Goal: Information Seeking & Learning: Learn about a topic

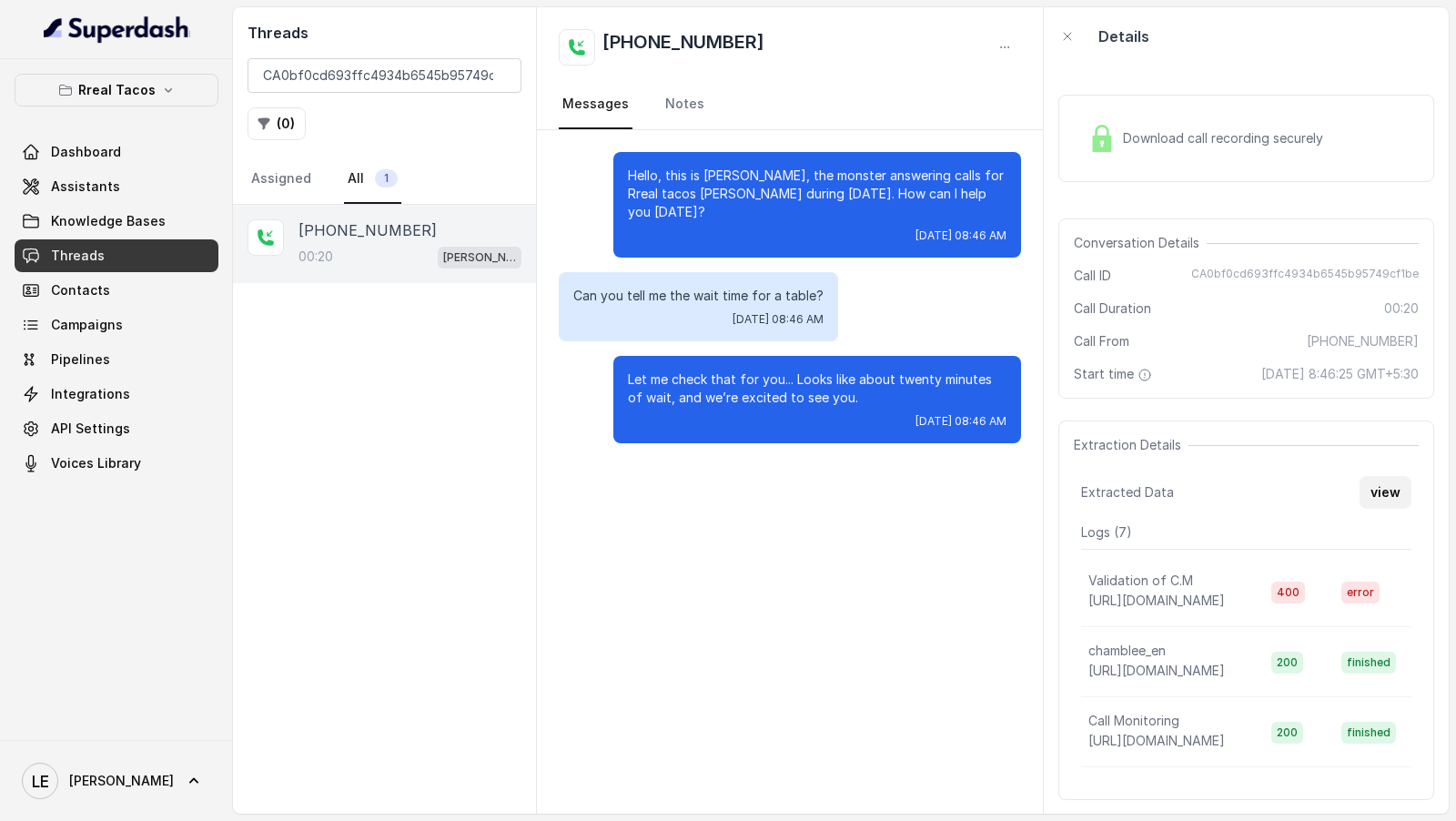
click at [1389, 492] on button "view" at bounding box center [1385, 493] width 52 height 33
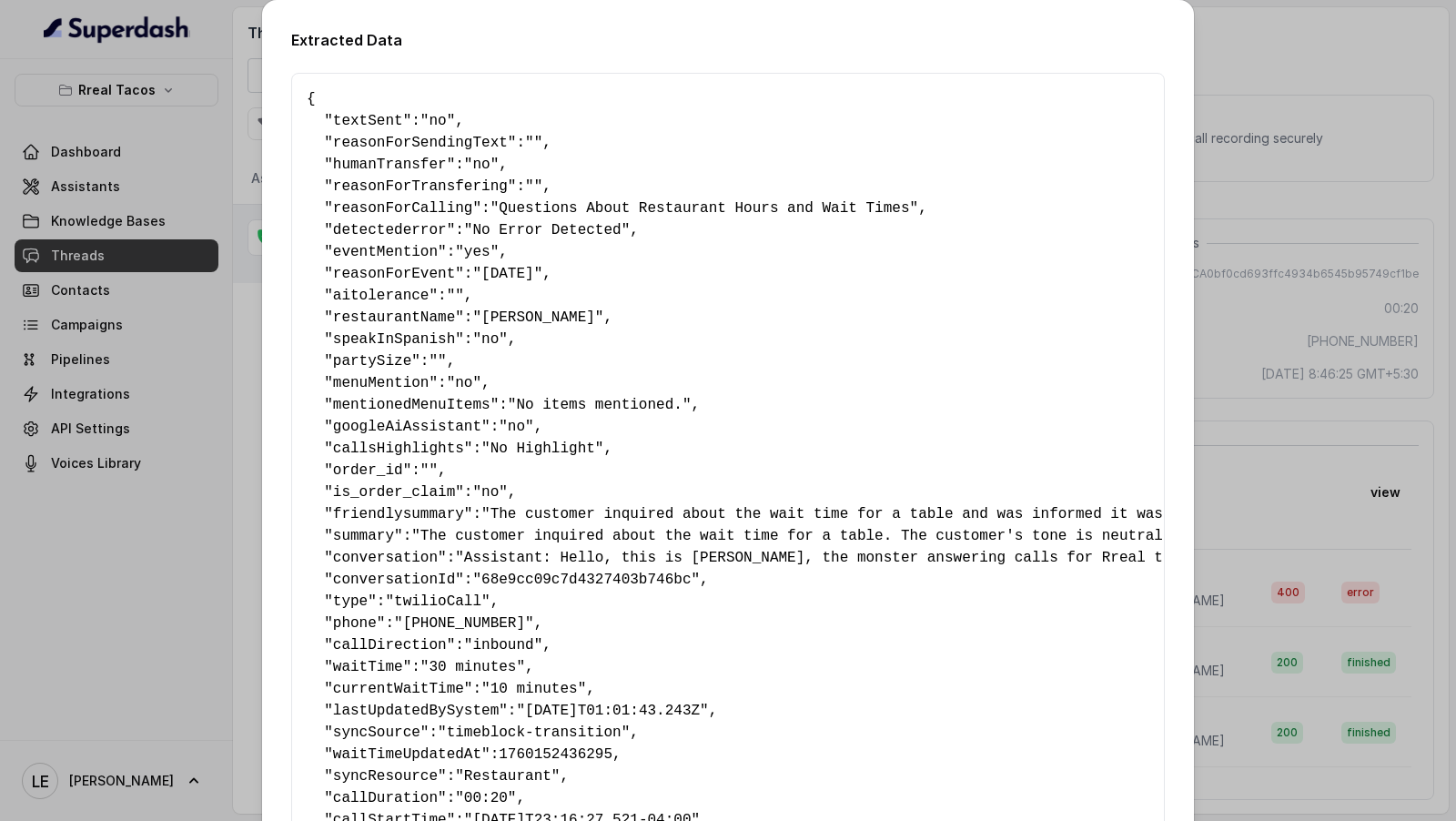
click at [390, 668] on span "waitTime" at bounding box center [368, 668] width 70 height 17
drag, startPoint x: 390, startPoint y: 668, endPoint x: 603, endPoint y: 685, distance: 213.7
click at [604, 686] on pre "{ " textSent ": "no" , " reasonForSendingText ": "" , " humanTransfer ": "no" ,…" at bounding box center [728, 514] width 843 height 852
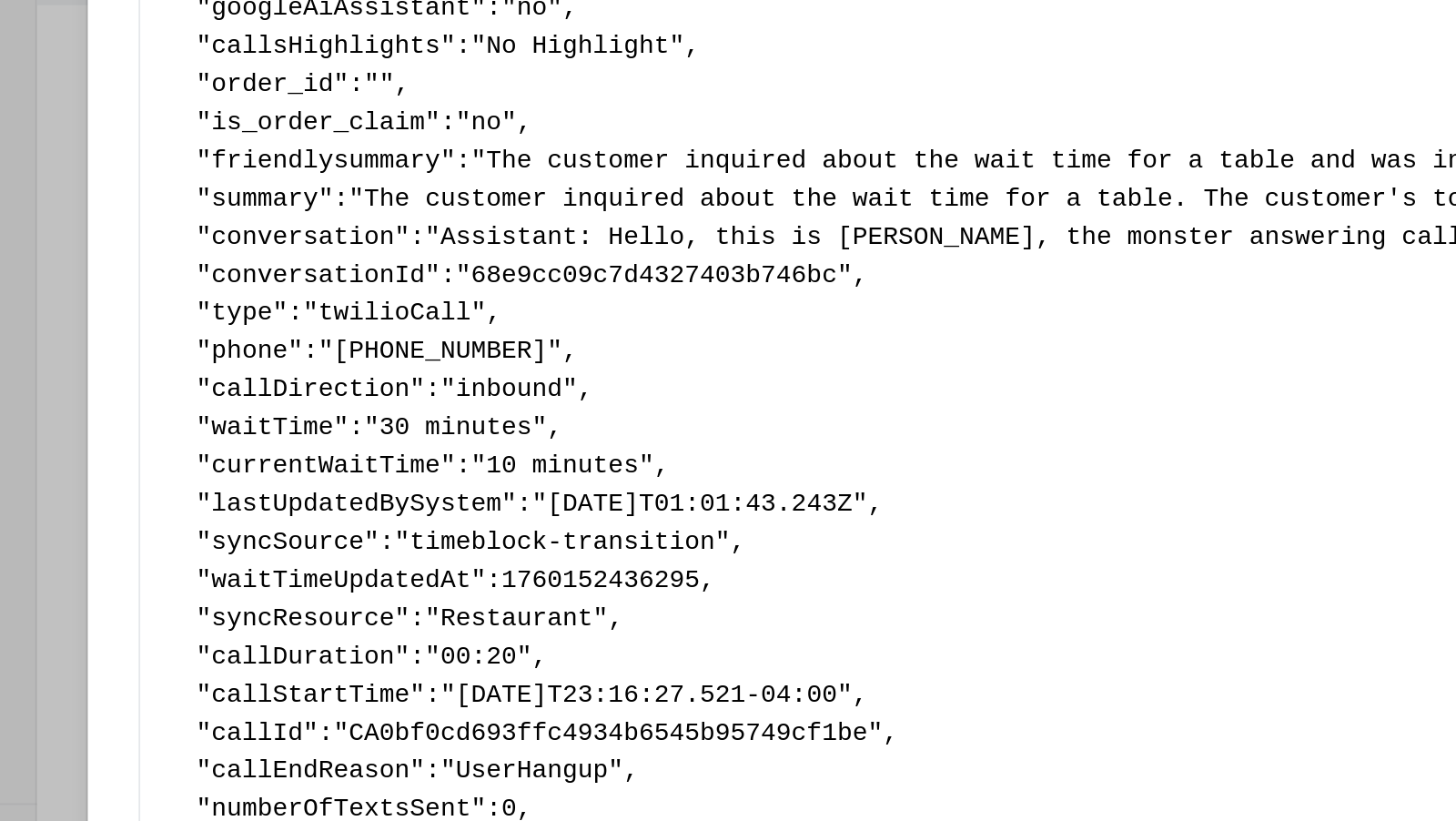
click at [597, 569] on span ""[DATE]T01:01:43.243Z"" at bounding box center [611, 569] width 192 height 17
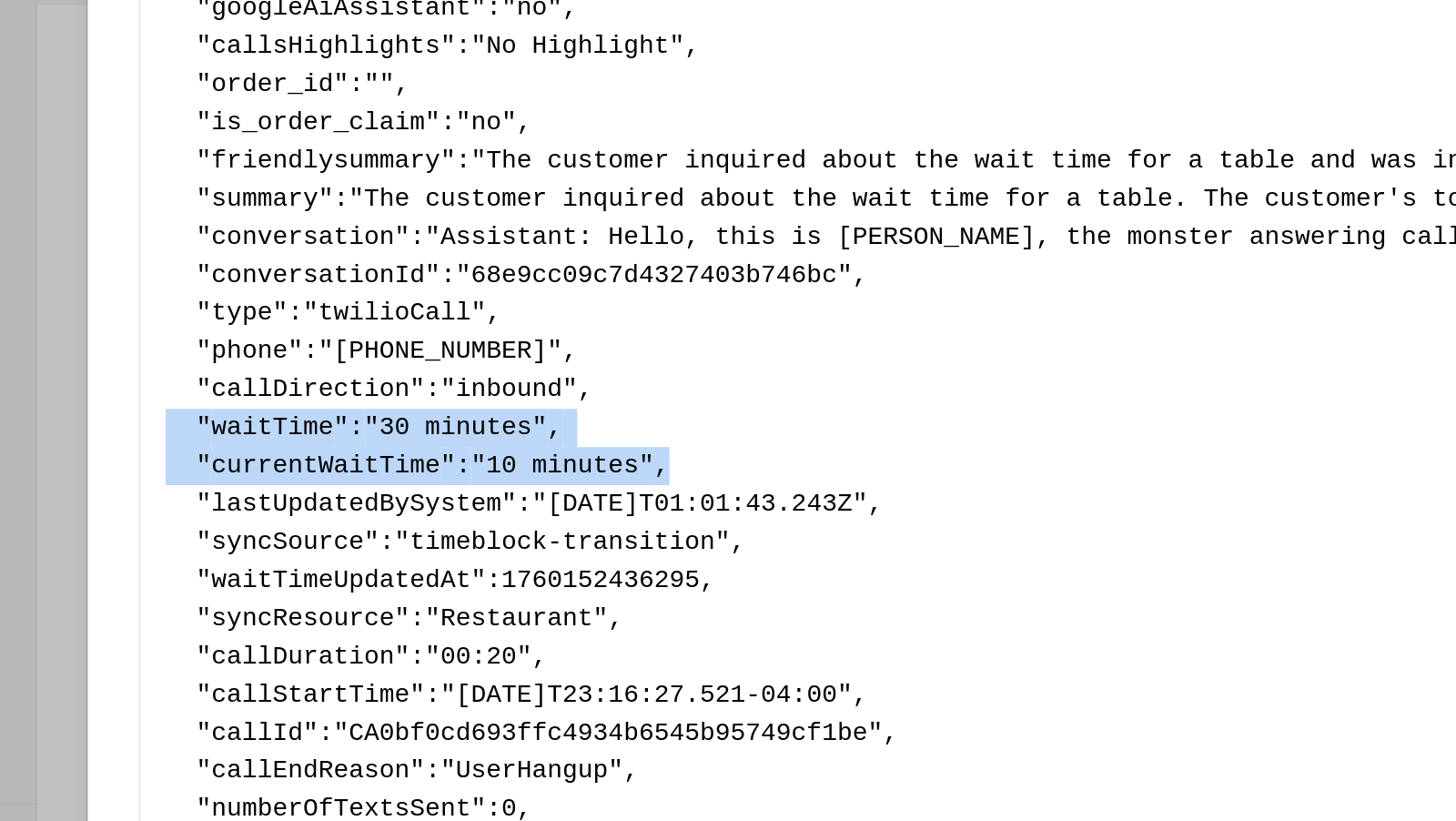
drag, startPoint x: 615, startPoint y: 546, endPoint x: 229, endPoint y: 517, distance: 387.1
click at [229, 517] on div "Extracted Data { " textSent ": "no" , " reasonForSendingText ": "" , " humanTra…" at bounding box center [728, 410] width 1456 height 821
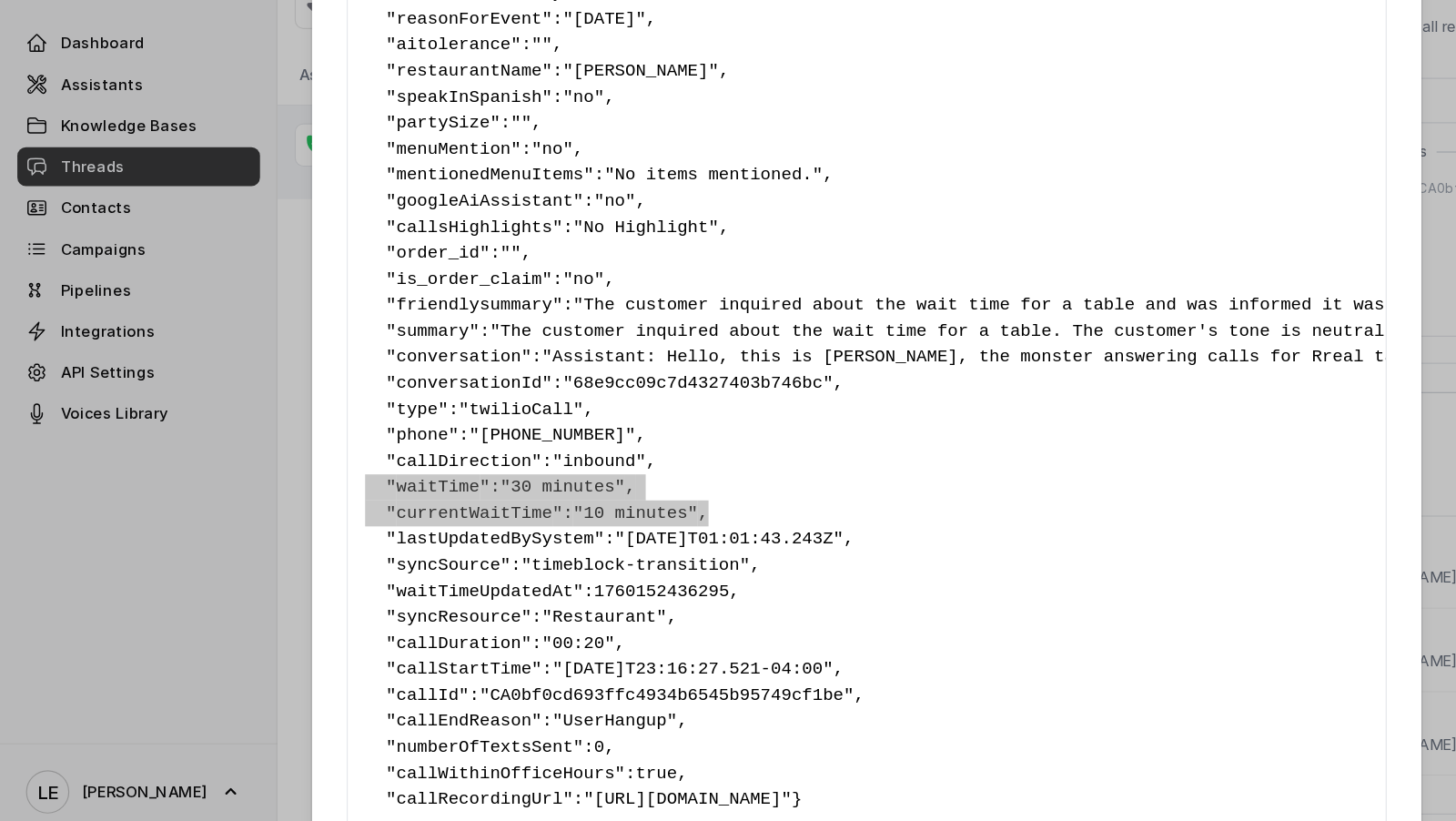
scroll to position [0, 0]
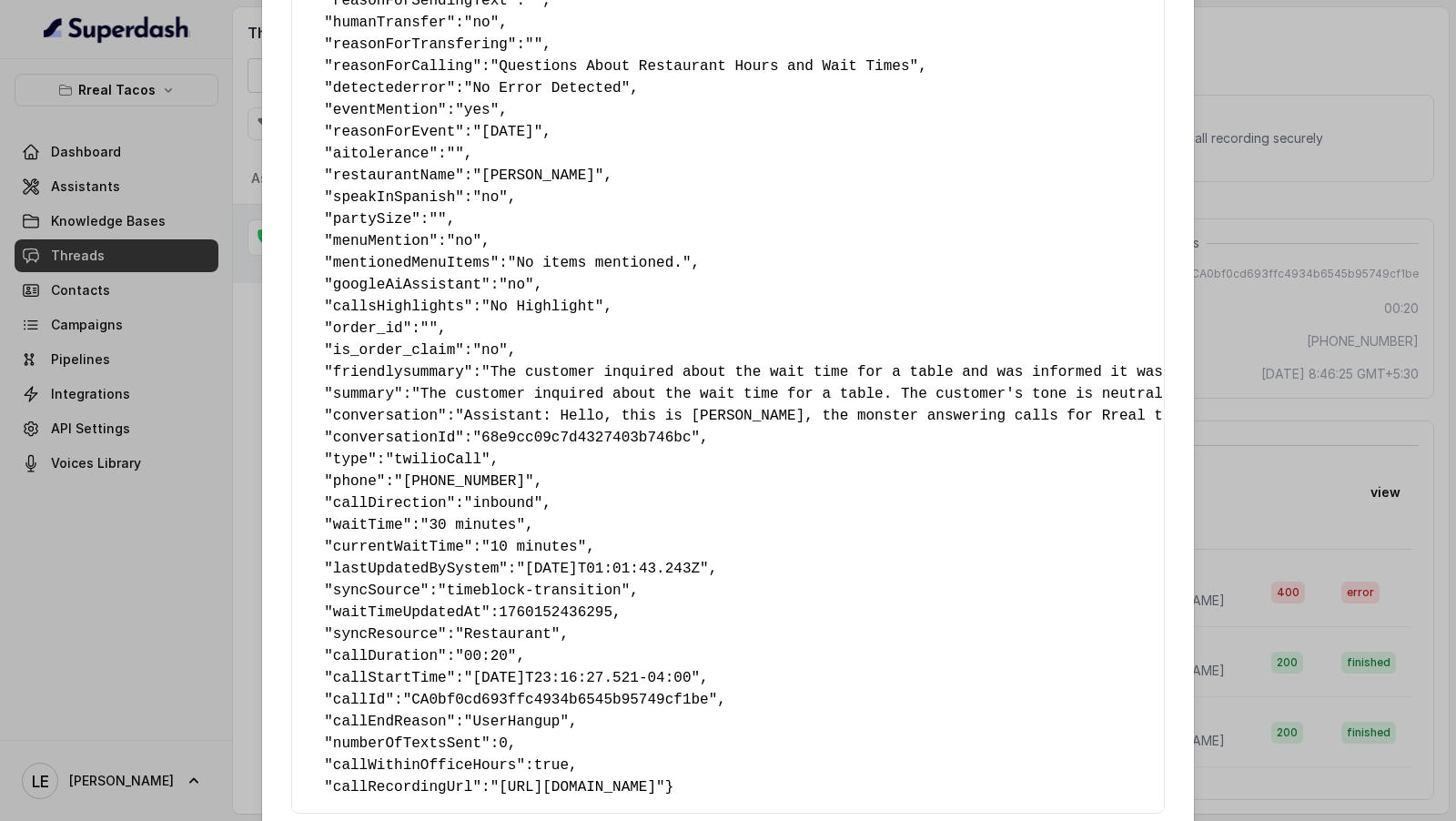
click at [136, 282] on div "Extracted Data { " textSent ": "no" , " reasonForSendingText ": "" , " humanTra…" at bounding box center [728, 410] width 1456 height 821
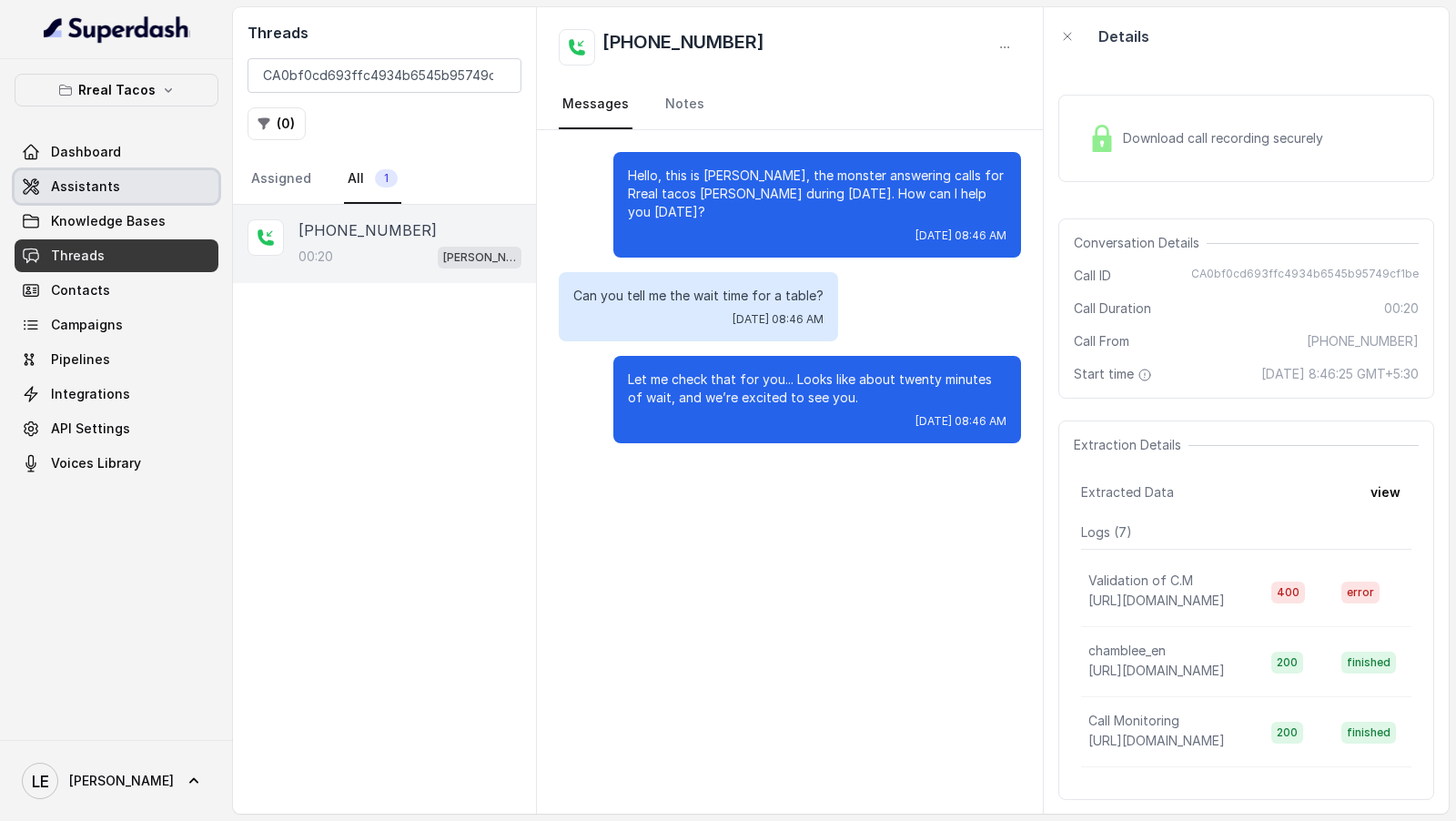
click at [113, 182] on span "Assistants" at bounding box center [85, 186] width 69 height 18
click at [1365, 466] on div "Extraction Details Extracted Data view Logs ( 7 ) Validation of C.M [URL][DOMAI…" at bounding box center [1246, 610] width 375 height 379
click at [1386, 489] on button "view" at bounding box center [1385, 493] width 52 height 33
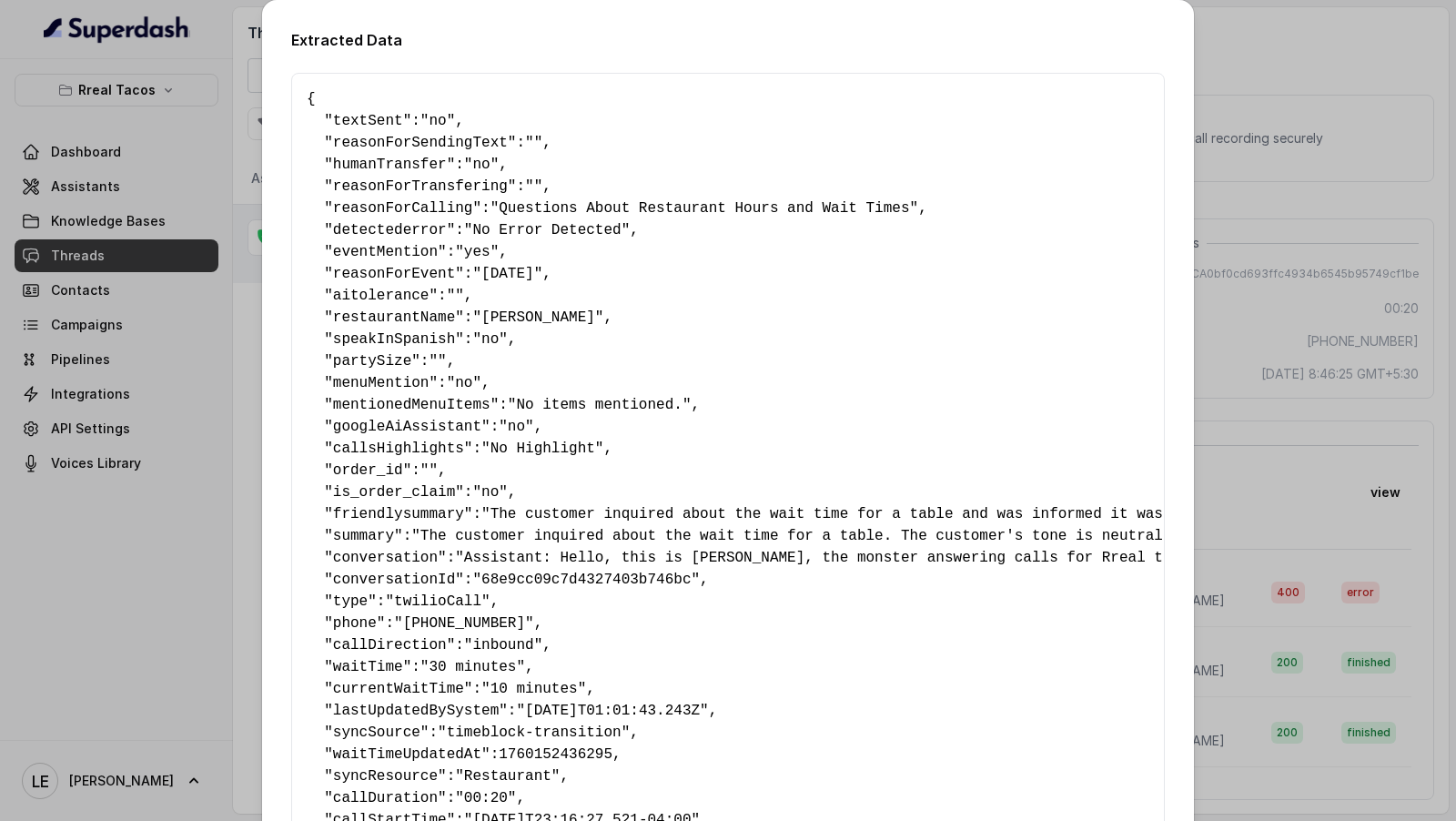
scroll to position [260, 0]
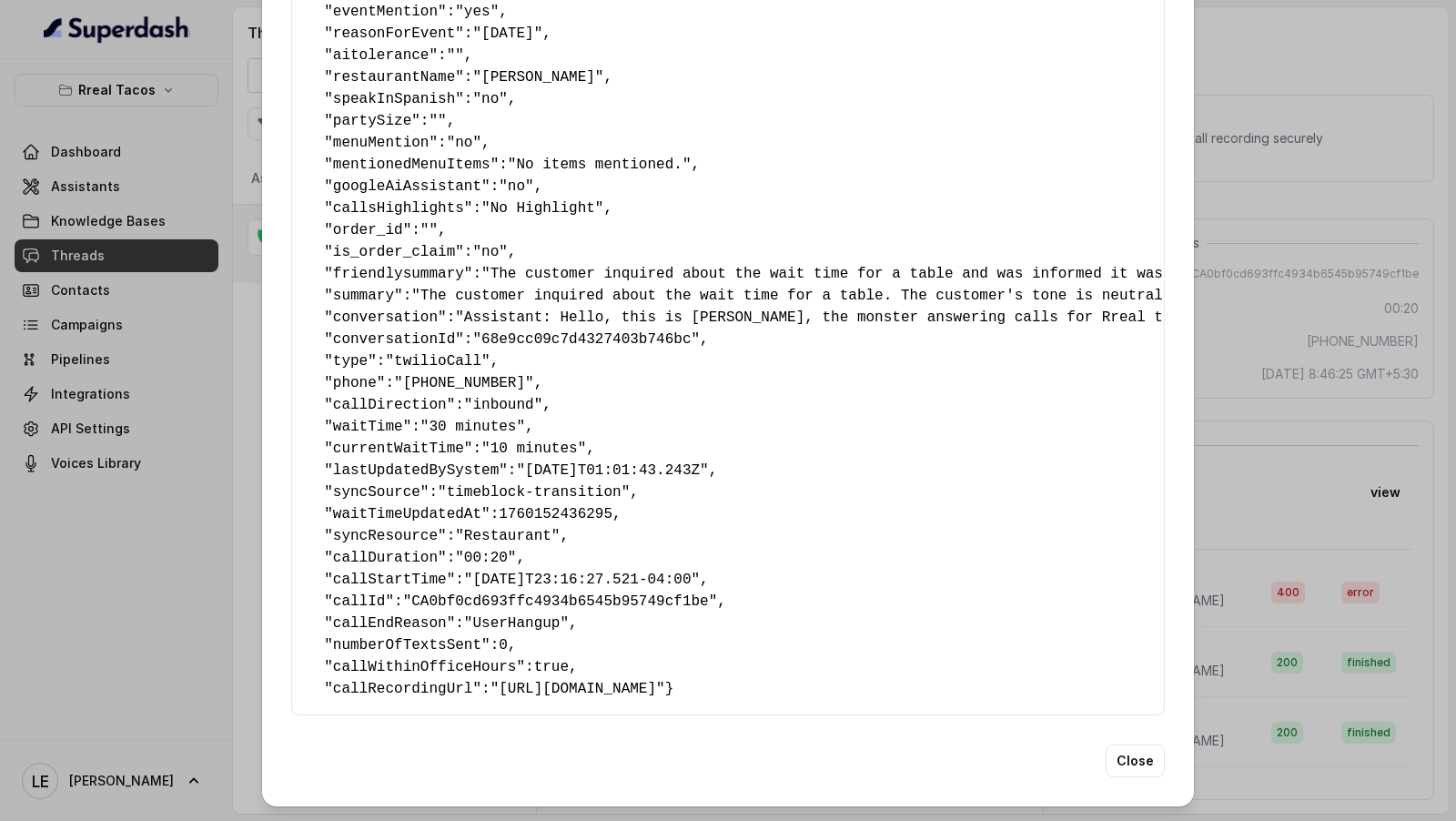
click at [382, 441] on span "currentWaitTime" at bounding box center [398, 449] width 131 height 17
copy span "currentWaitTime"
click at [362, 419] on span "waitTime" at bounding box center [368, 427] width 70 height 17
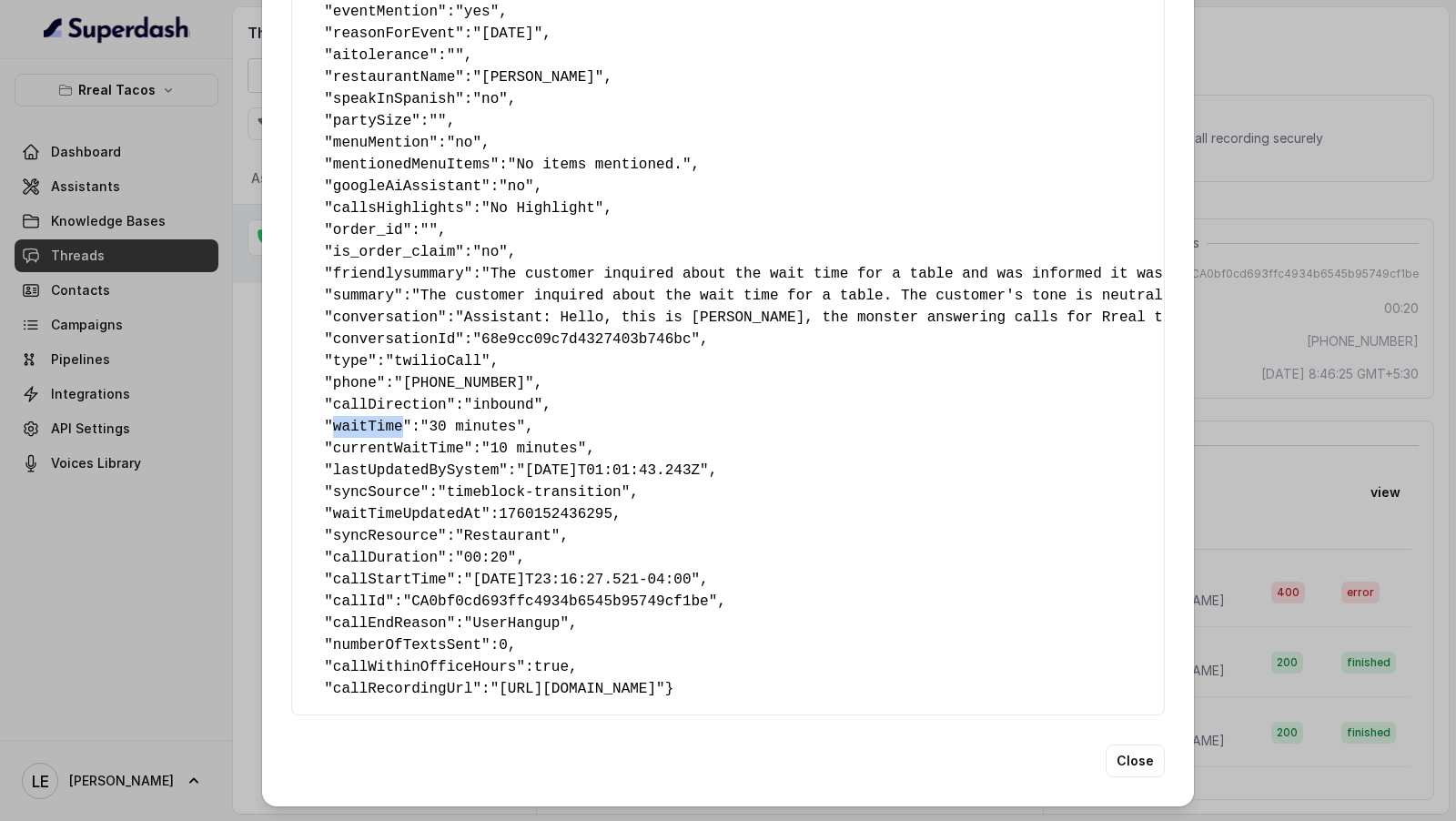
copy span "waitTime"
click at [105, 451] on div "Extracted Data { " textSent ": "no" , " reasonForSendingText ": "" , " humanTra…" at bounding box center [728, 410] width 1456 height 821
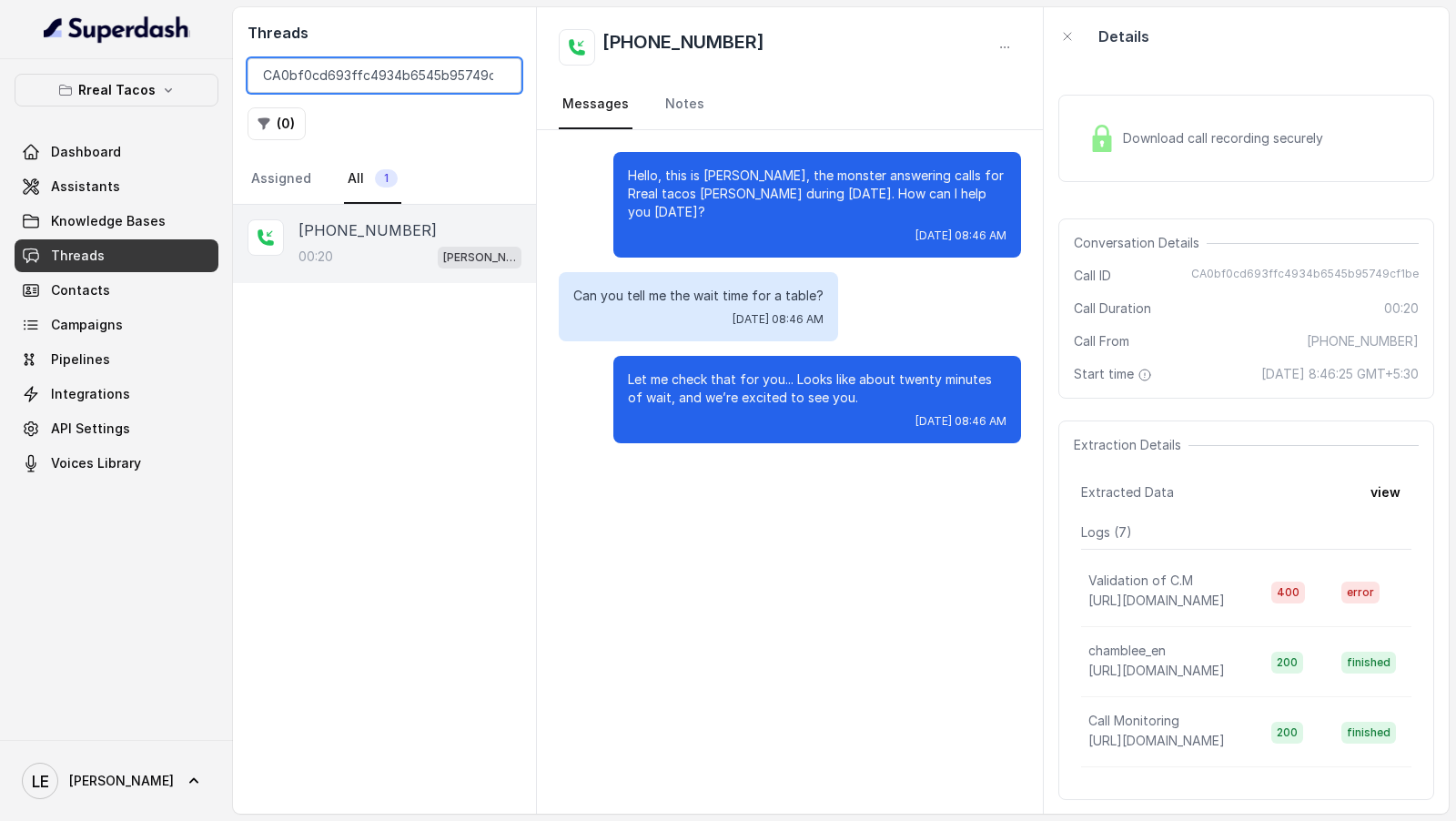
click at [426, 72] on input "CA0bf0cd693ffc4934b6545b95749cf1be" at bounding box center [385, 75] width 274 height 35
click at [405, 73] on input "CA0bf0cd693ffc4934b6545b95749cf1be" at bounding box center [385, 75] width 274 height 35
paste input "2ca820ec48eb59ad11f676983fcfe30"
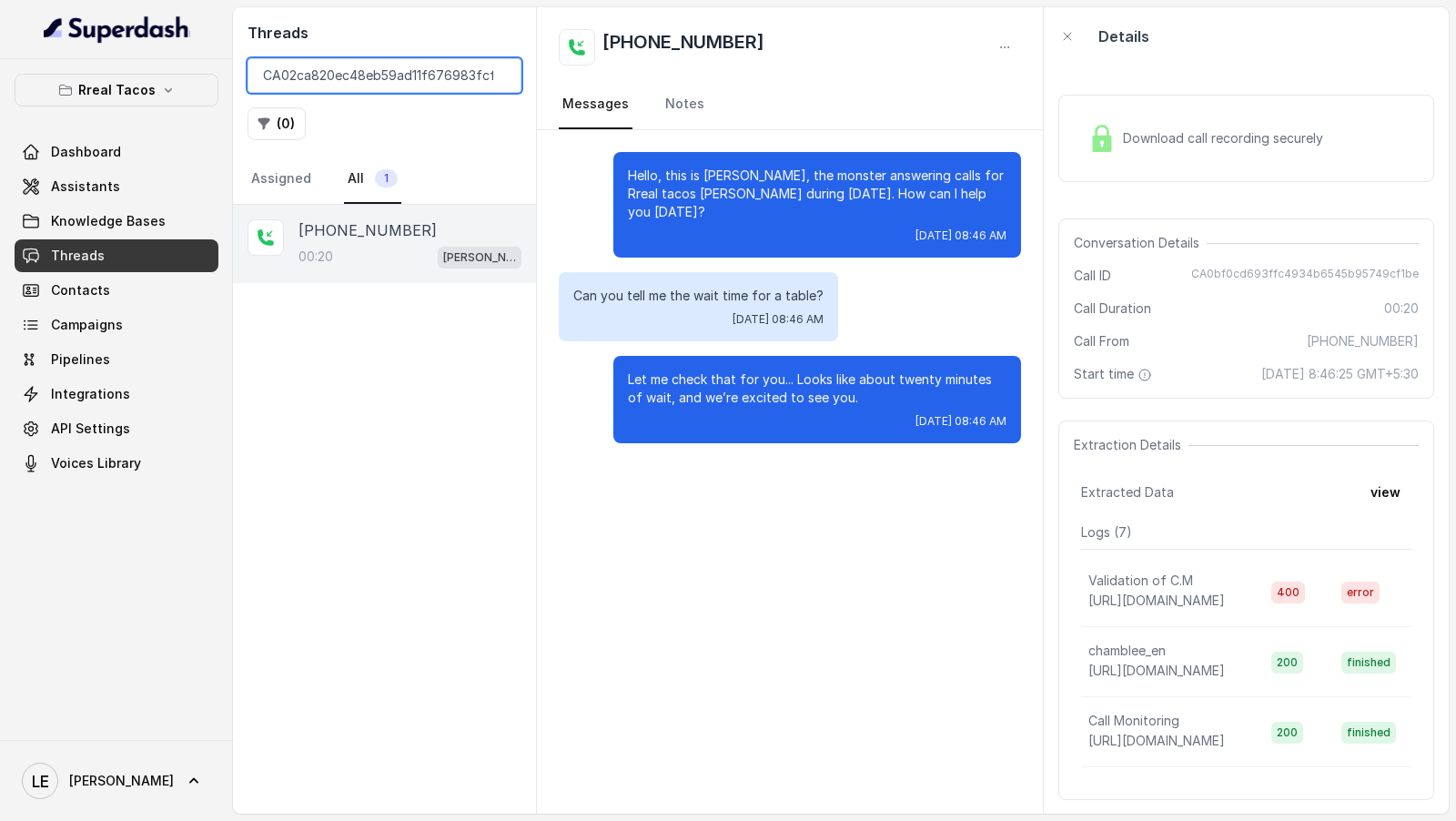
scroll to position [0, 17]
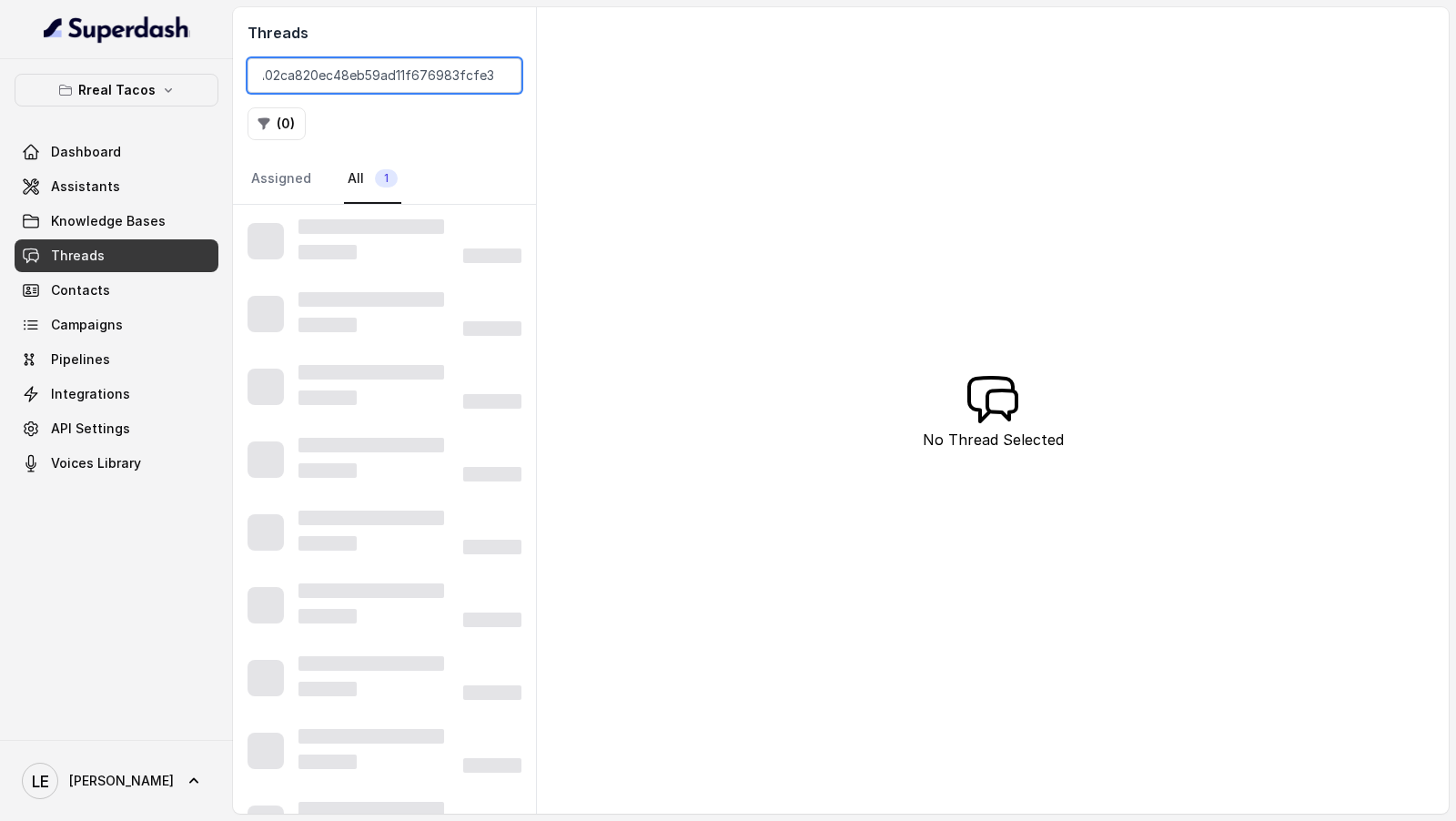
type input "CA02ca820ec48eb59ad11f676983fcfe30"
click at [460, 72] on input "CA02ca820ec48eb59ad11f676983fcfe30" at bounding box center [385, 75] width 274 height 35
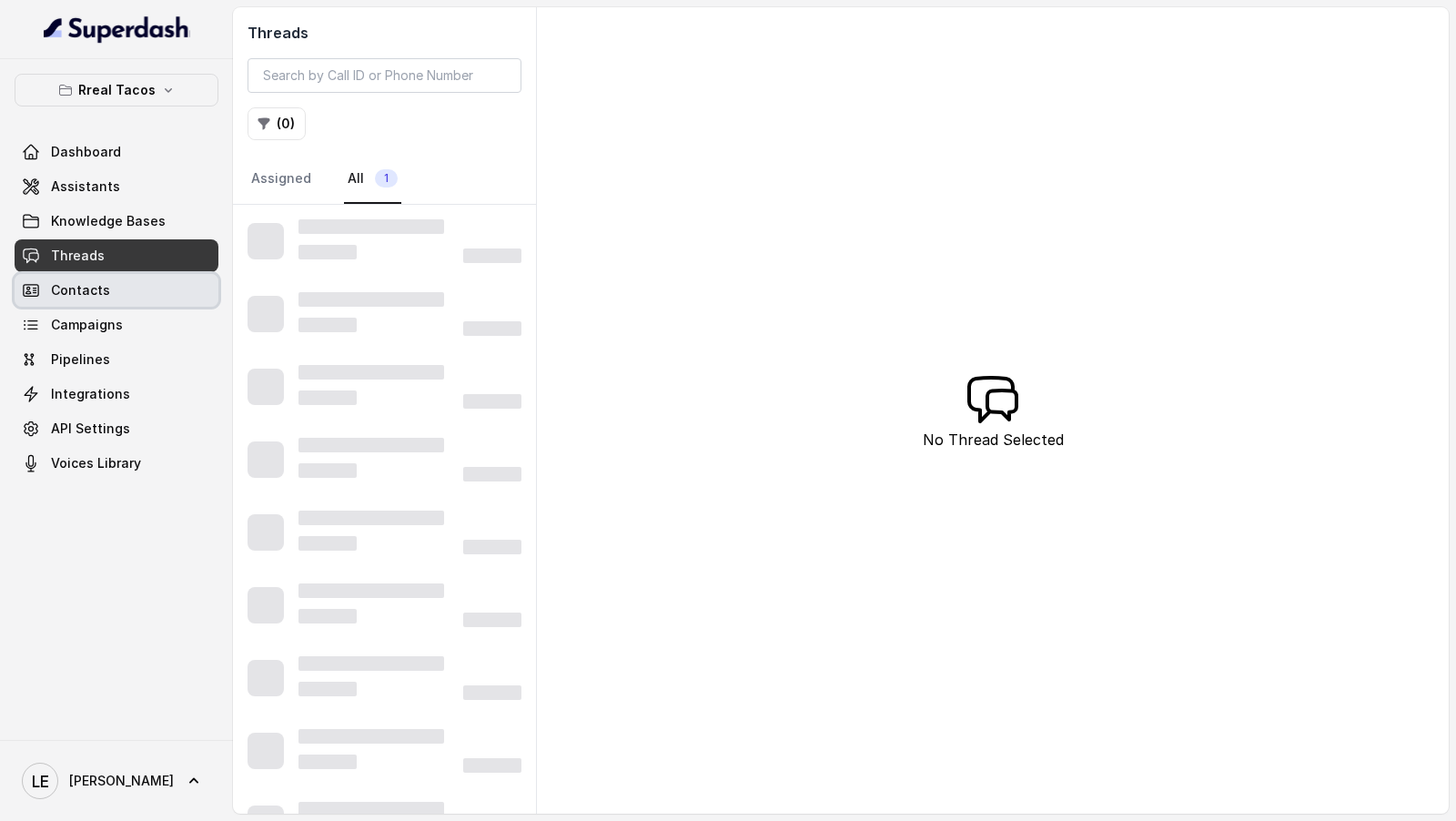
click at [107, 302] on link "Contacts" at bounding box center [117, 290] width 204 height 33
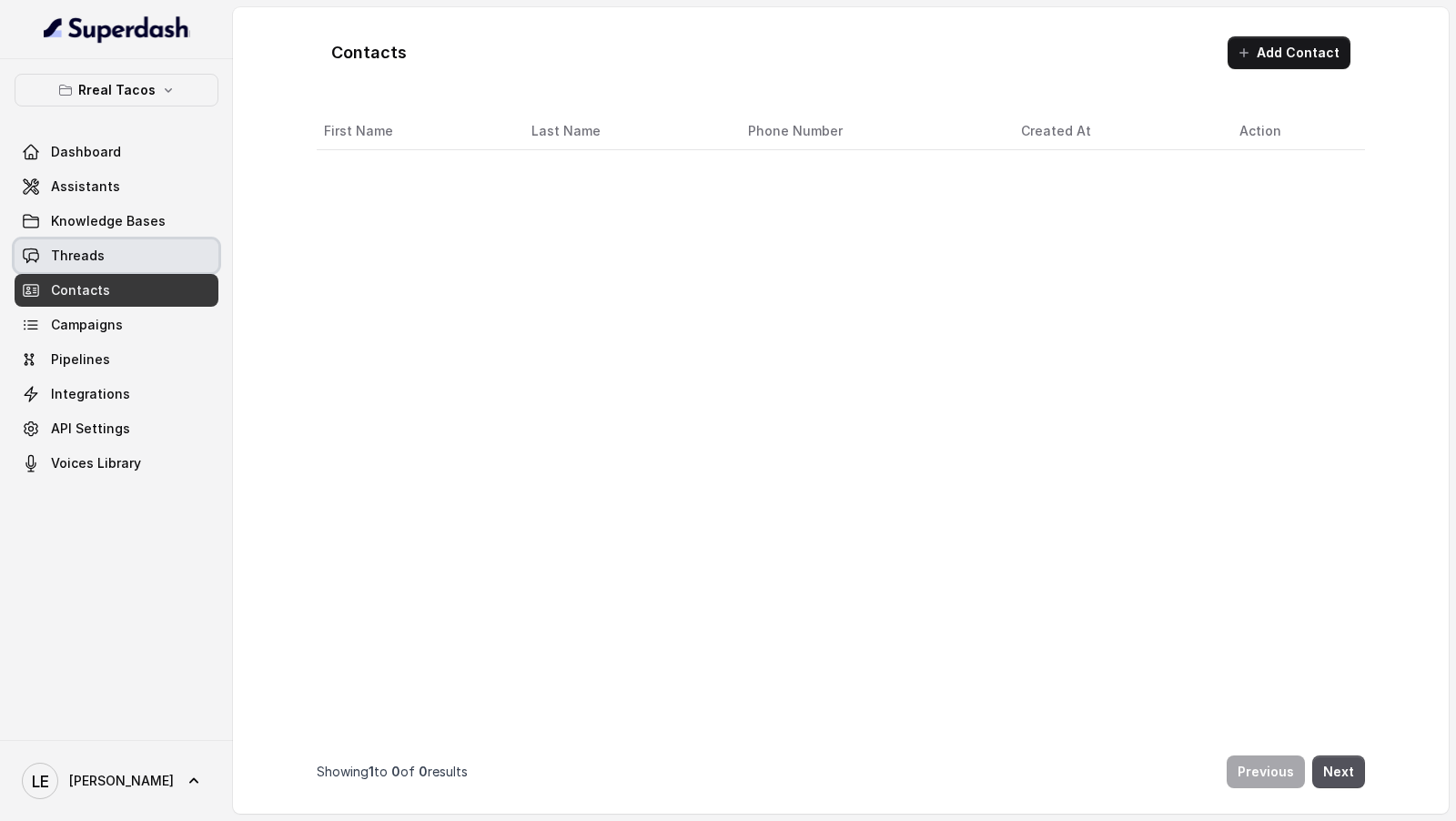
click at [141, 255] on link "Threads" at bounding box center [117, 256] width 204 height 33
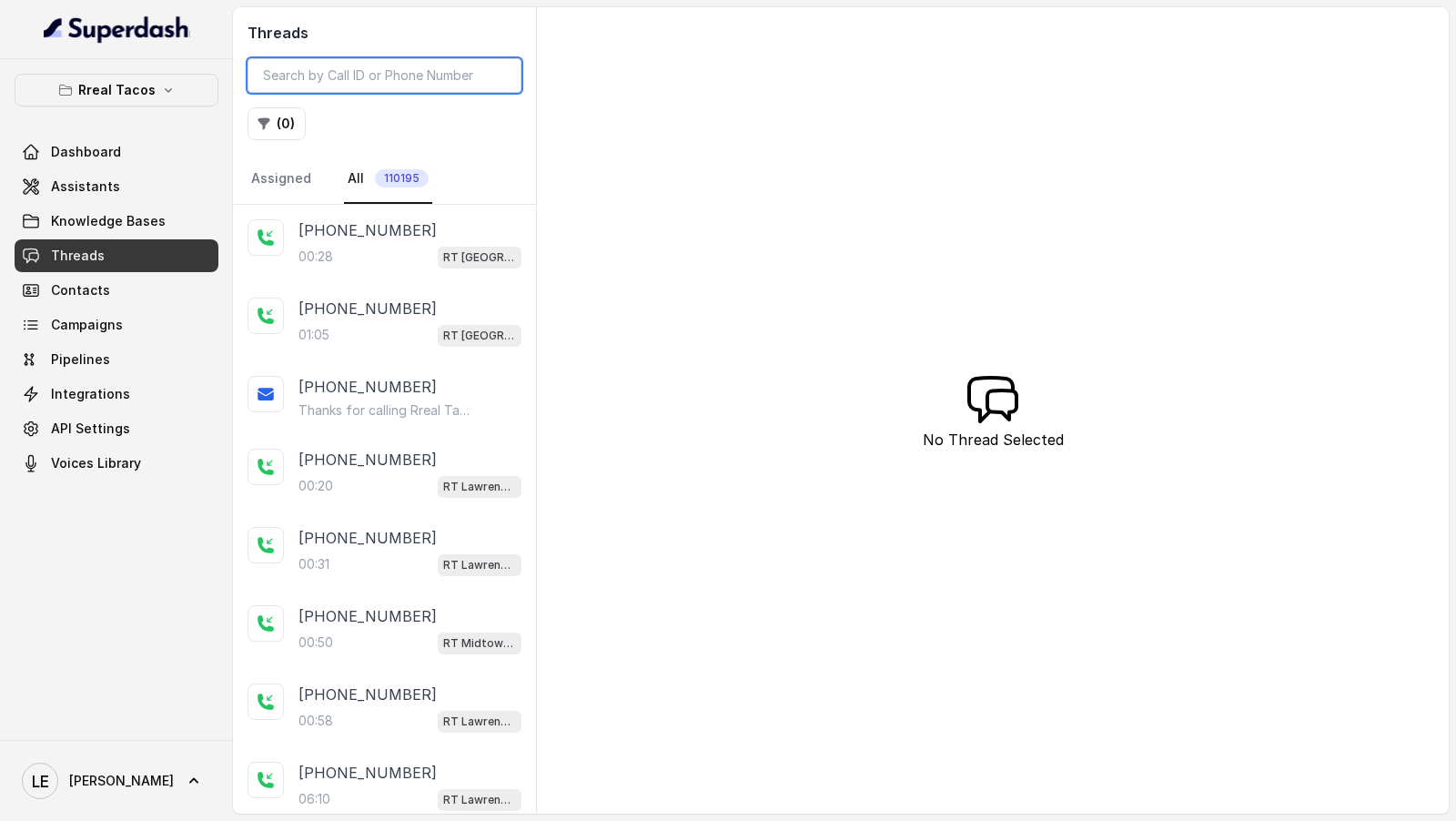
click at [353, 84] on input "search" at bounding box center [385, 75] width 274 height 35
paste input "CA02ca820ec48eb59ad11f676983fcfe30"
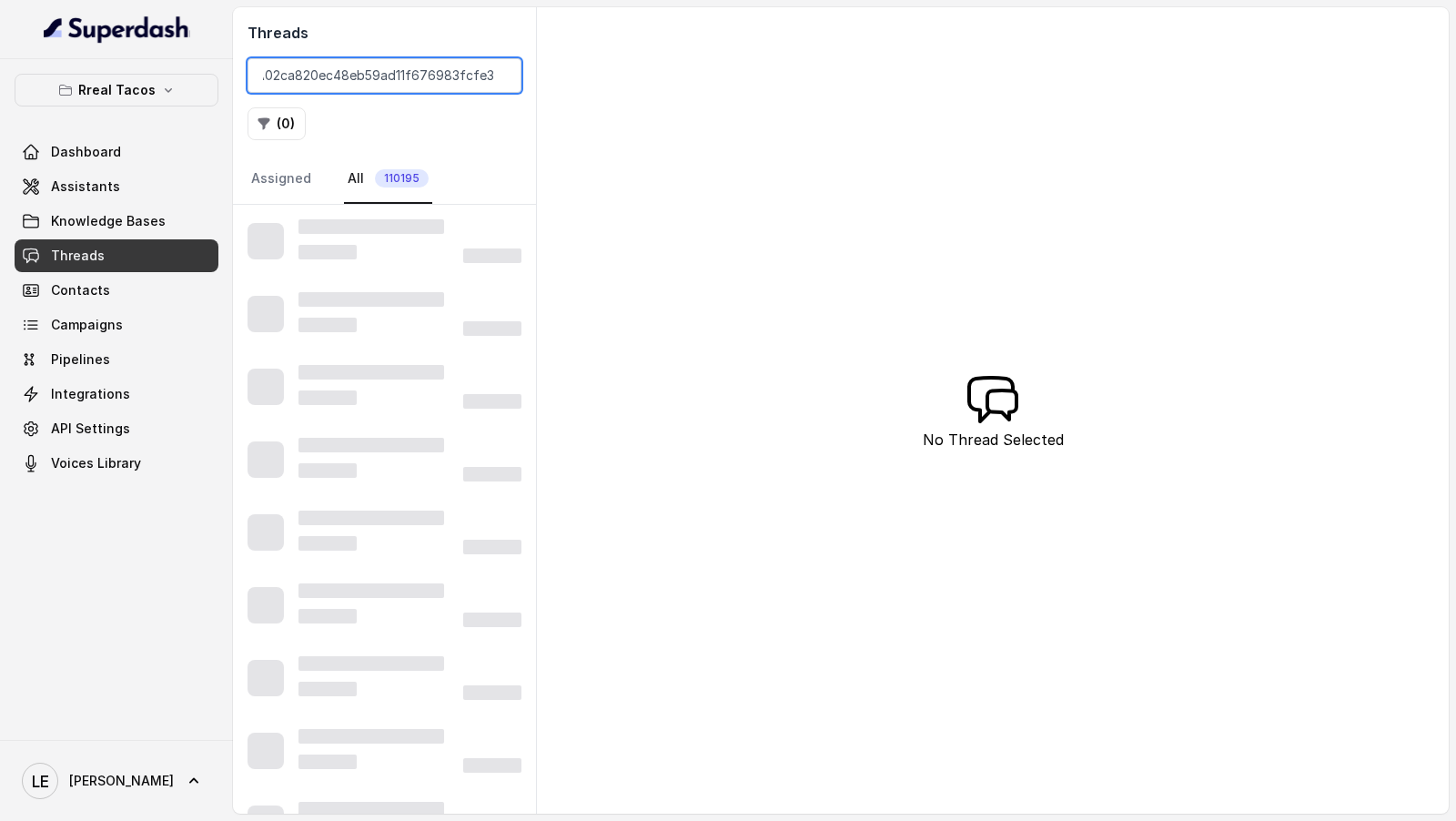
type input "CA02ca820ec48eb59ad11f676983fcfe30"
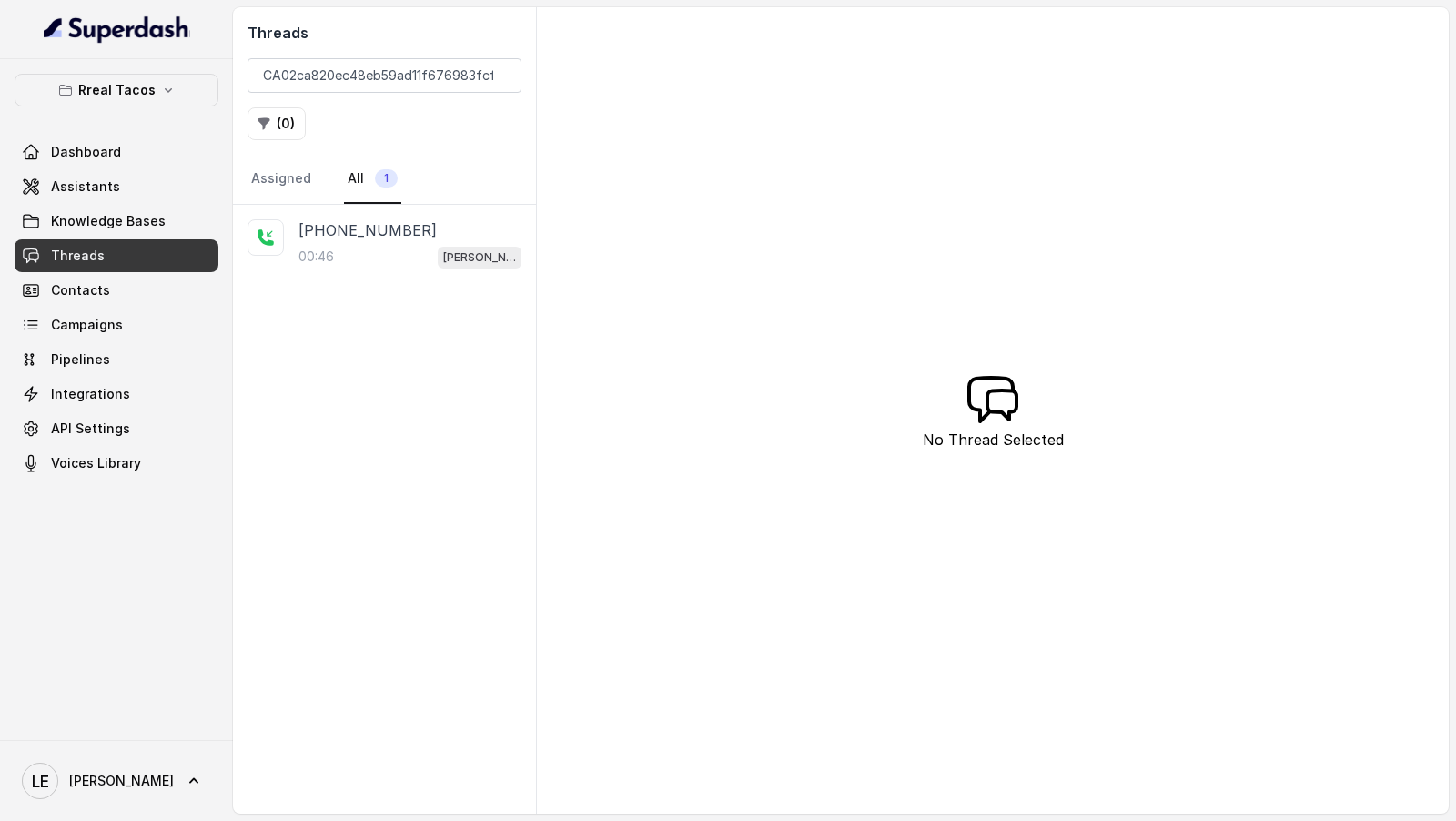
click at [322, 175] on nav "Assigned All 1" at bounding box center [385, 180] width 274 height 50
click at [317, 255] on p "00:46" at bounding box center [316, 257] width 36 height 18
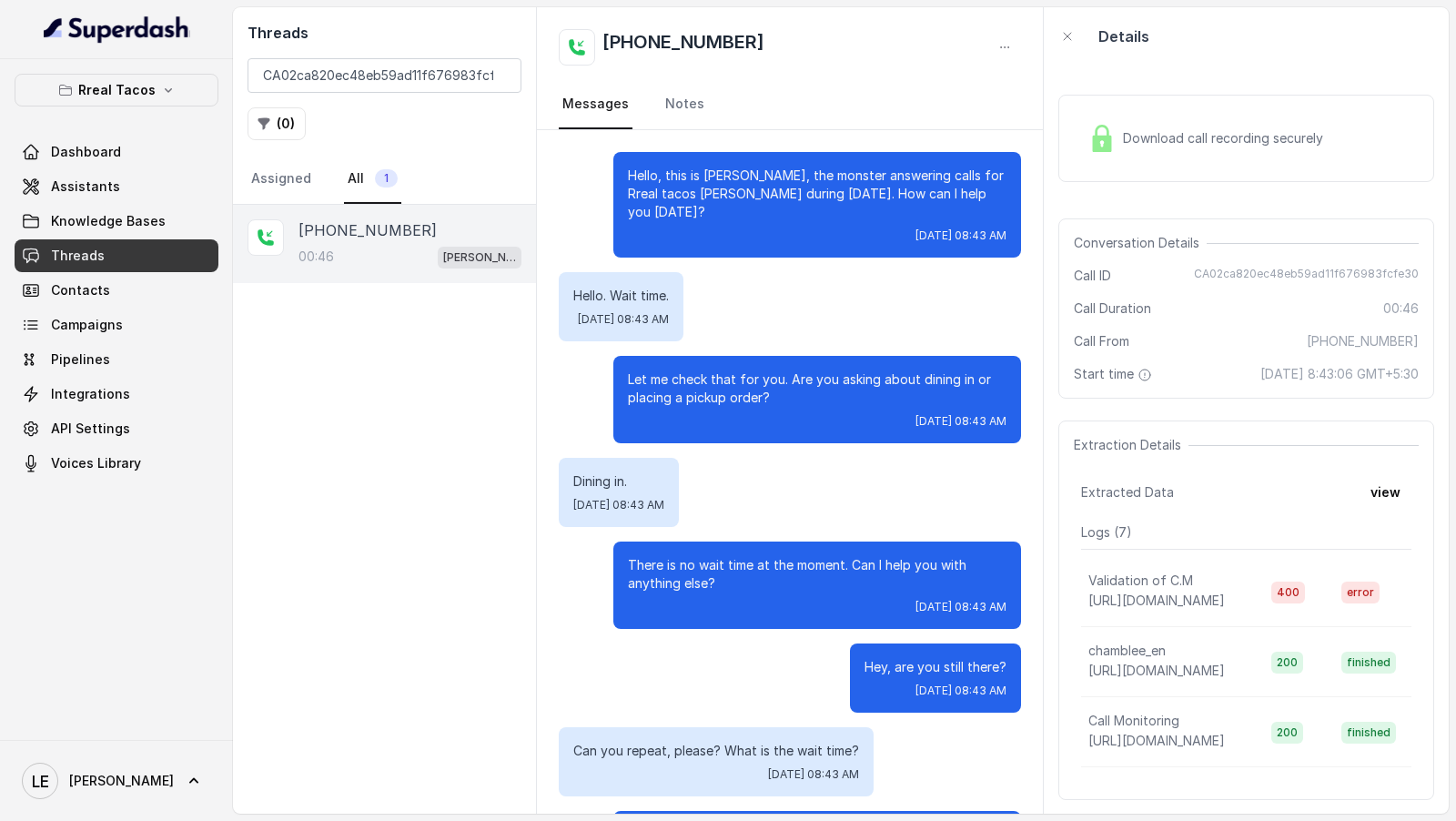
scroll to position [86, 0]
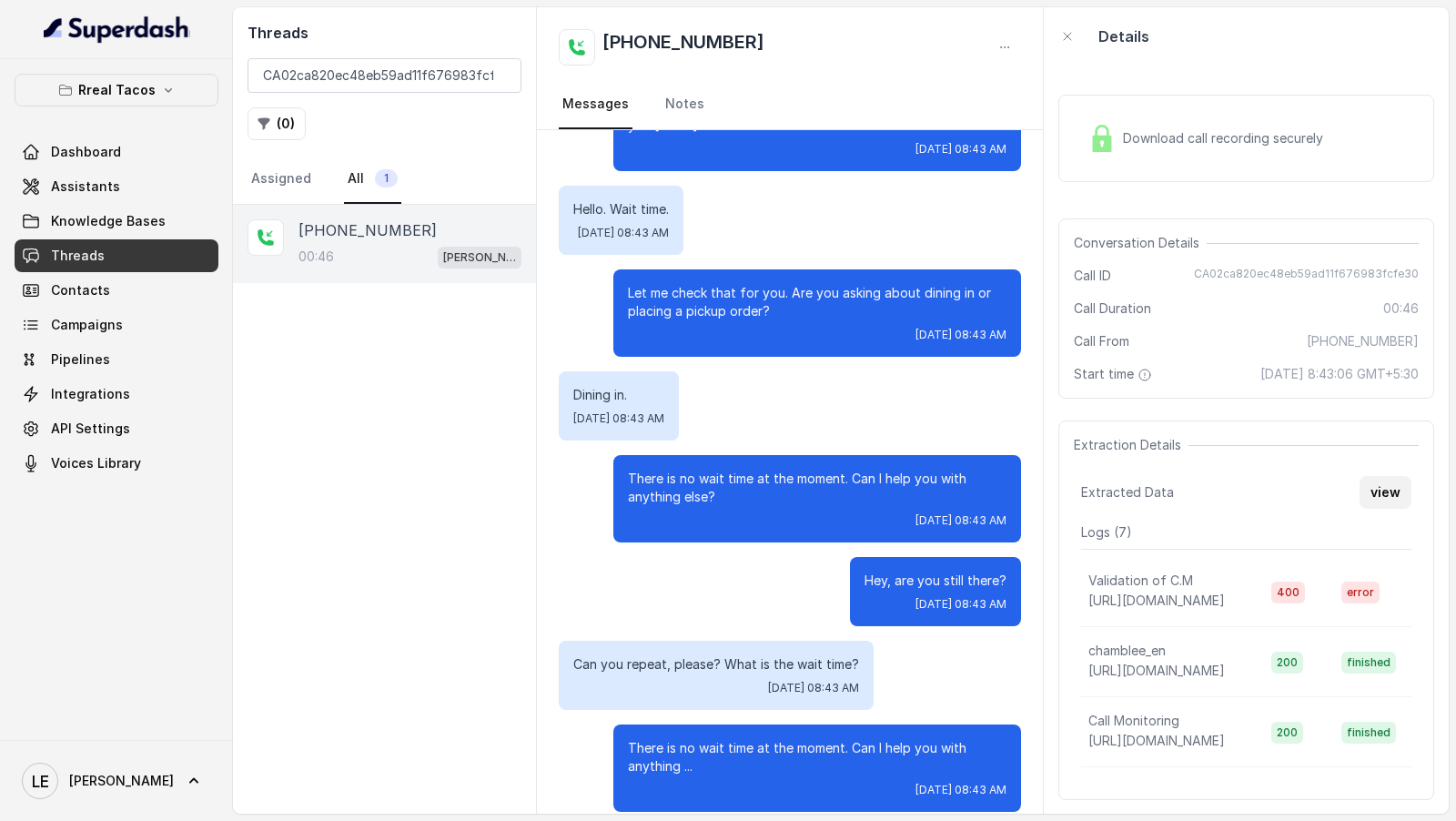
click at [1381, 483] on button "view" at bounding box center [1385, 493] width 52 height 33
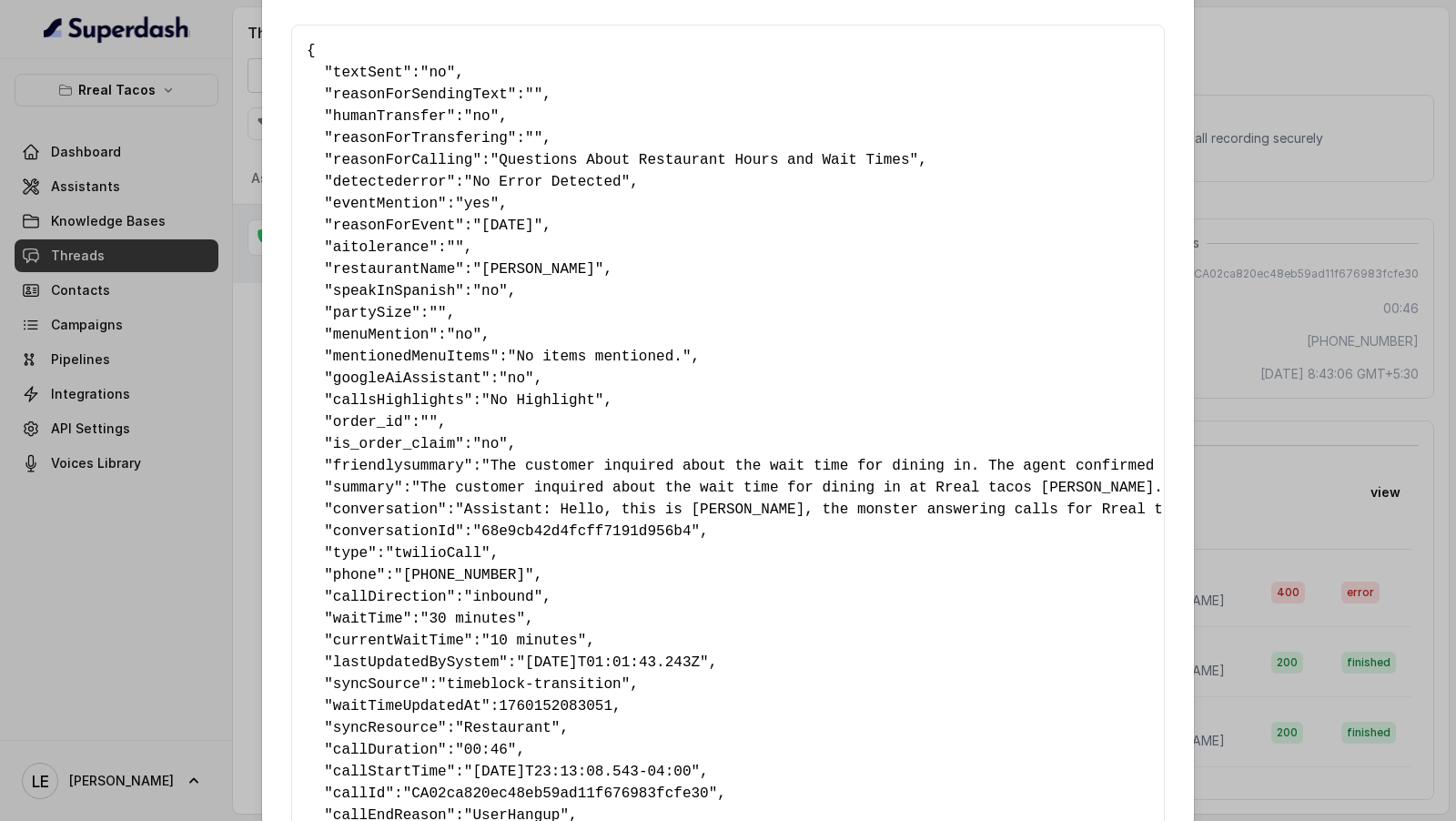
scroll to position [56, 0]
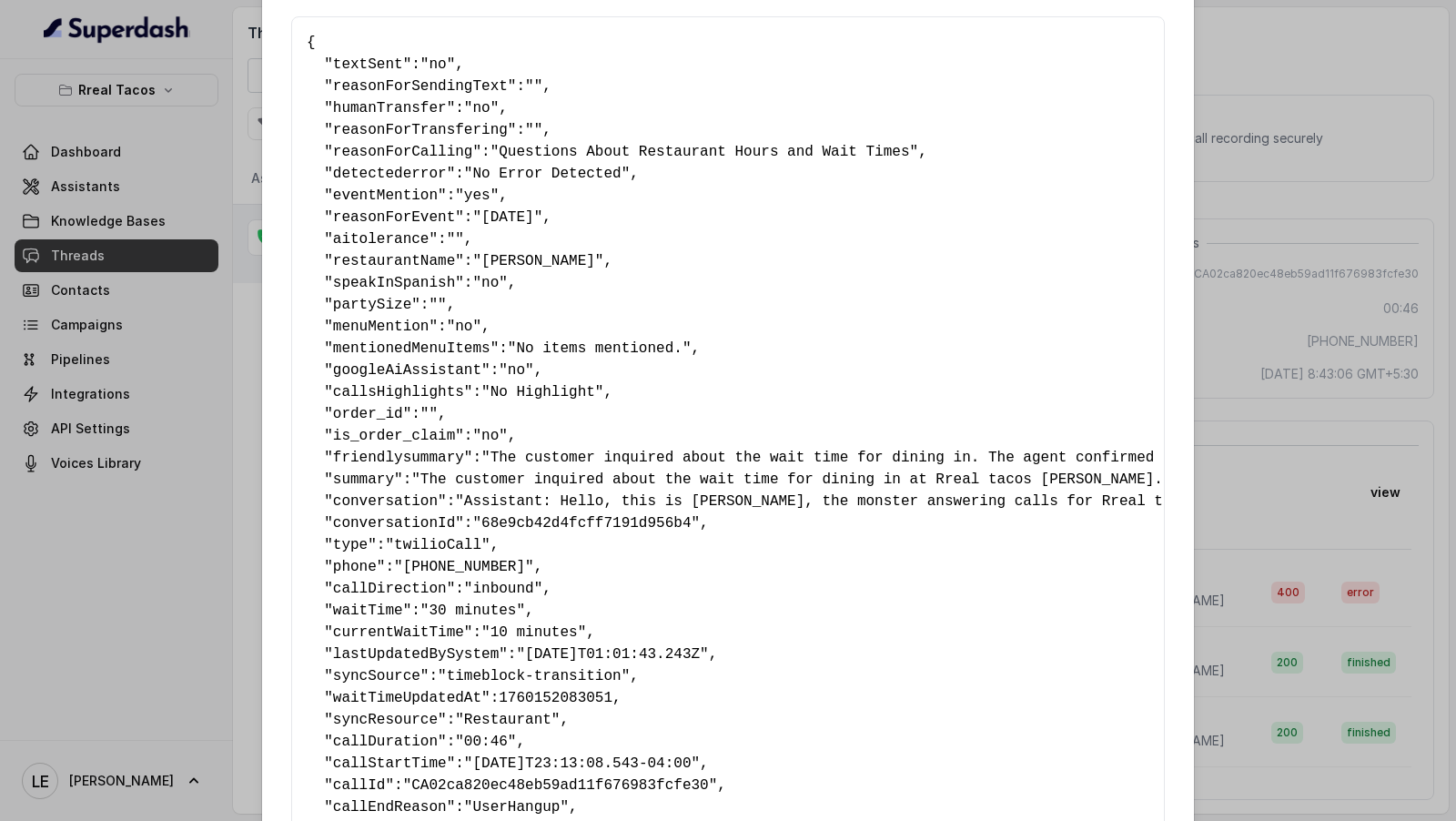
click at [377, 610] on span "waitTime" at bounding box center [368, 611] width 70 height 17
copy span "waitTime"
click at [398, 632] on span "currentWaitTime" at bounding box center [398, 633] width 131 height 17
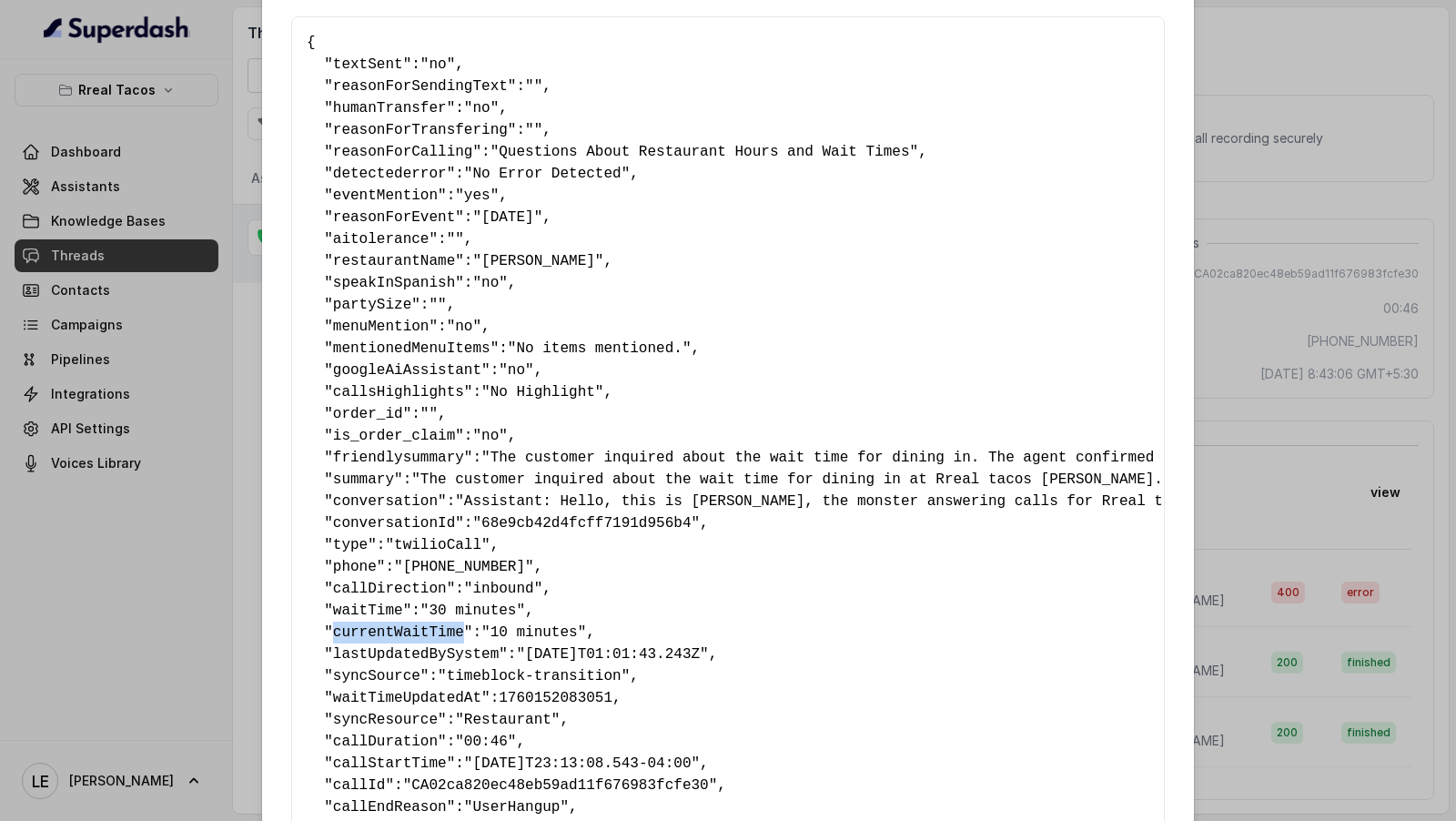
copy span "currentWaitTime"
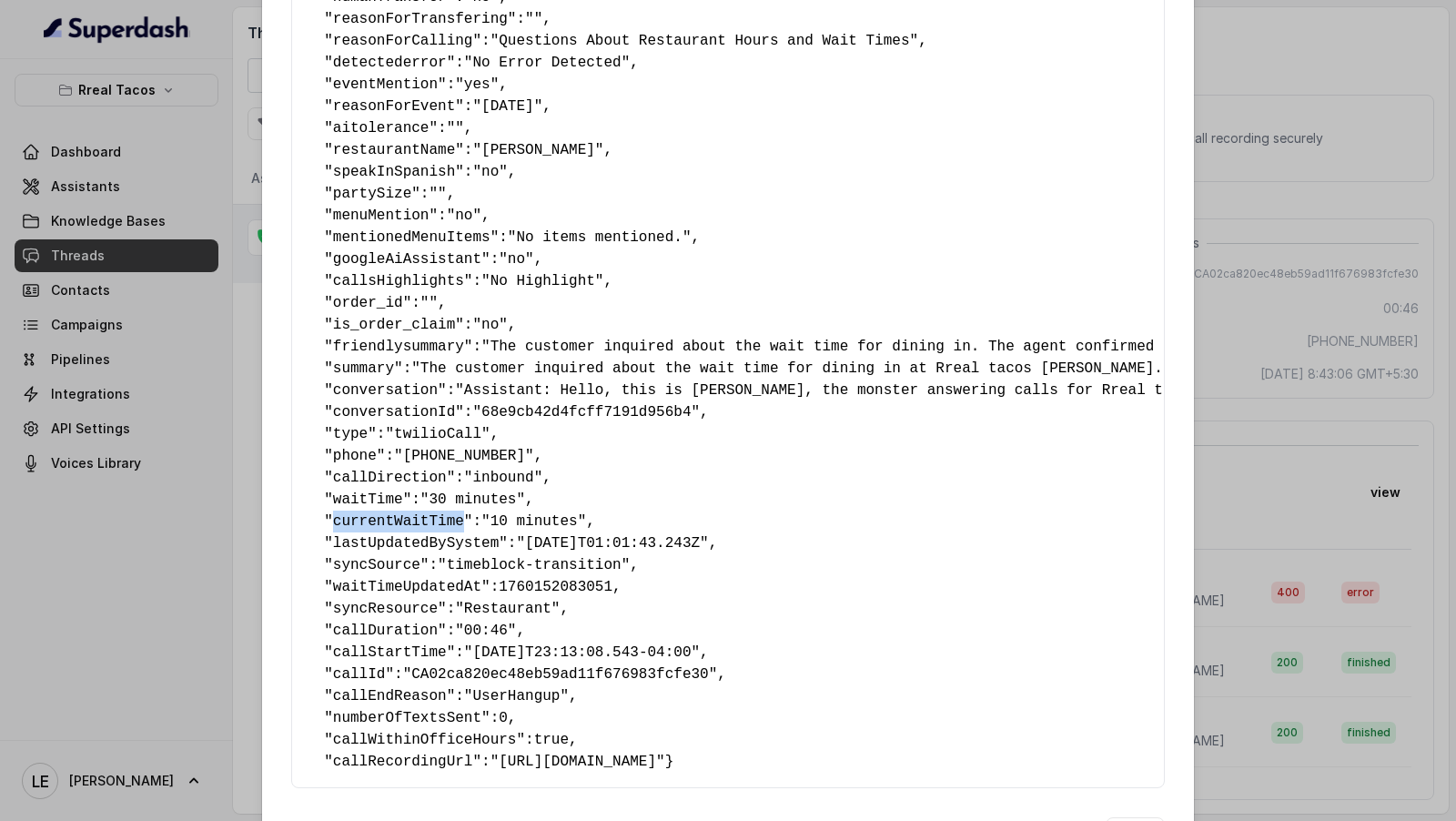
scroll to position [0, 0]
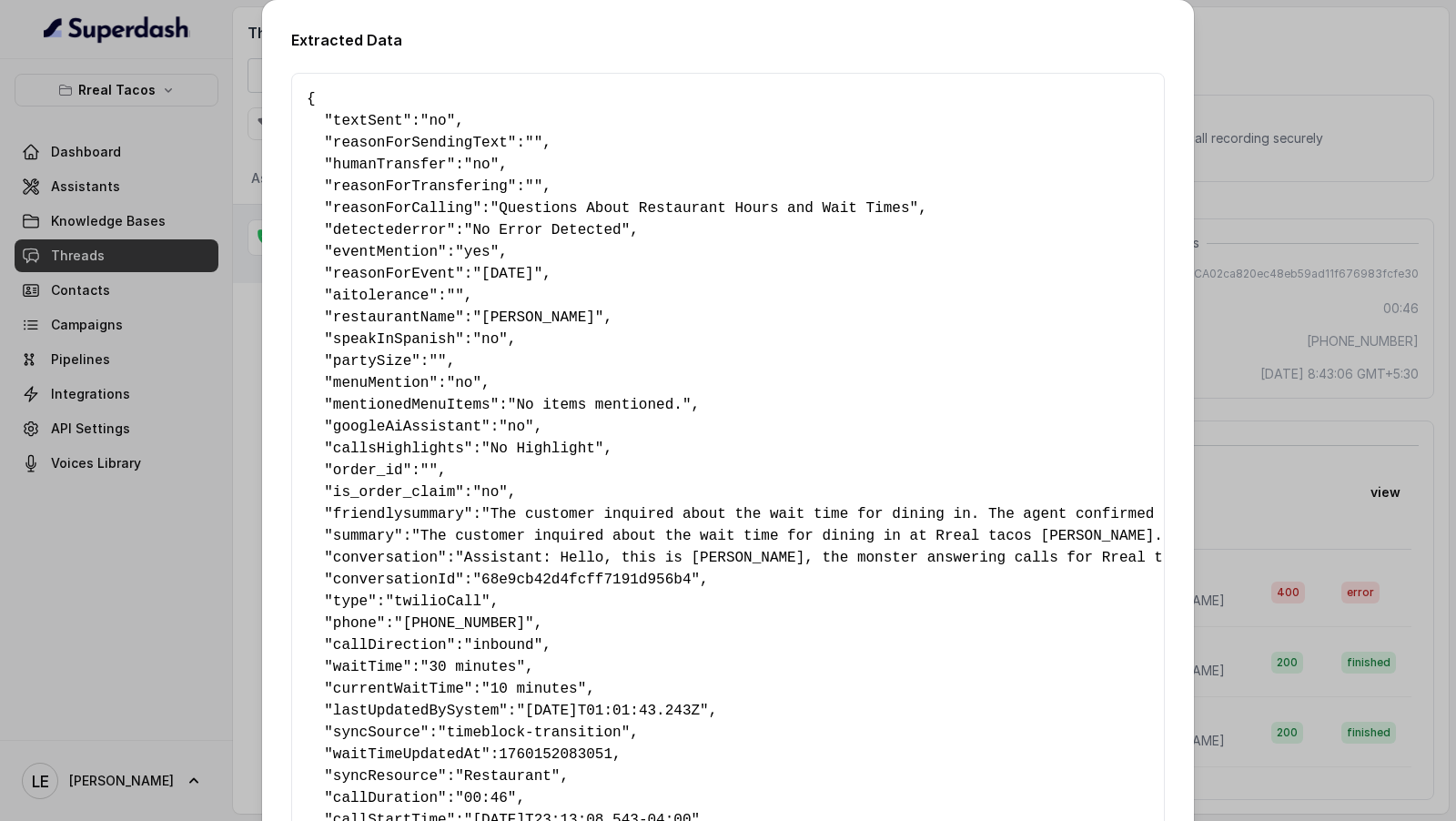
click at [110, 436] on div "Extracted Data { " textSent ": "no" , " reasonForSendingText ": "" , " humanTra…" at bounding box center [728, 410] width 1456 height 821
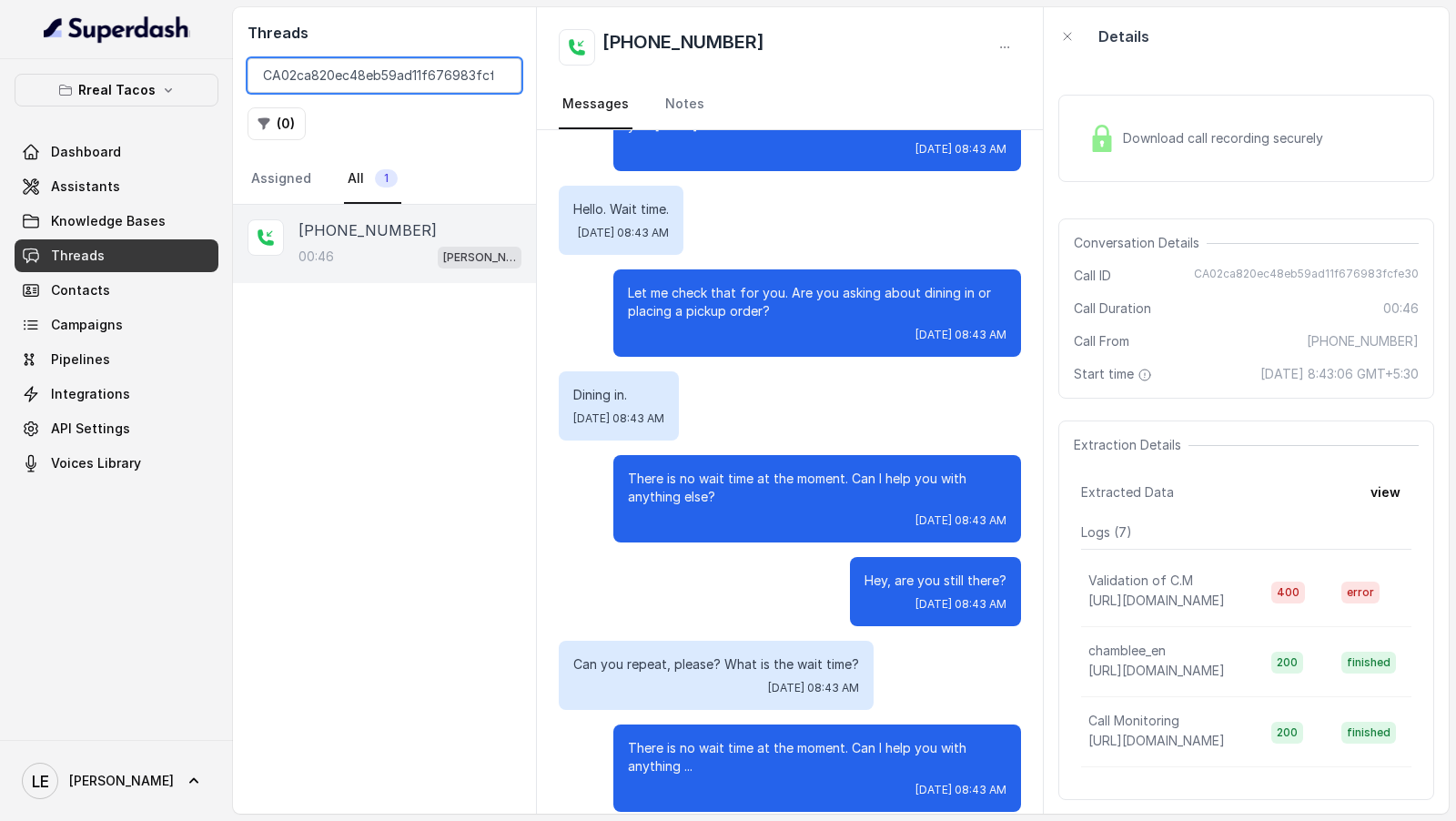
click at [501, 73] on input "CA02ca820ec48eb59ad11f676983fcfe30" at bounding box center [385, 75] width 274 height 35
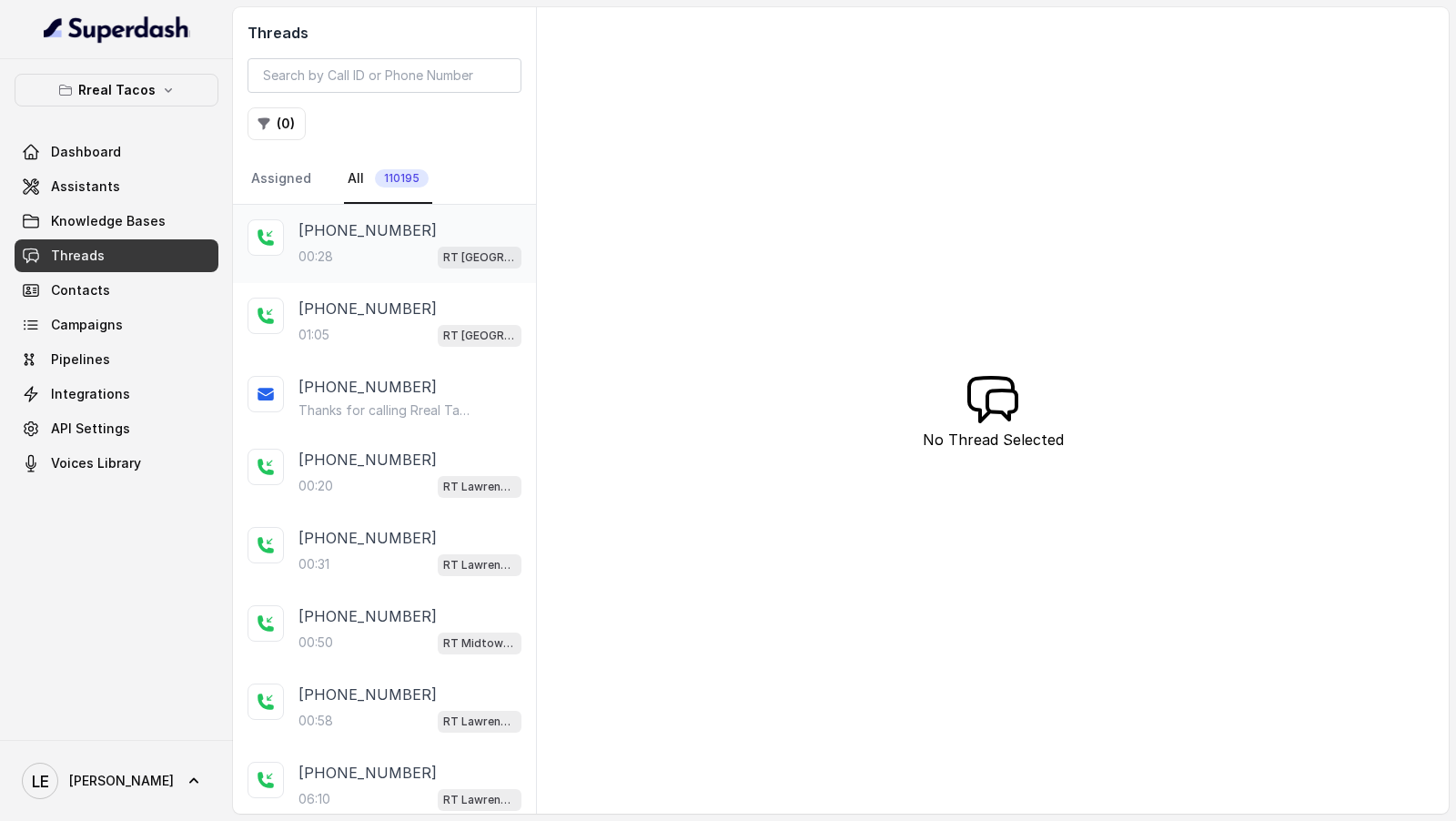
click at [364, 245] on div "00:28 RT [GEOGRAPHIC_DATA] / EN" at bounding box center [409, 257] width 223 height 24
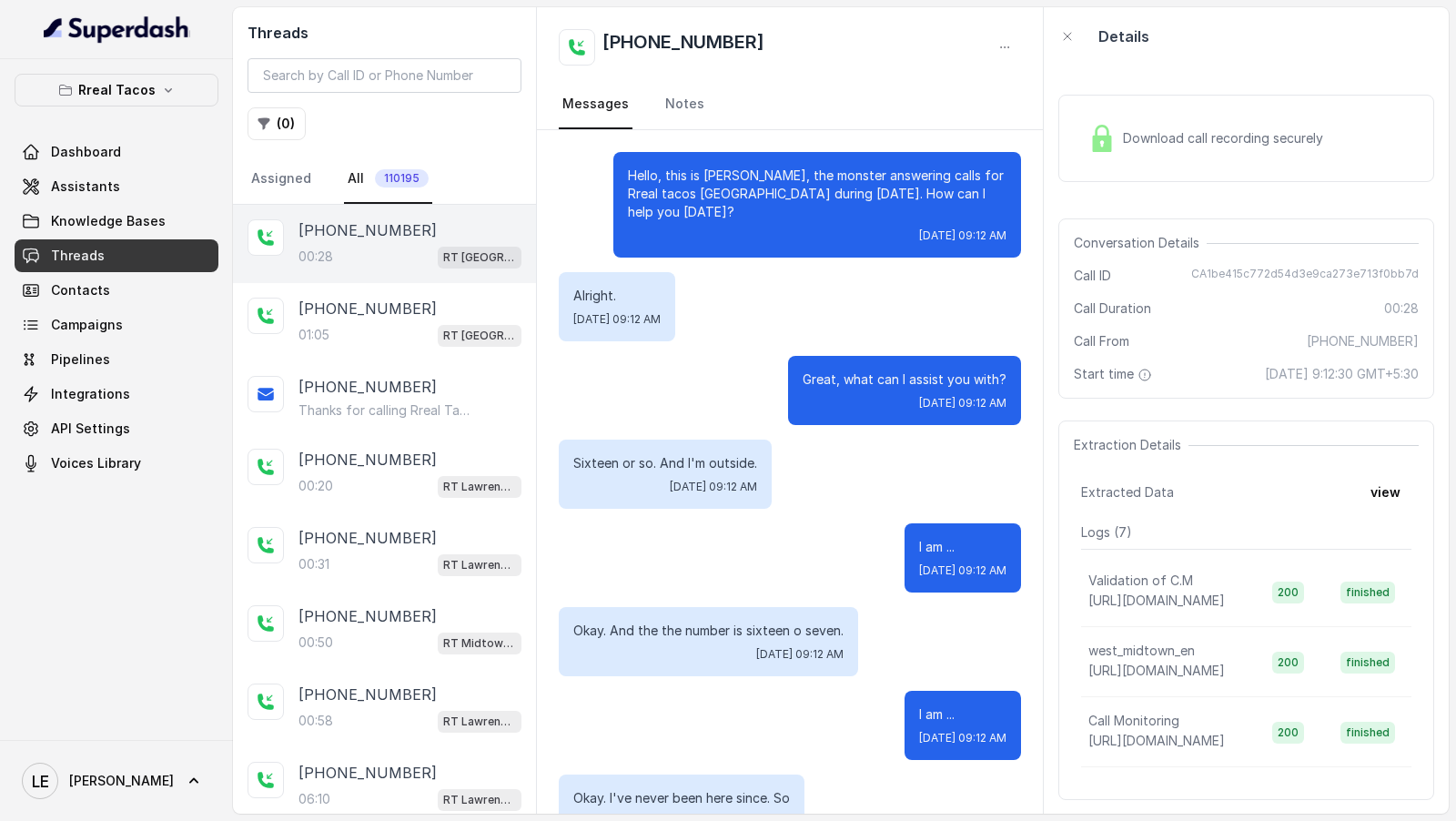
scroll to position [51, 0]
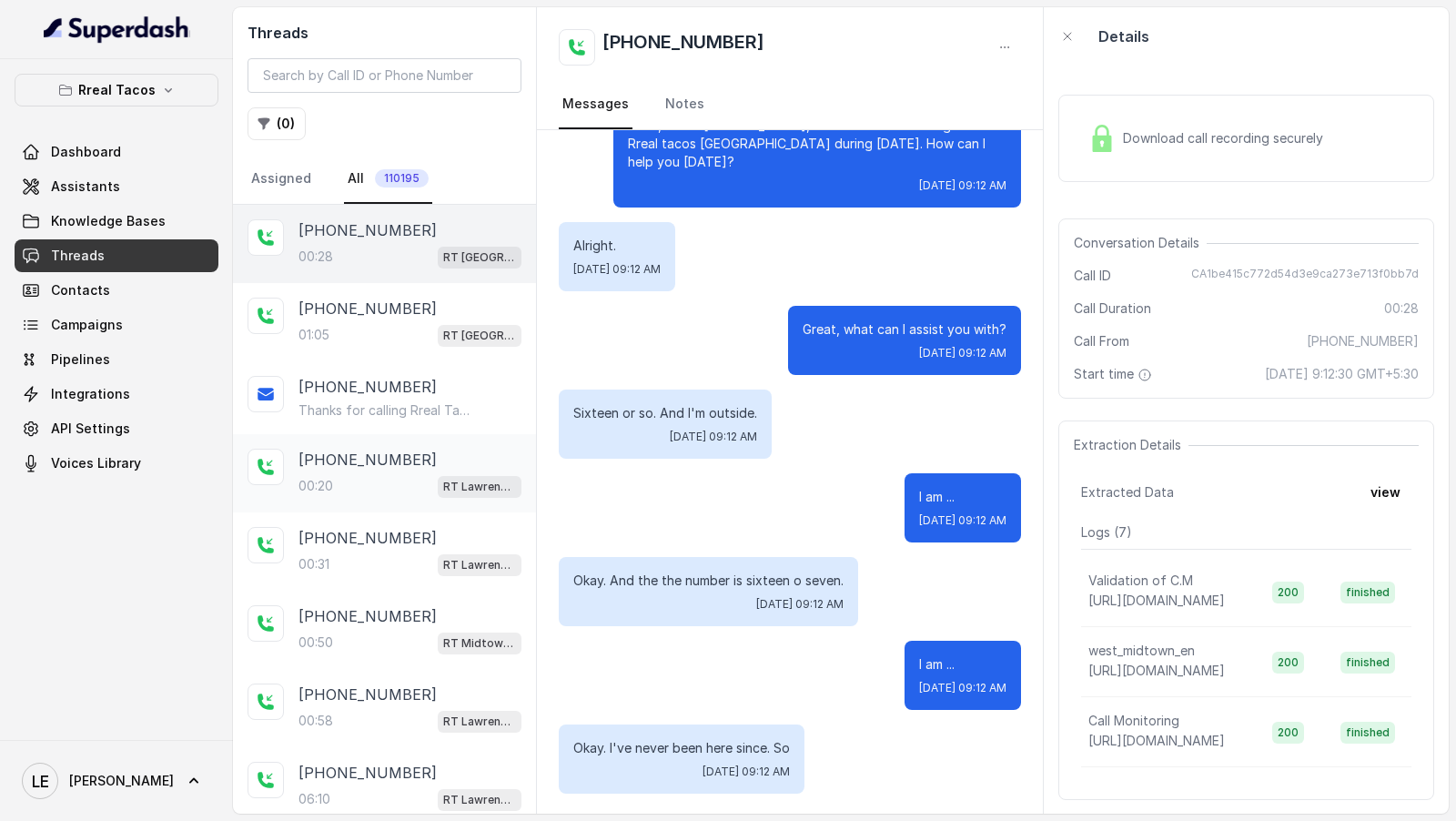
click at [398, 495] on div "[PHONE_NUMBER]:20 RT [GEOGRAPHIC_DATA]" at bounding box center [385, 473] width 303 height 78
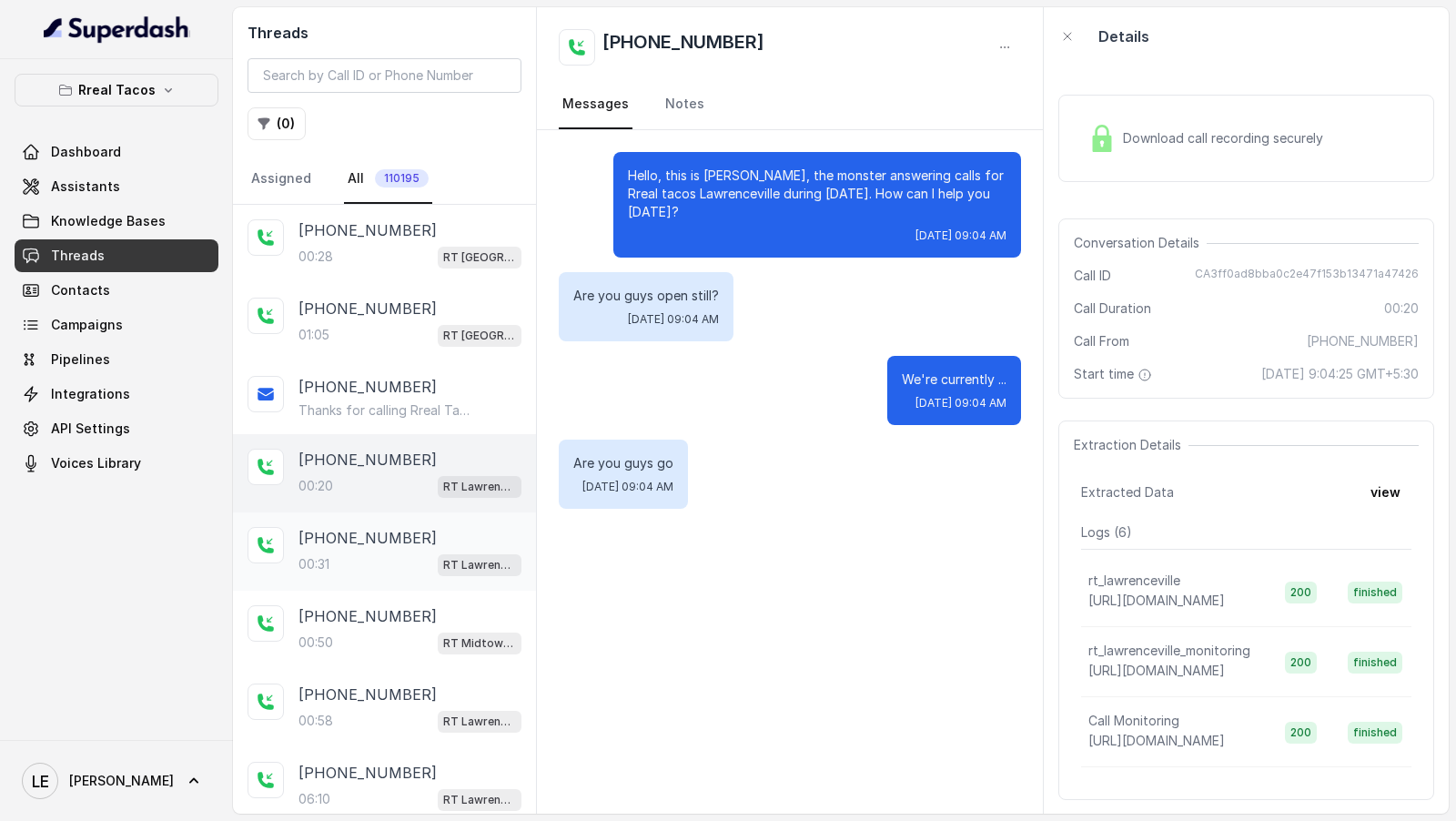
click at [389, 577] on div "[PHONE_NUMBER]:31 RT [GEOGRAPHIC_DATA]" at bounding box center [385, 551] width 303 height 78
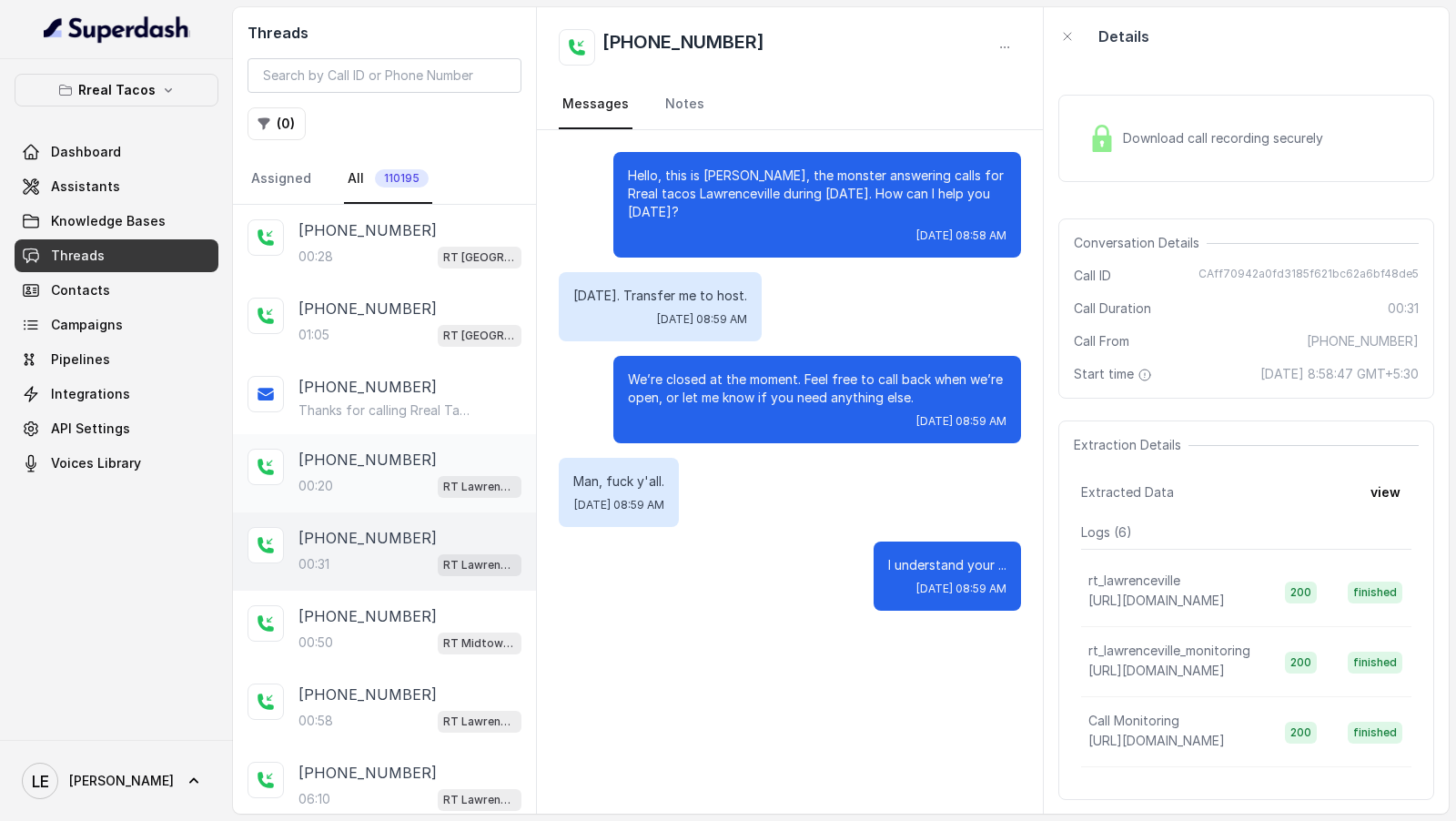
click at [427, 480] on div "00:20 RT Lawrenceville" at bounding box center [409, 487] width 223 height 24
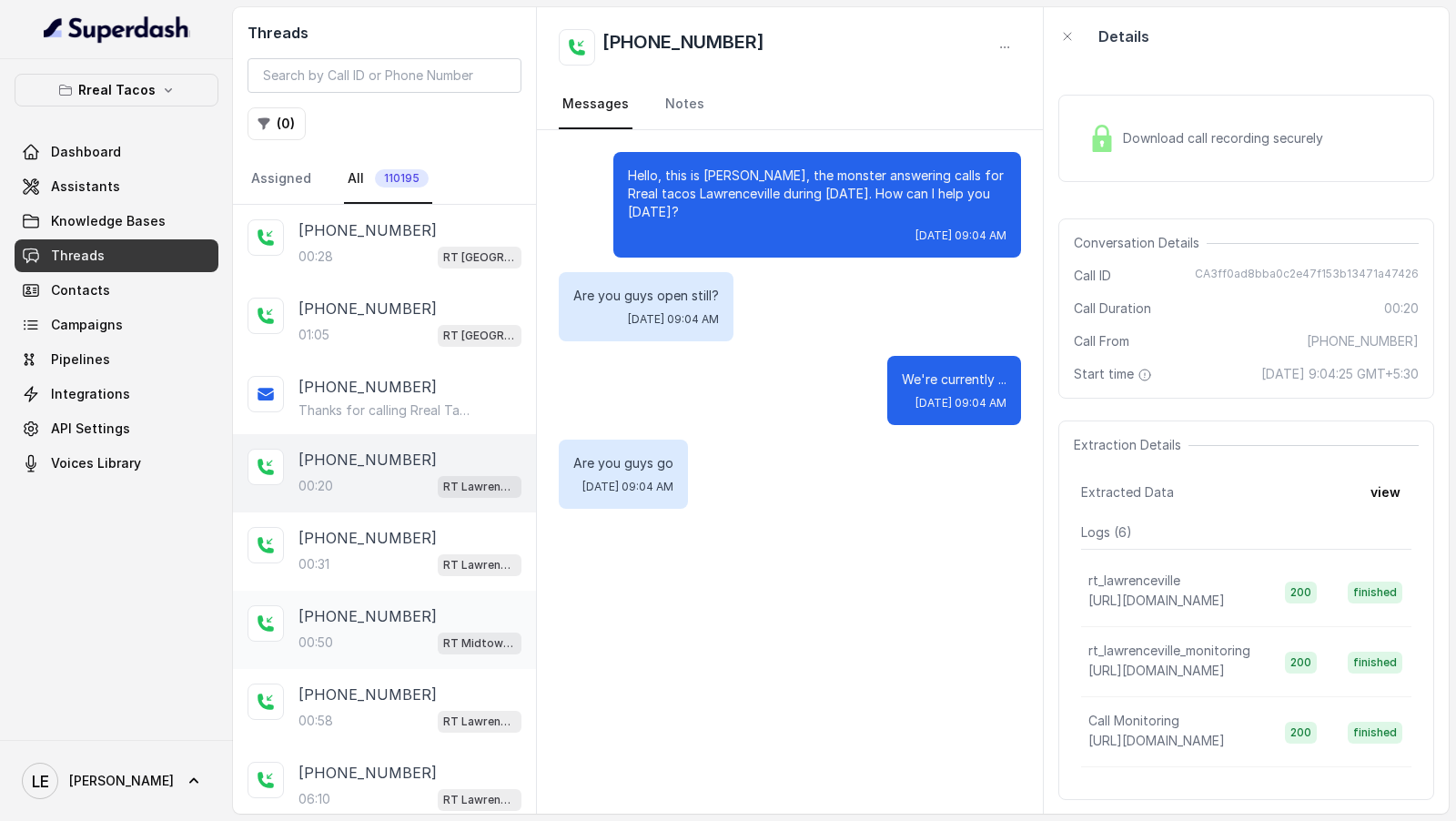
click at [371, 639] on div "00:50 RT Midtown / EN" at bounding box center [409, 643] width 223 height 24
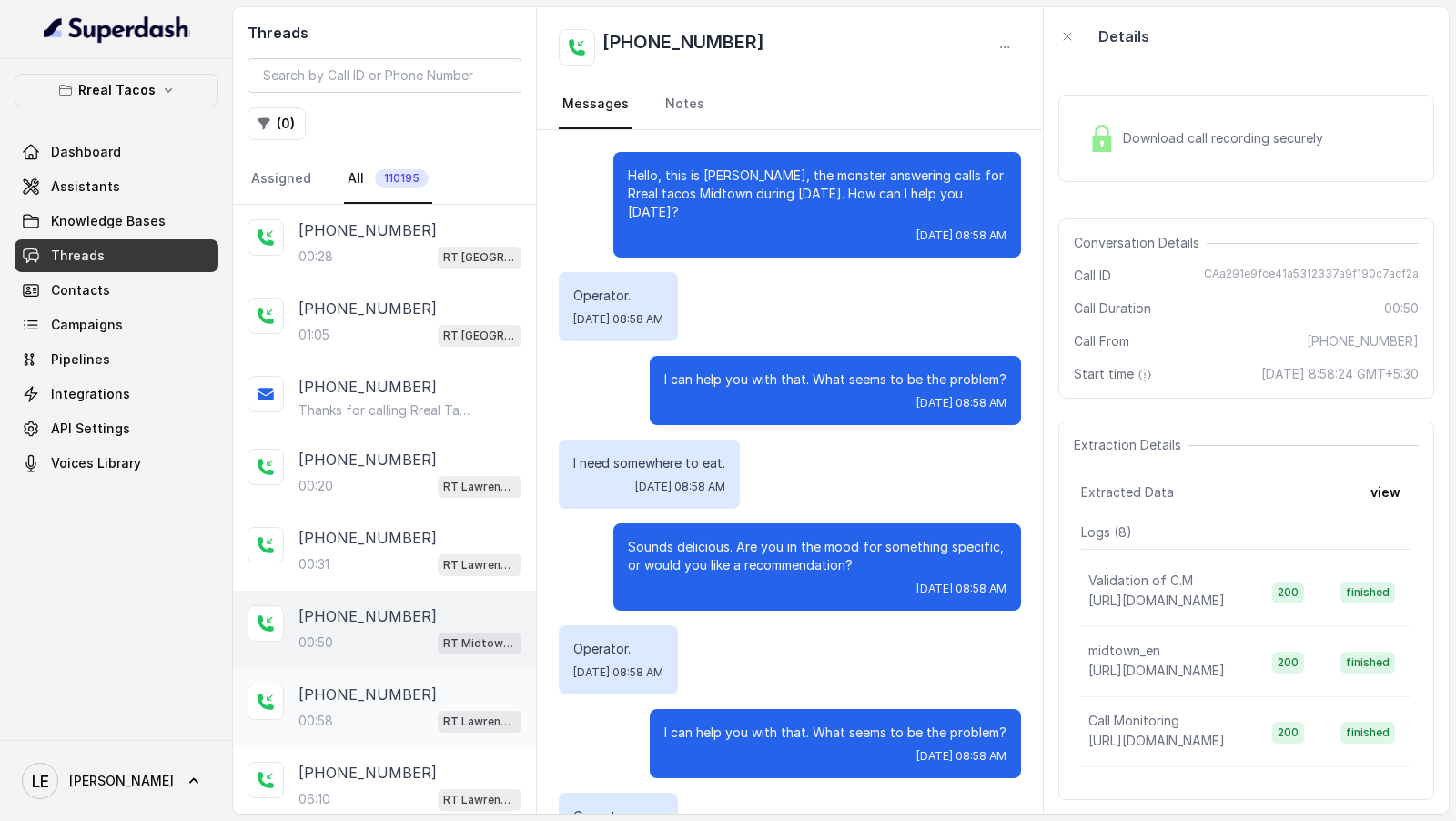
click at [311, 690] on p "[PHONE_NUMBER]" at bounding box center [367, 695] width 139 height 22
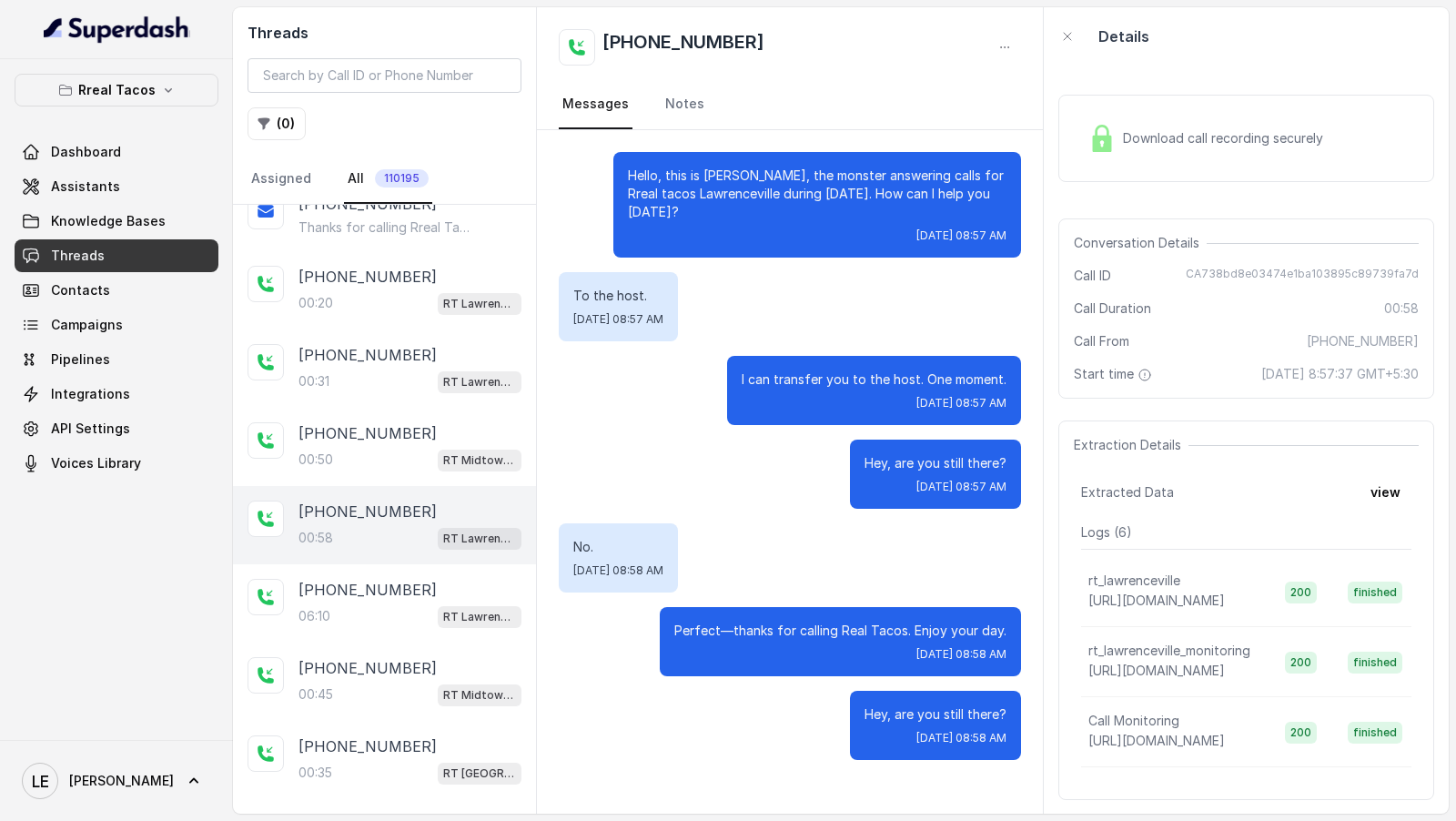
scroll to position [233, 0]
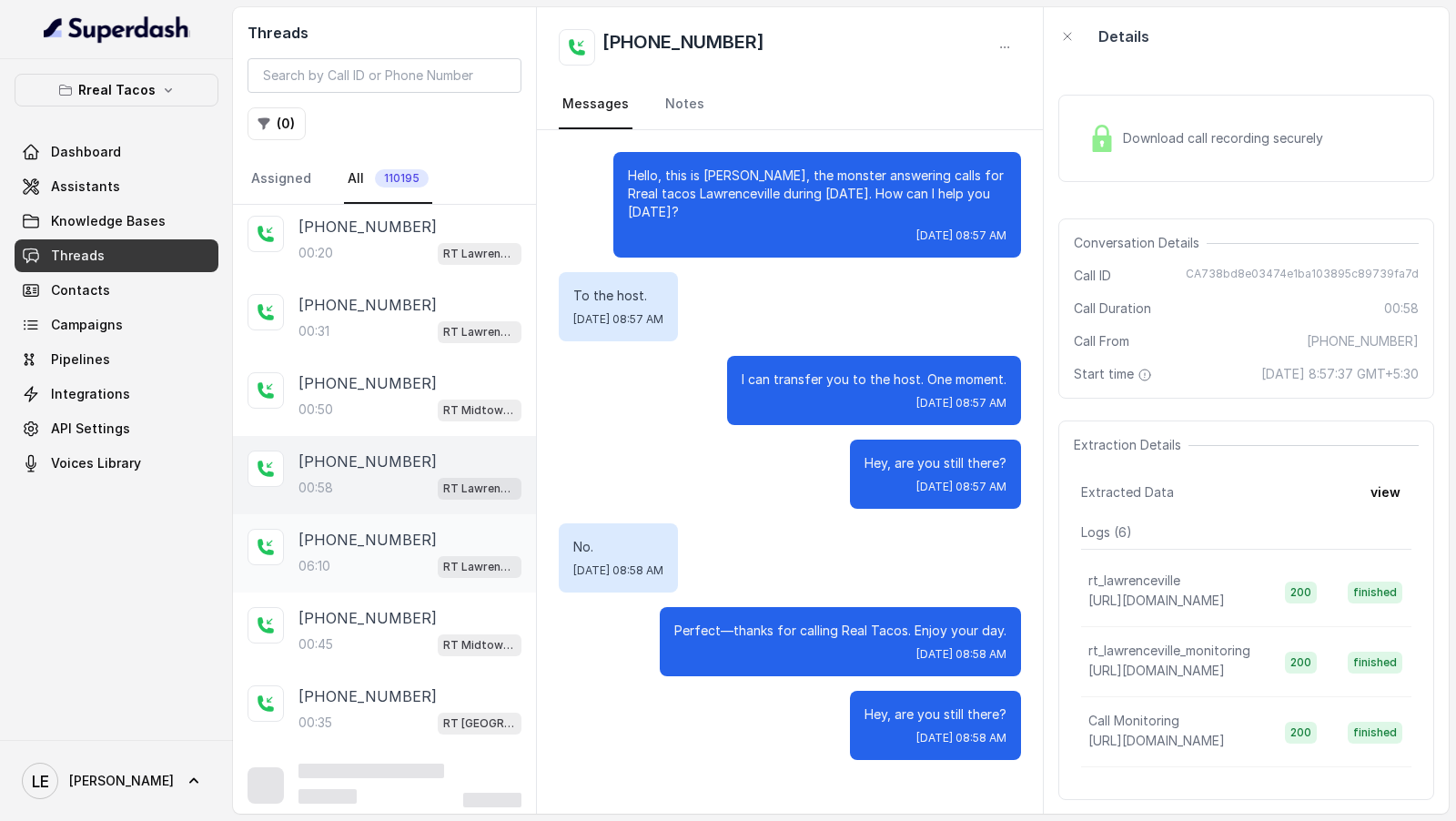
click at [383, 529] on p "[PHONE_NUMBER]" at bounding box center [367, 540] width 139 height 22
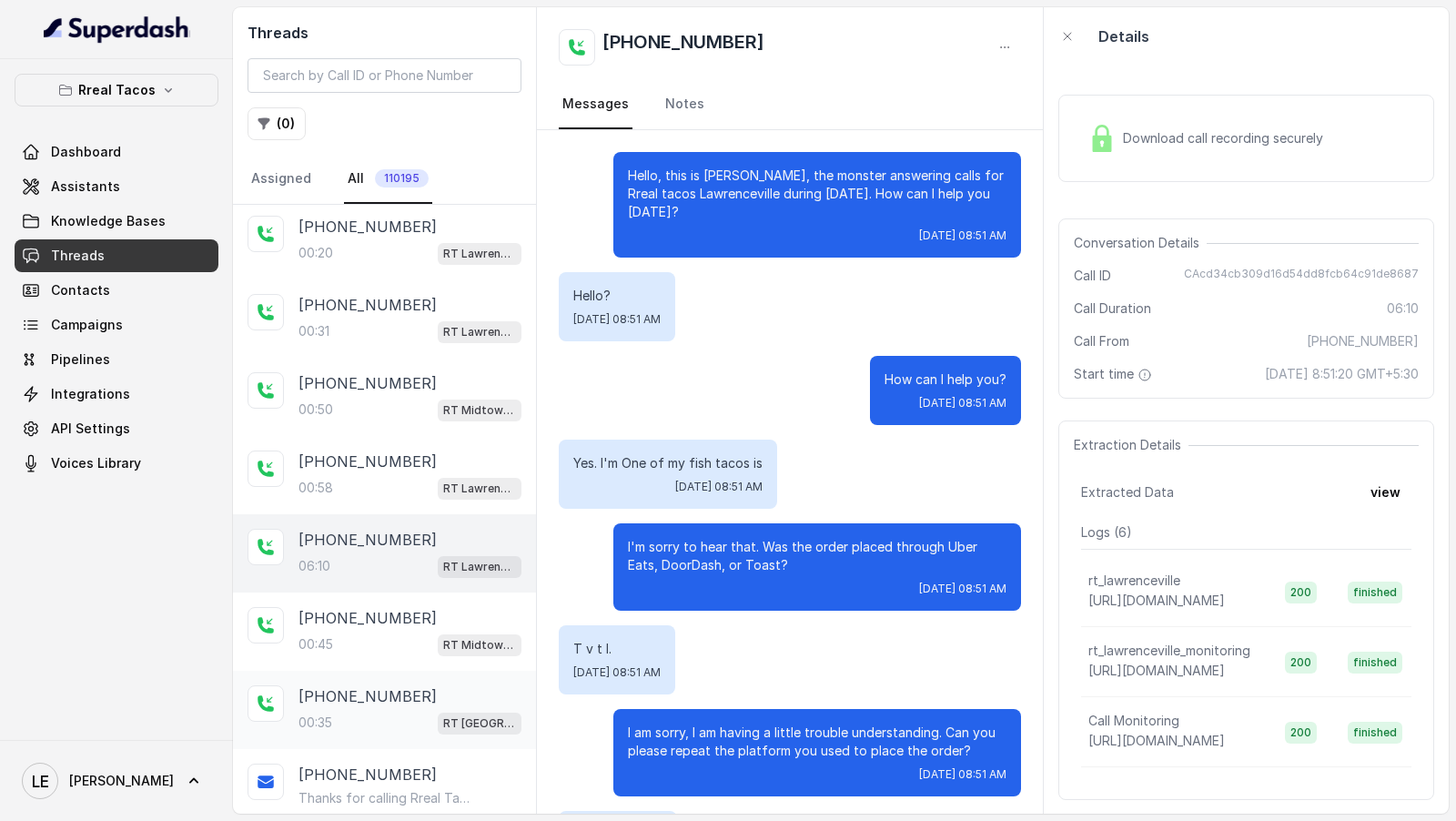
click at [301, 686] on p "[PHONE_NUMBER]" at bounding box center [367, 697] width 139 height 22
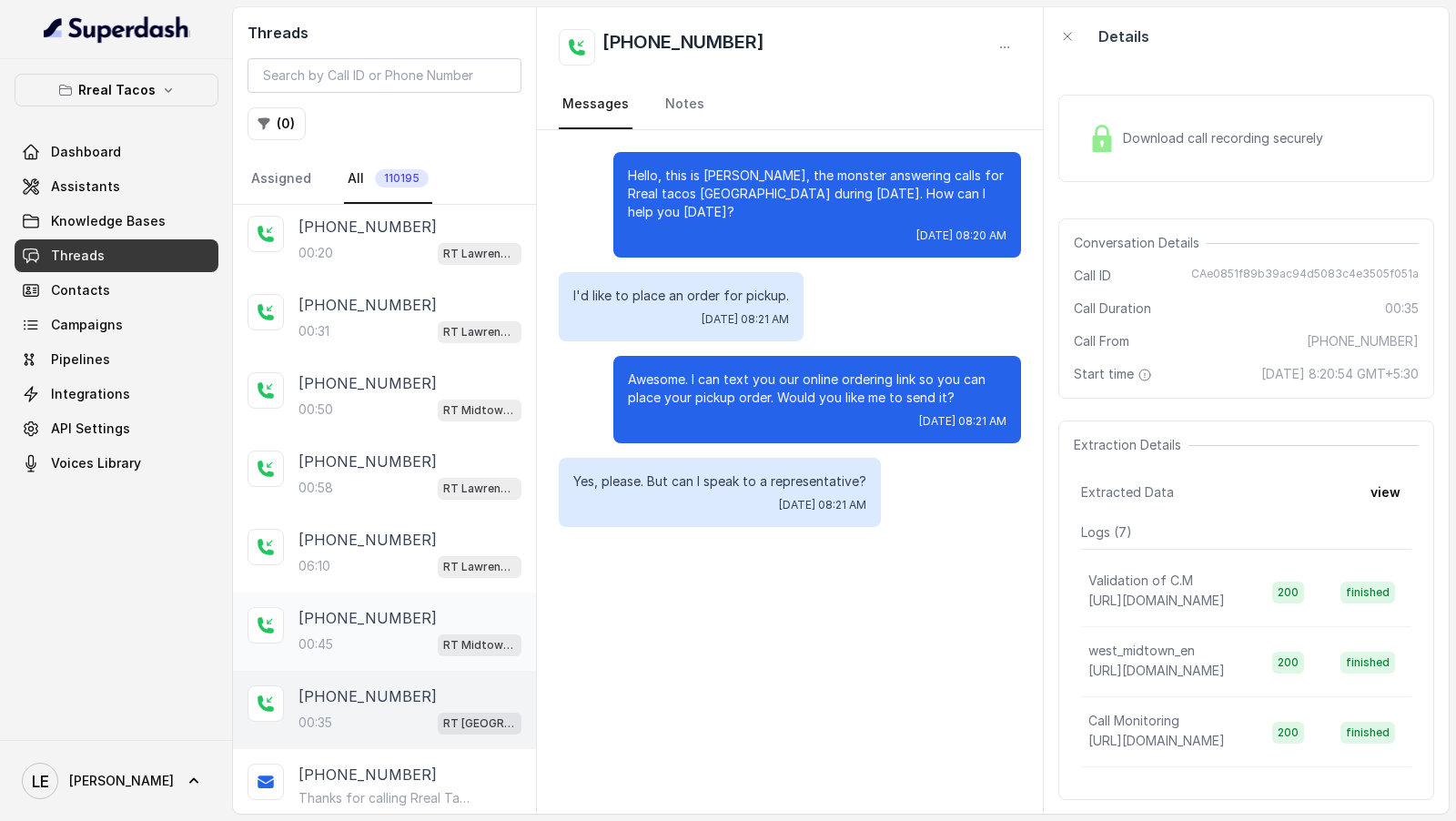
scroll to position [479, 0]
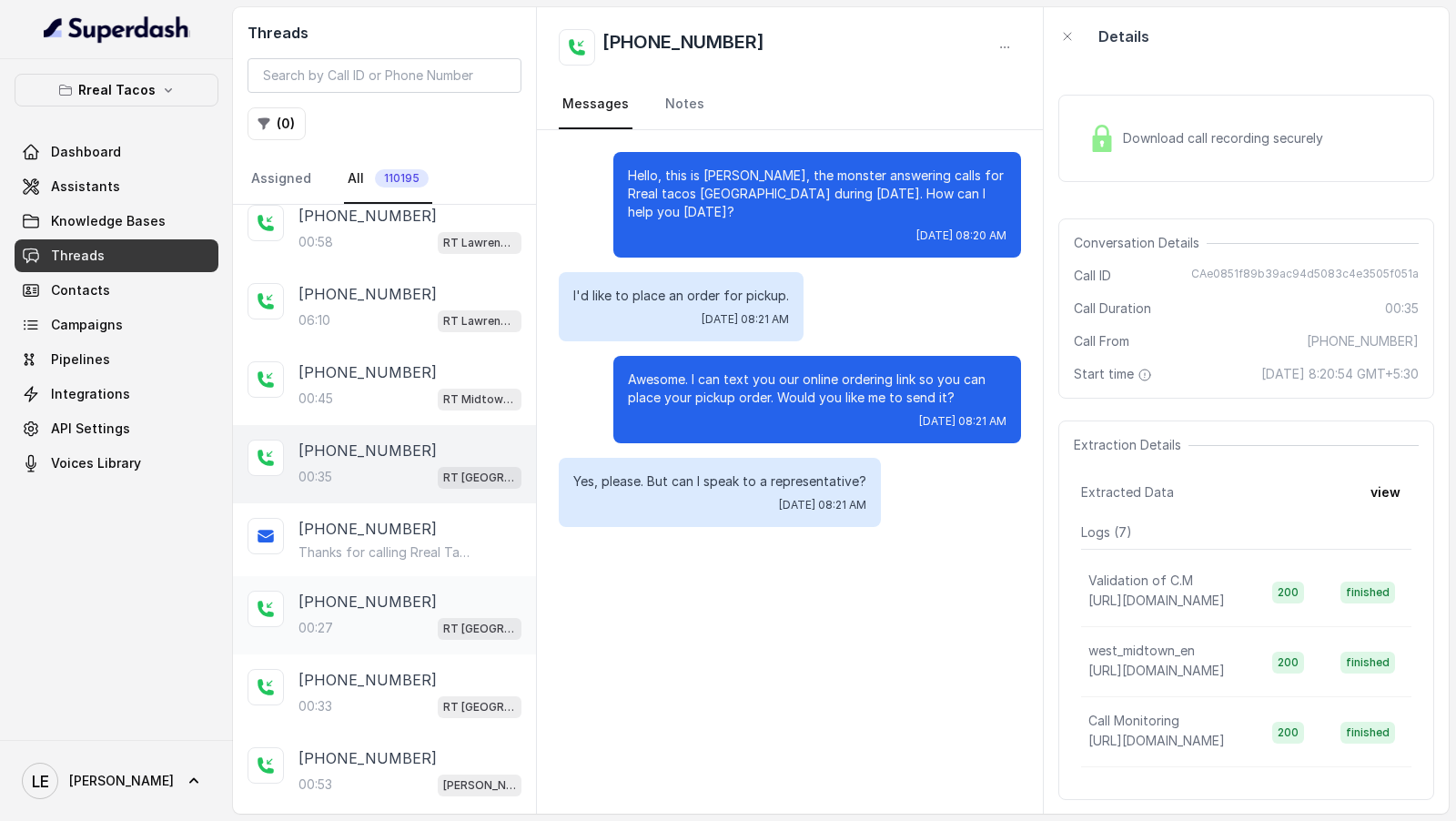
click at [413, 580] on div "[PHONE_NUMBER]:[STREET_ADDRESS]" at bounding box center [385, 615] width 303 height 78
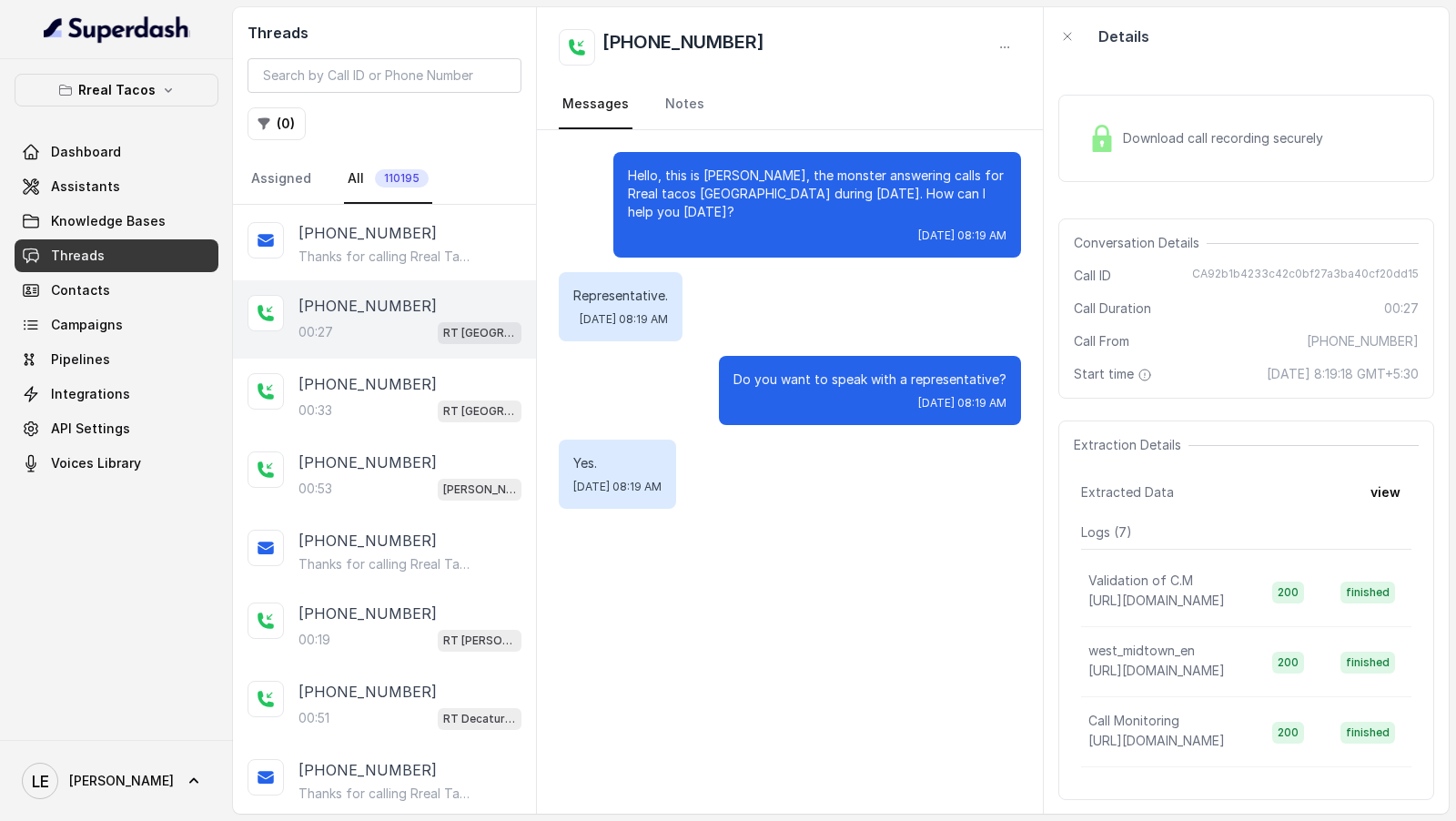
scroll to position [777, 0]
click at [389, 402] on div "00:[STREET_ADDRESS]" at bounding box center [409, 409] width 223 height 24
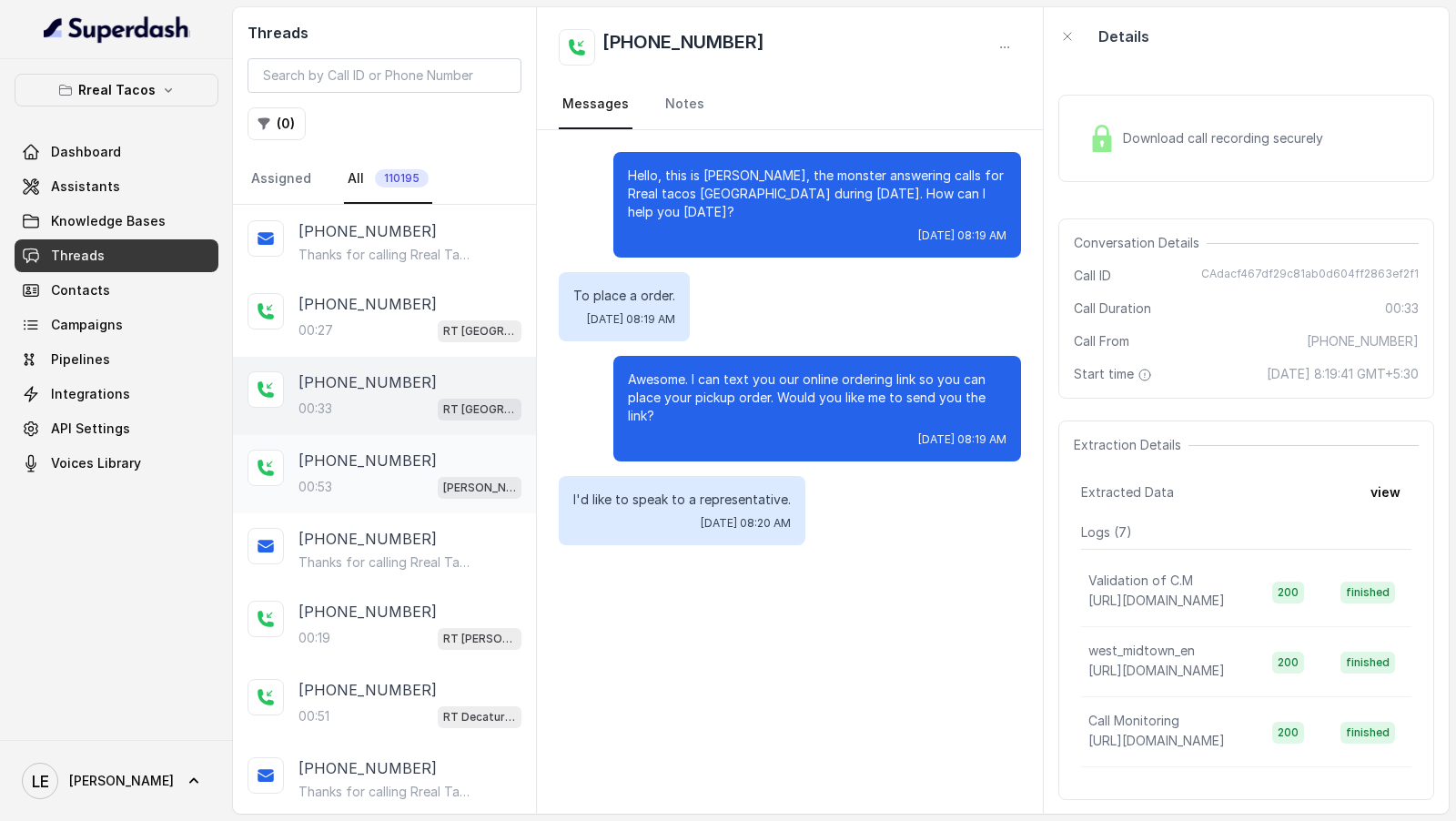
click at [369, 476] on div "00:53 [PERSON_NAME] / EN" at bounding box center [409, 488] width 223 height 24
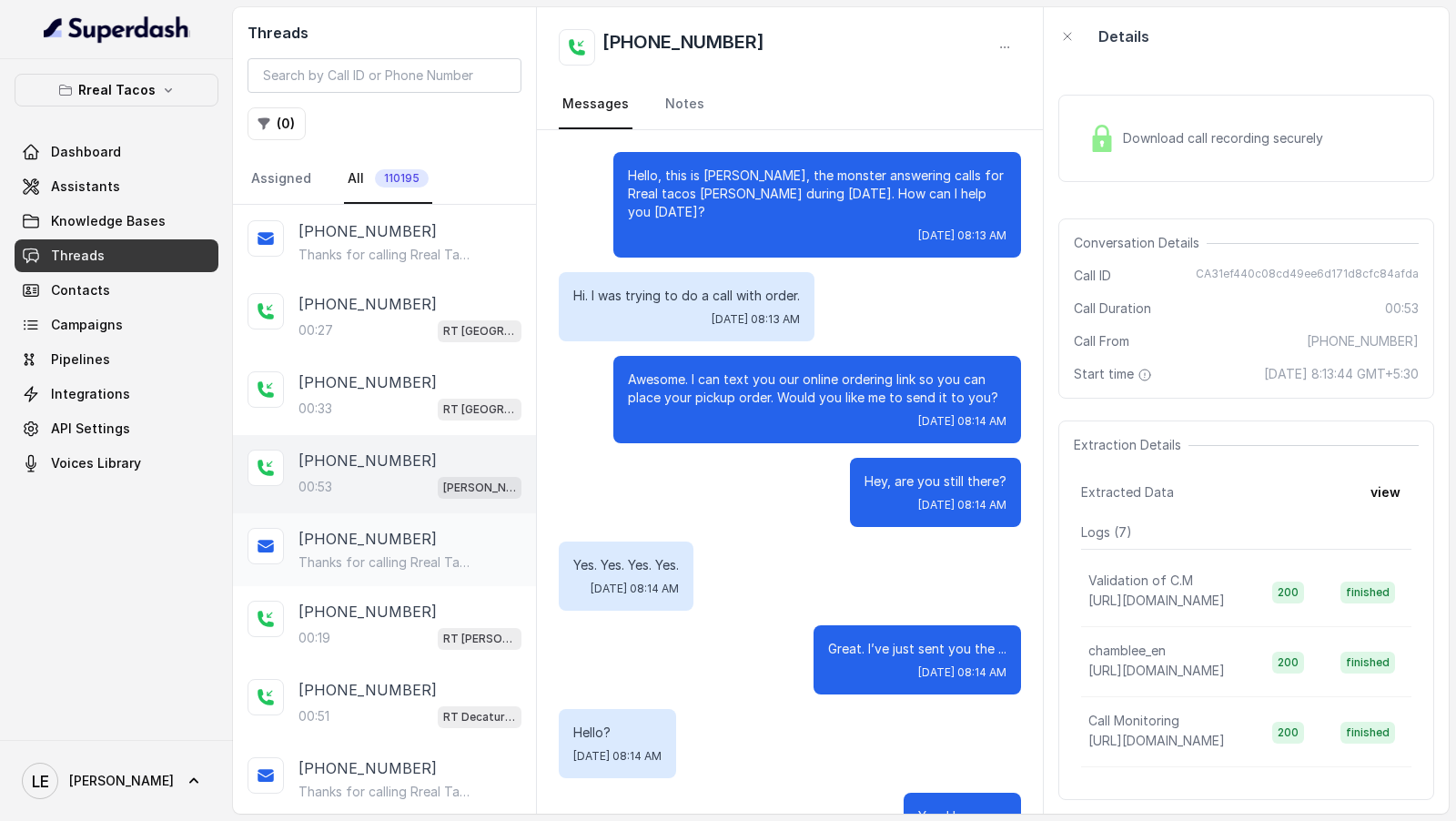
scroll to position [877, 0]
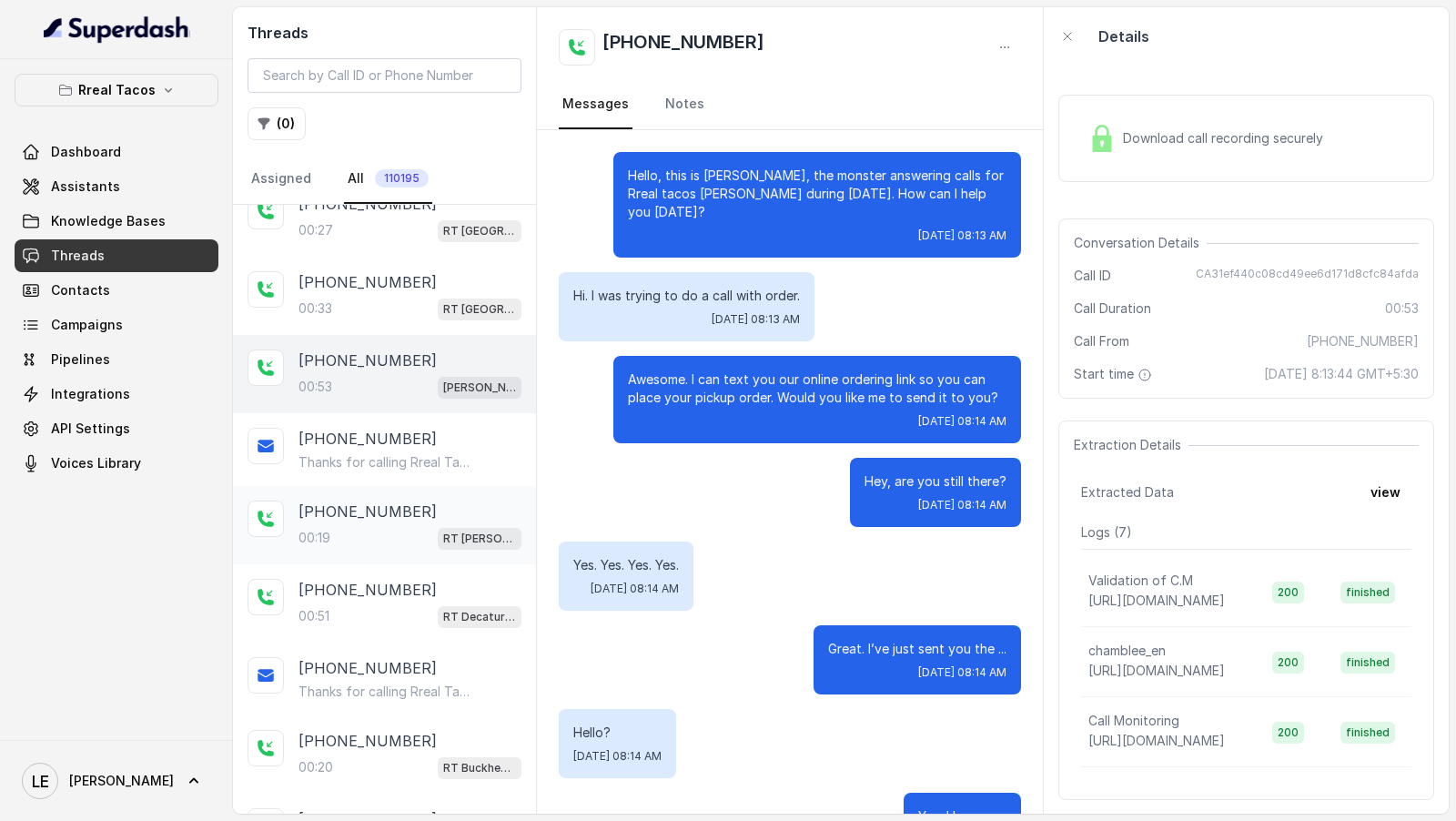
click at [379, 535] on div "00:19 RT [PERSON_NAME][GEOGRAPHIC_DATA] / EN" at bounding box center [409, 538] width 223 height 24
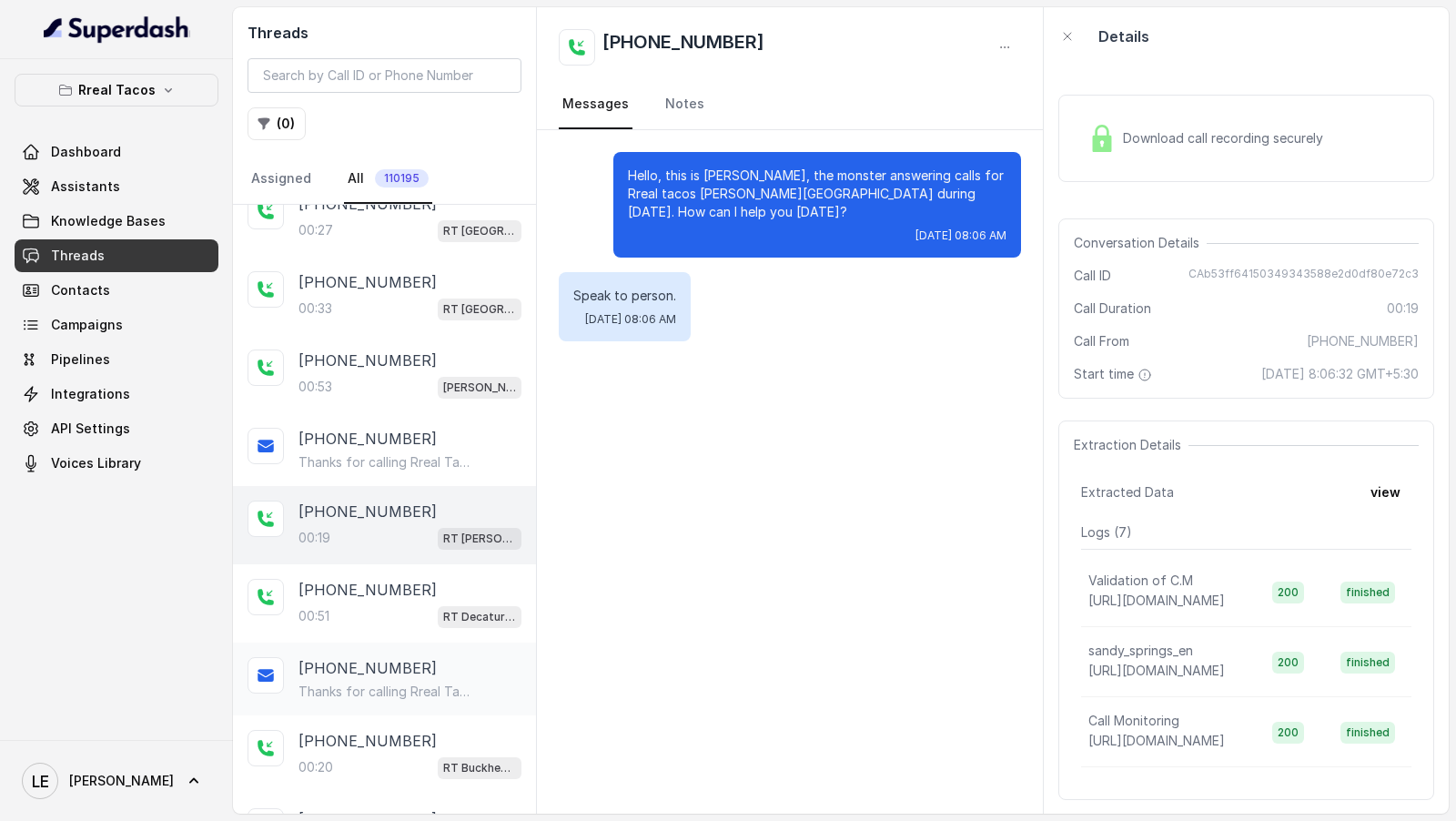
click at [404, 683] on p "Thanks for calling Rreal Tacos! Check out our menu: [URL][DOMAIN_NAME] Special …" at bounding box center [386, 692] width 174 height 18
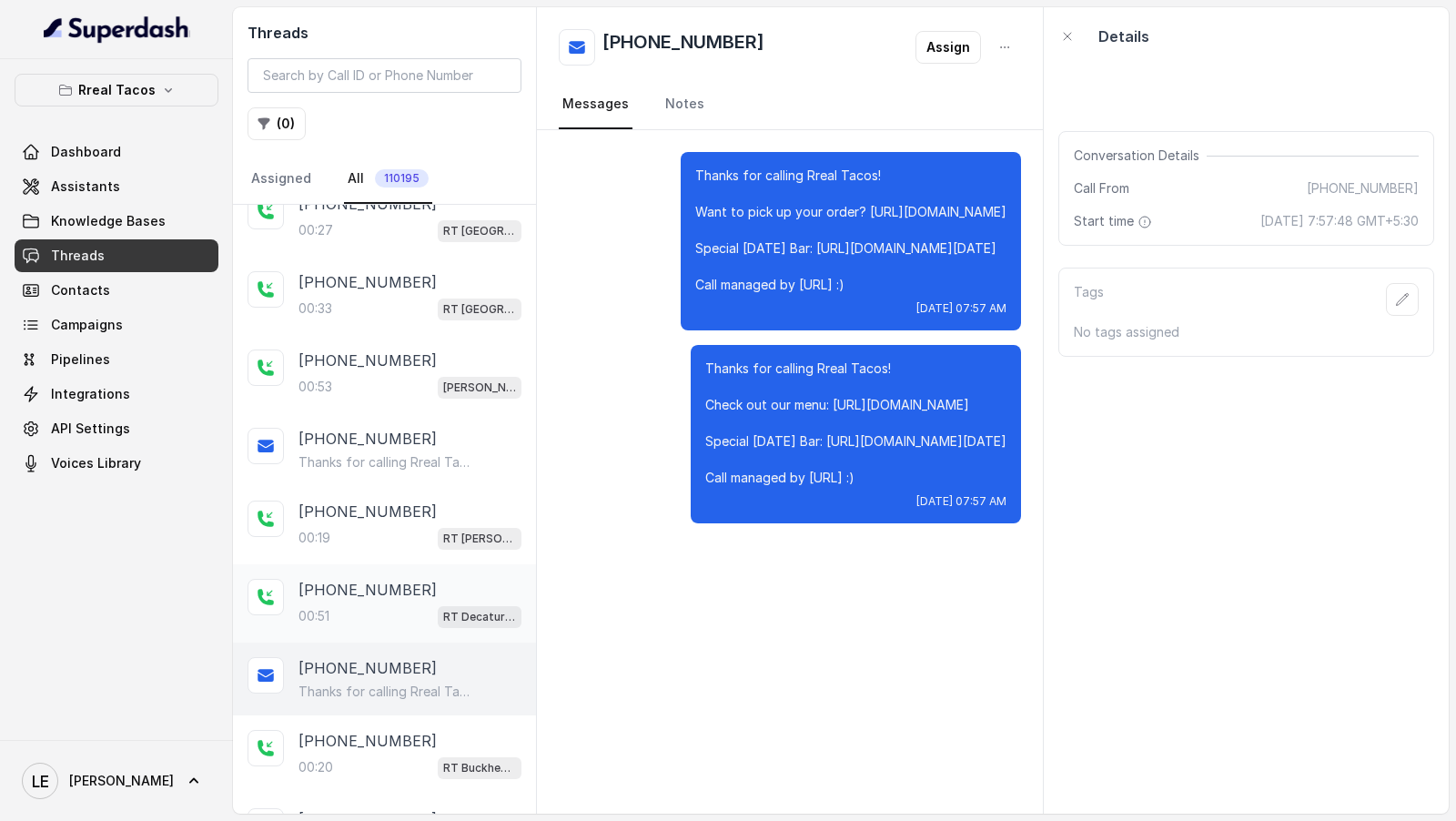
click at [425, 604] on div "00:51 RT Decatur / EN" at bounding box center [409, 616] width 223 height 24
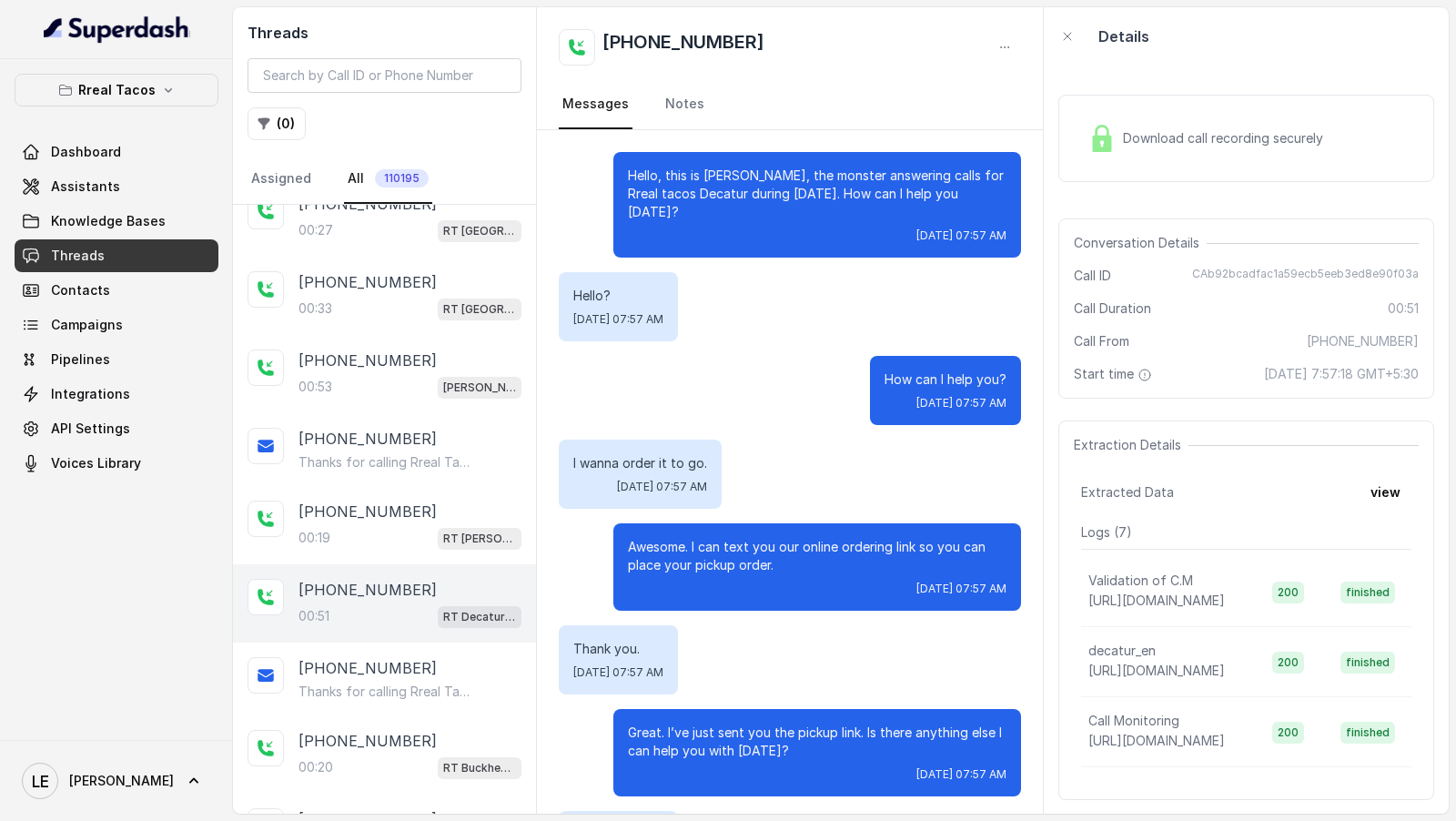
scroll to position [995, 0]
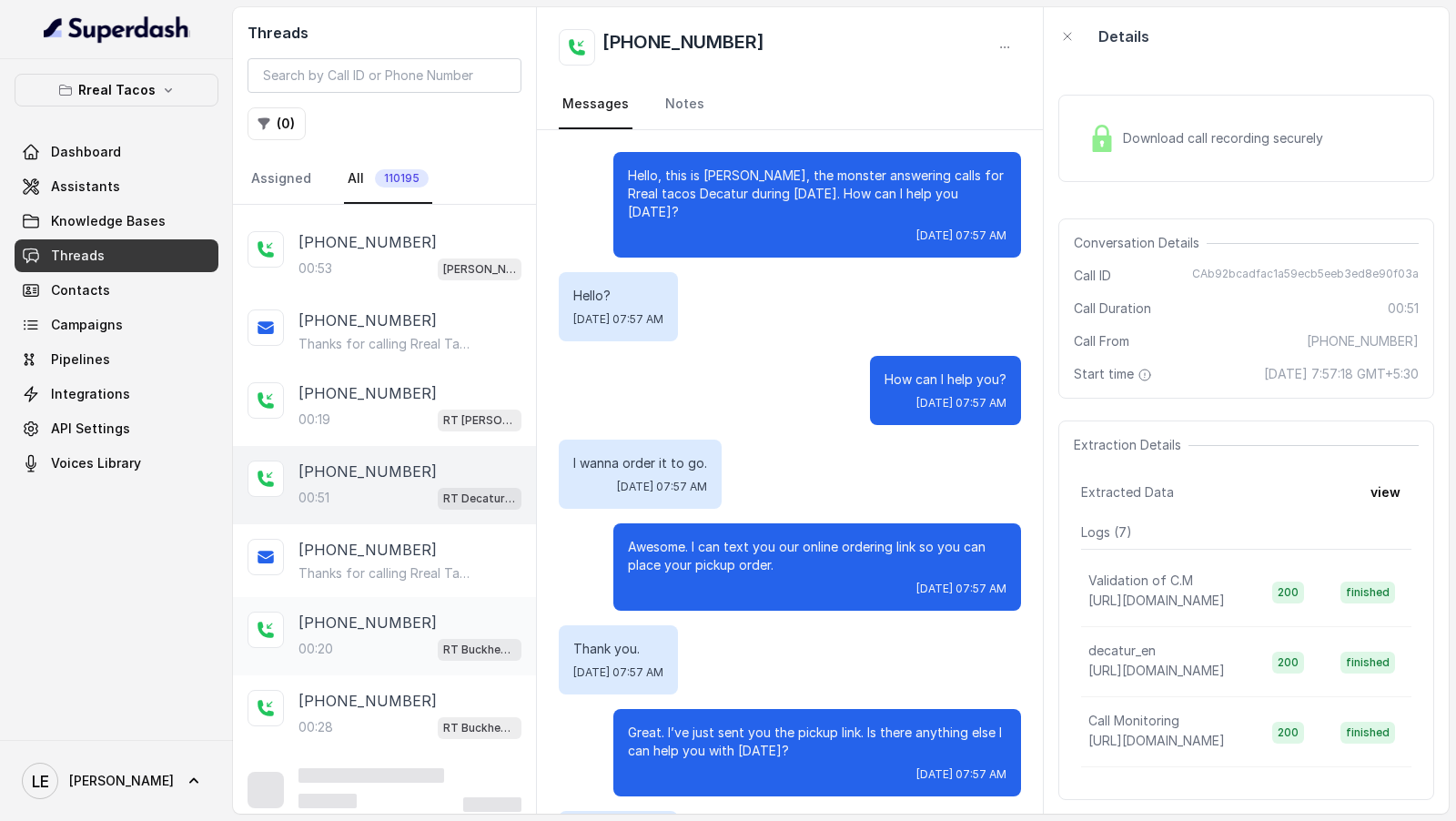
click at [369, 637] on div "00:20 RT Buckhead / EN" at bounding box center [409, 649] width 223 height 24
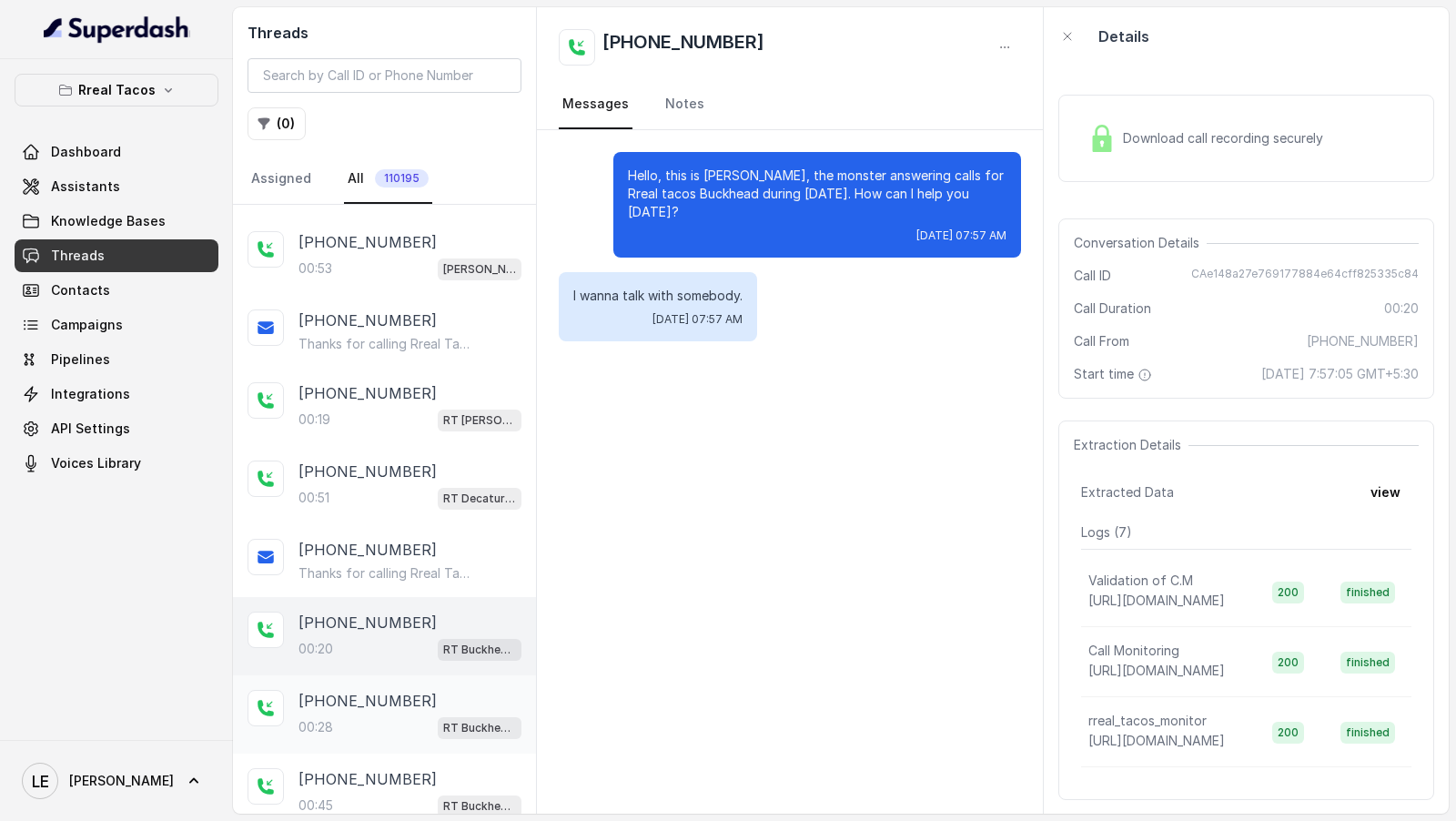
click at [369, 723] on div "00:28 RT Buckhead / EN" at bounding box center [409, 727] width 223 height 24
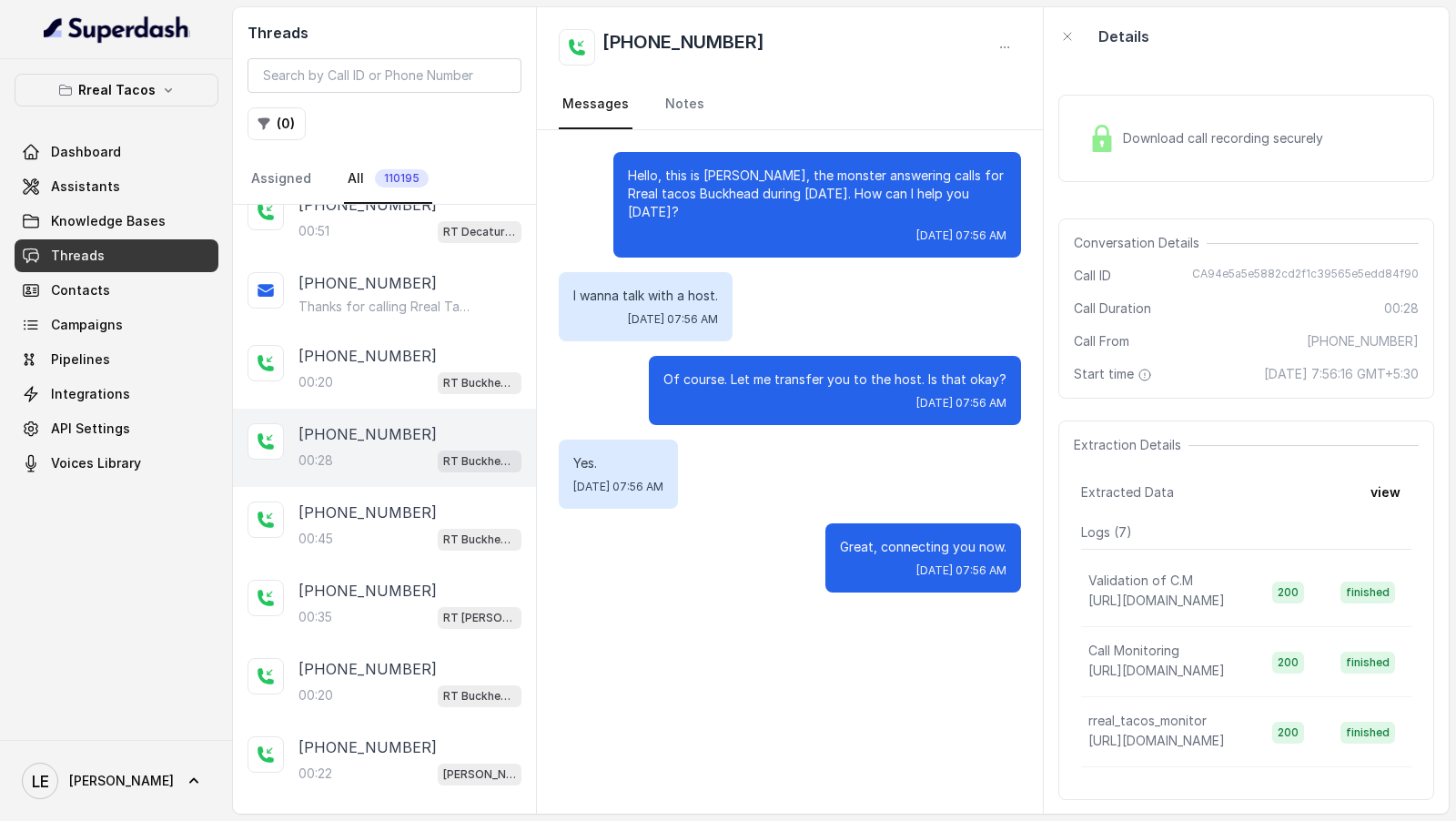
scroll to position [1263, 0]
click at [401, 527] on div "00:45 RT Buckhead / EN" at bounding box center [409, 538] width 223 height 24
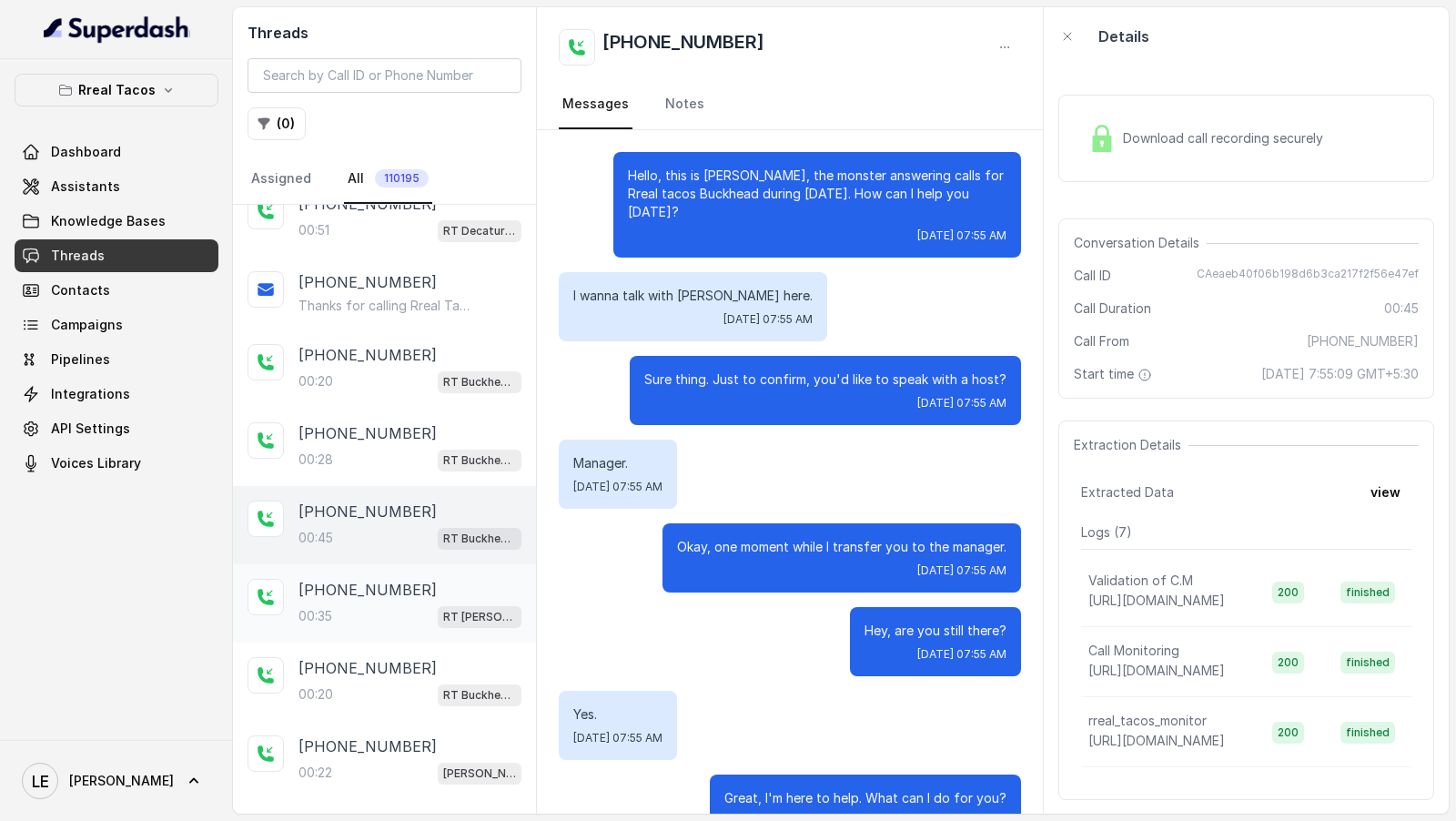
click at [401, 604] on div "00:[STREET_ADDRESS][PERSON_NAME]" at bounding box center [409, 616] width 223 height 24
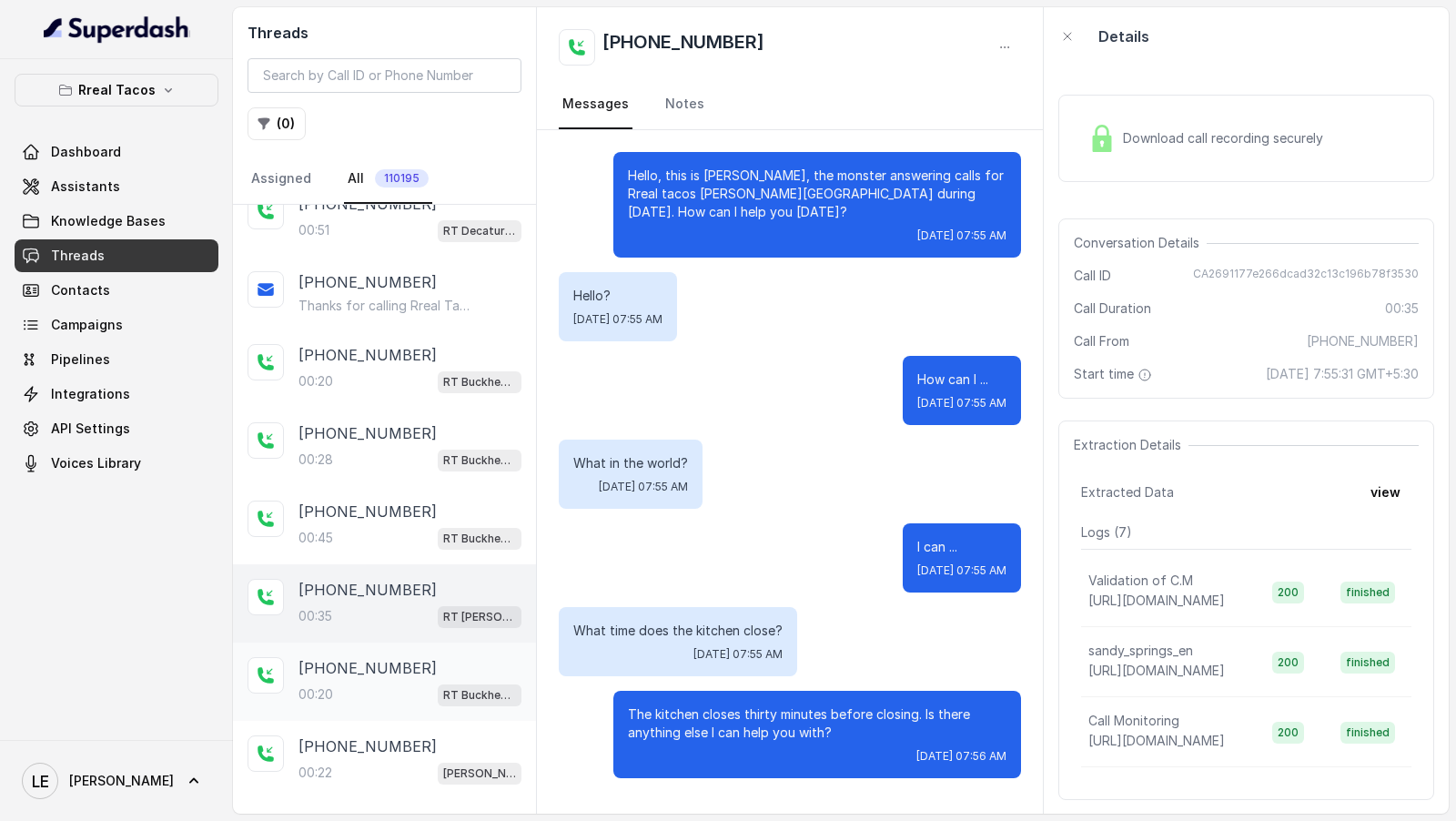
click at [378, 692] on div "[PHONE_NUMBER]:20 RT Buckhead / EN" at bounding box center [385, 681] width 303 height 78
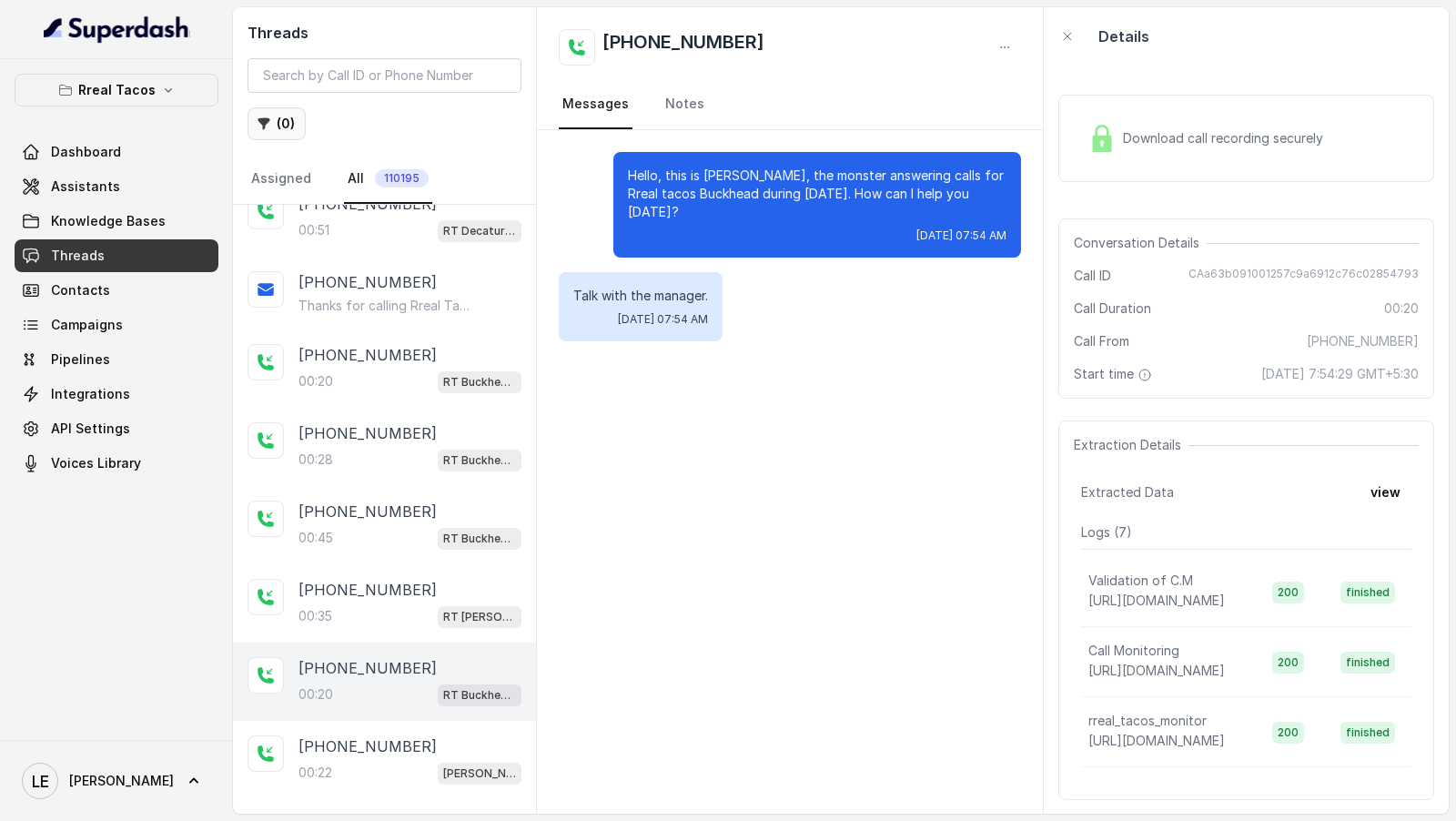
click at [263, 119] on icon "button" at bounding box center [264, 124] width 12 height 12
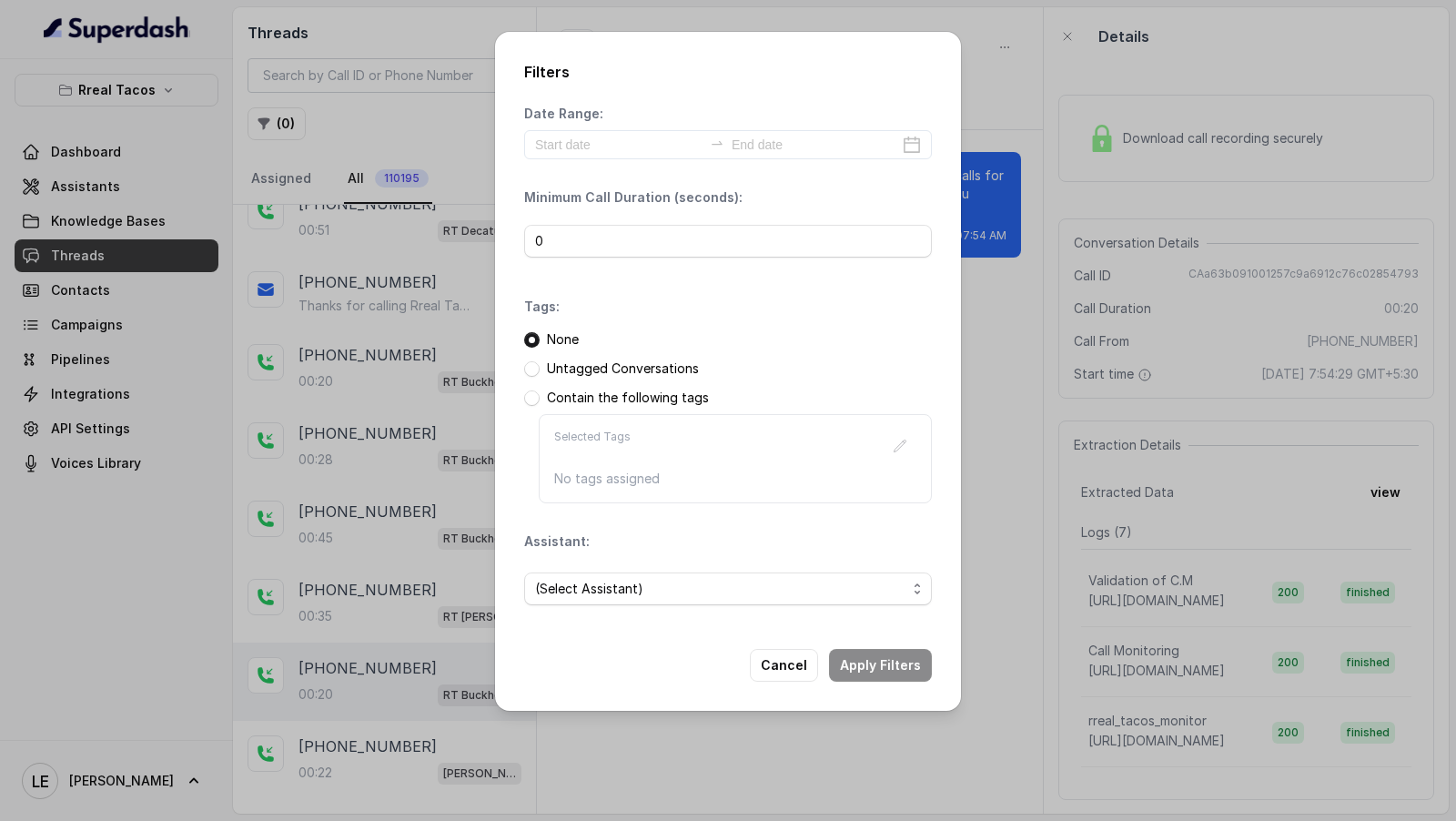
click at [659, 562] on div "(Select Assistant)" at bounding box center [728, 589] width 408 height 62
click at [645, 589] on span "(Select Assistant)" at bounding box center [721, 590] width 372 height 22
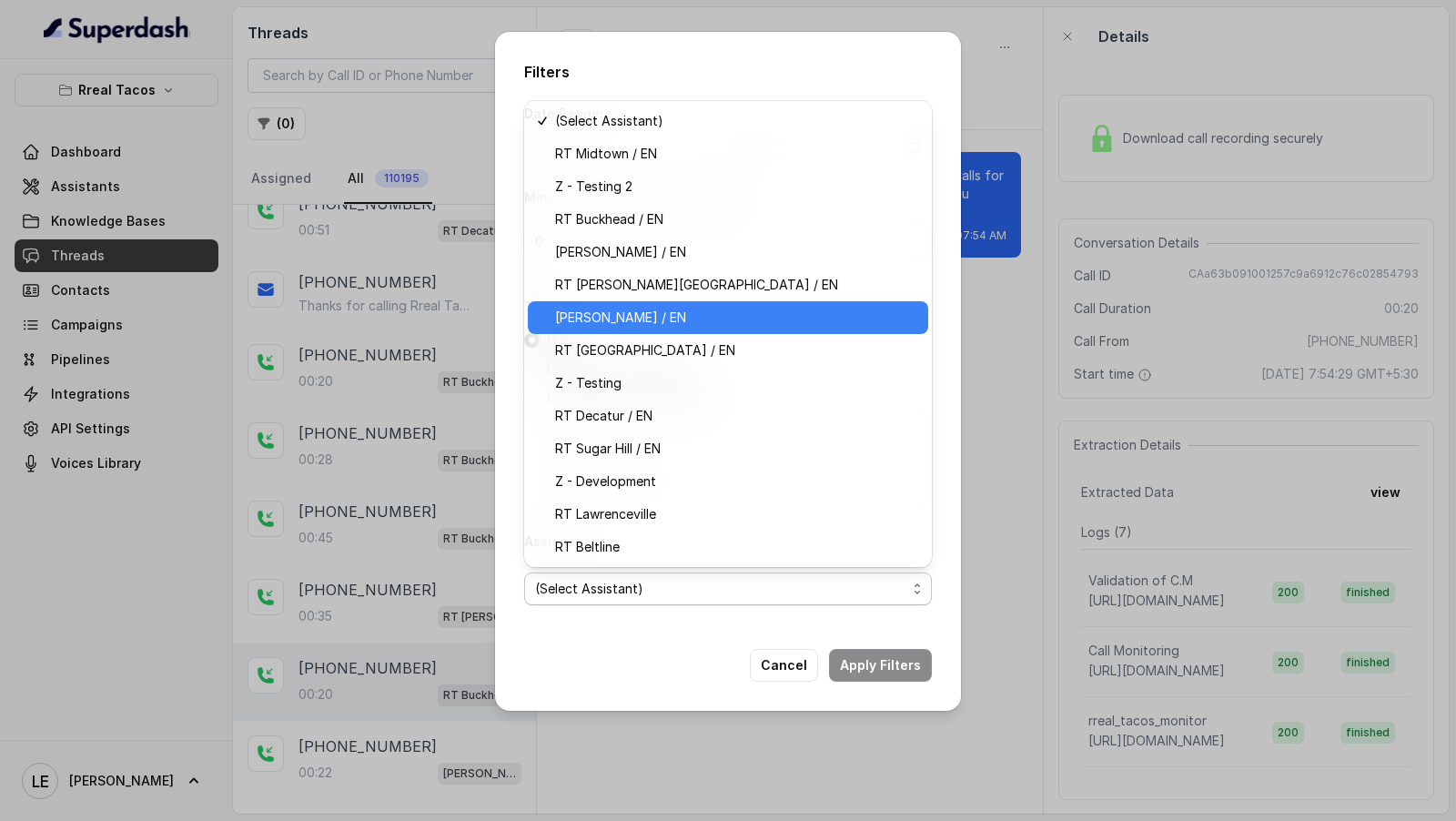
click at [623, 327] on span "[PERSON_NAME] / EN" at bounding box center [736, 318] width 363 height 22
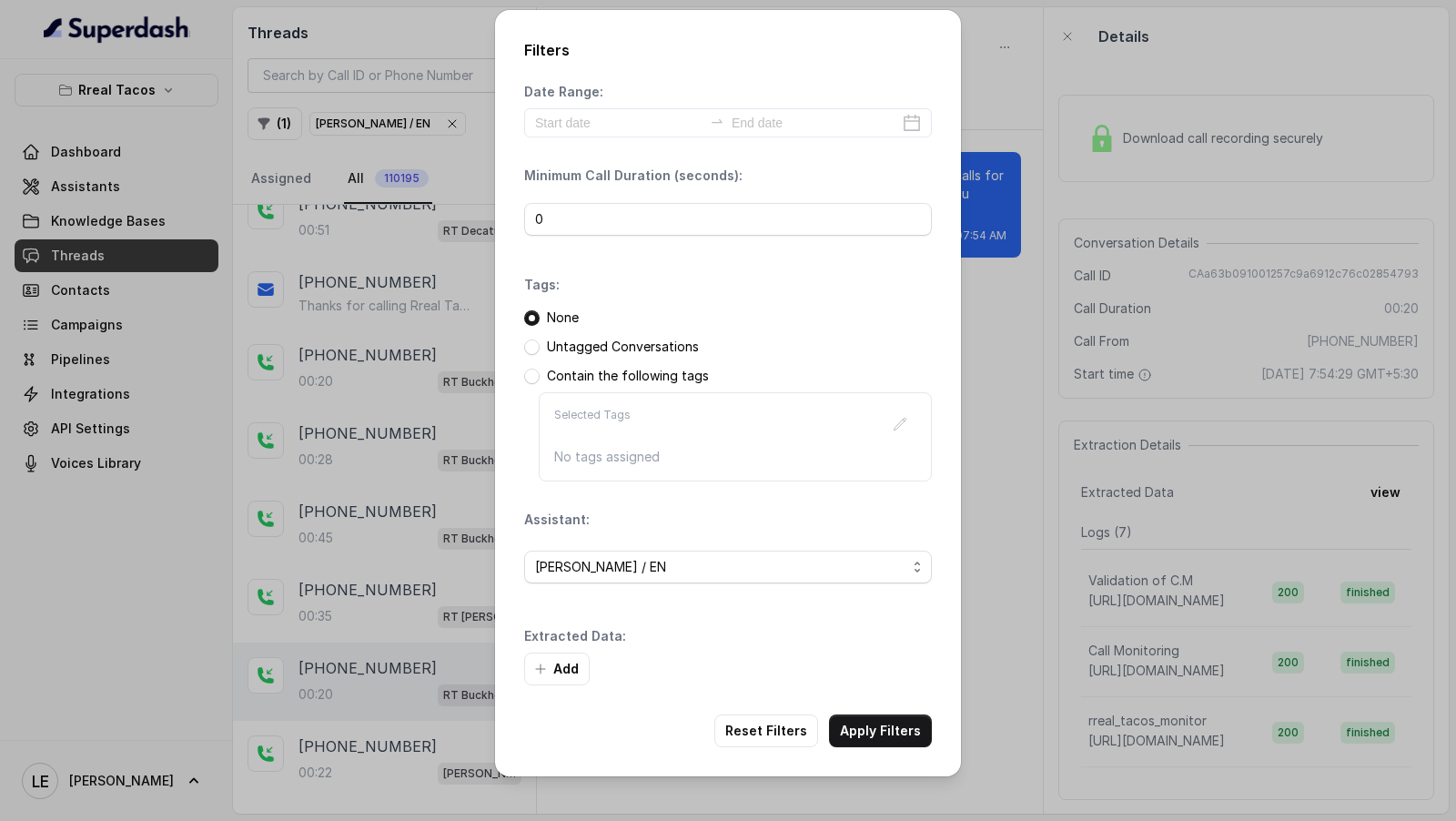
click at [615, 241] on div "0" at bounding box center [728, 219] width 408 height 54
drag, startPoint x: 607, startPoint y: 227, endPoint x: 331, endPoint y: 227, distance: 276.0
click at [331, 227] on div "Filters Date Range: Minimum Call Duration (seconds): 0 Tags: None Untagged Conv…" at bounding box center [728, 410] width 1456 height 821
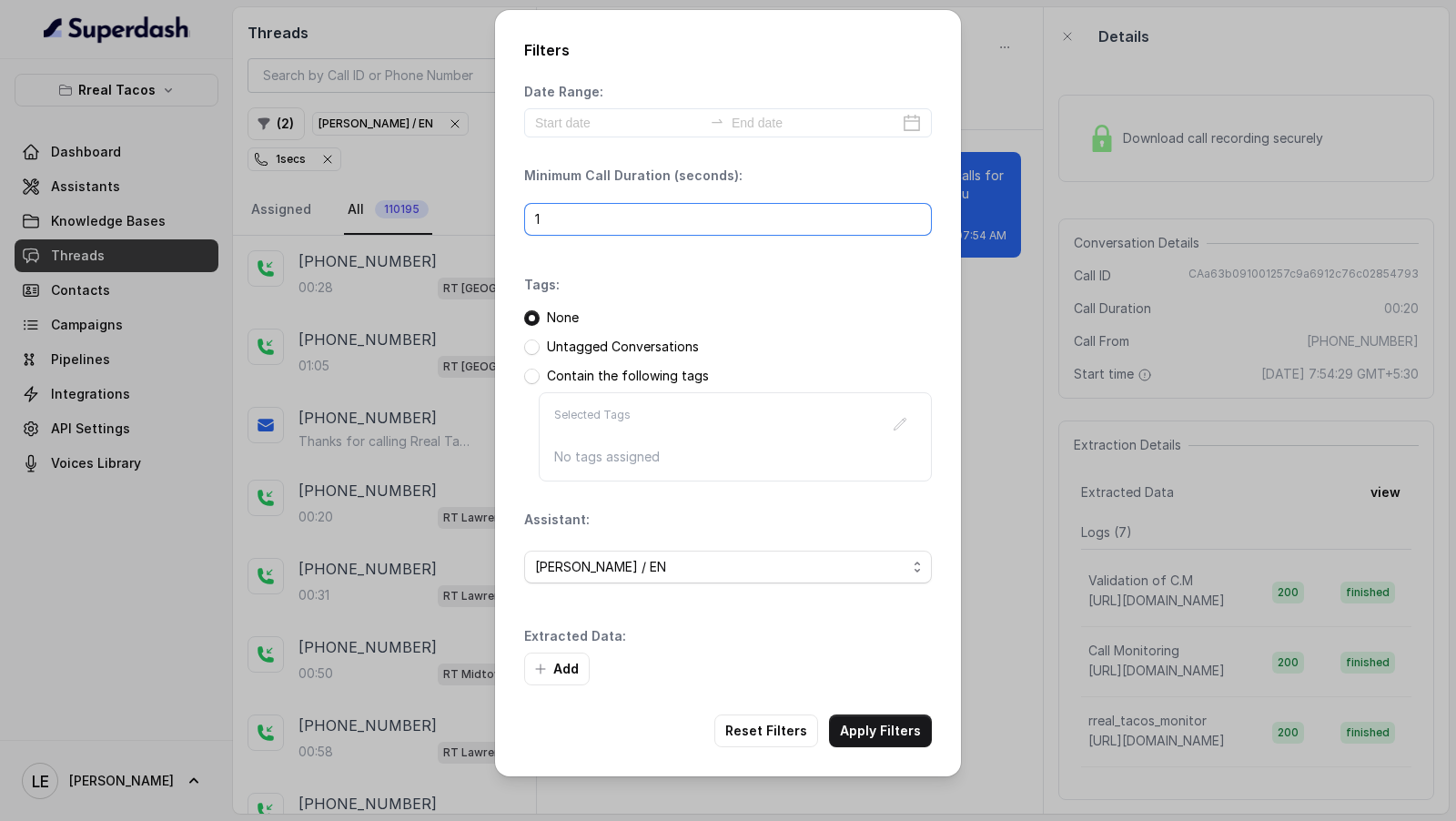
type input "1"
click at [539, 662] on icon "button" at bounding box center [541, 669] width 15 height 15
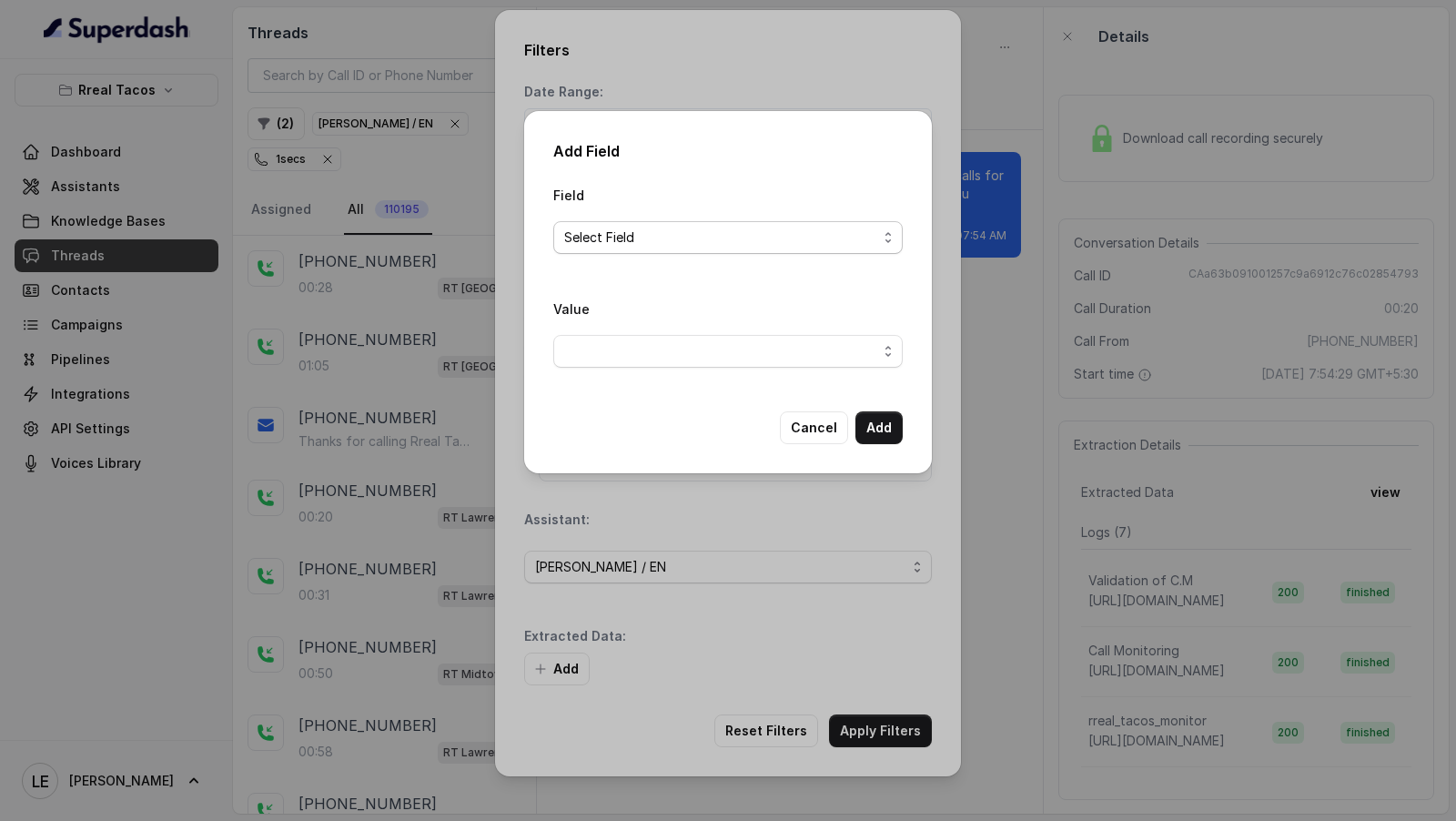
click at [615, 244] on span "Select Field" at bounding box center [721, 238] width 313 height 22
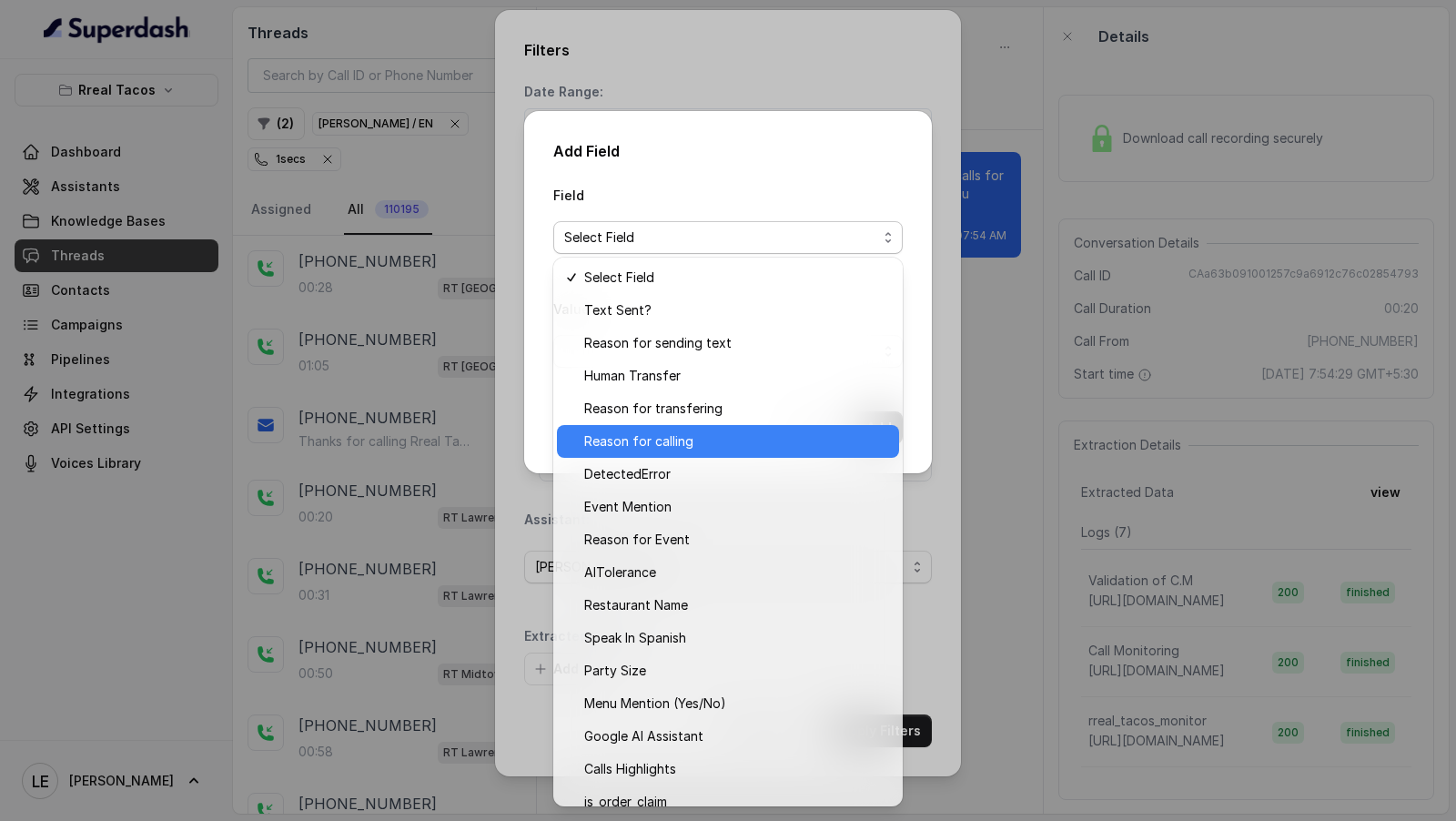
scroll to position [16, 0]
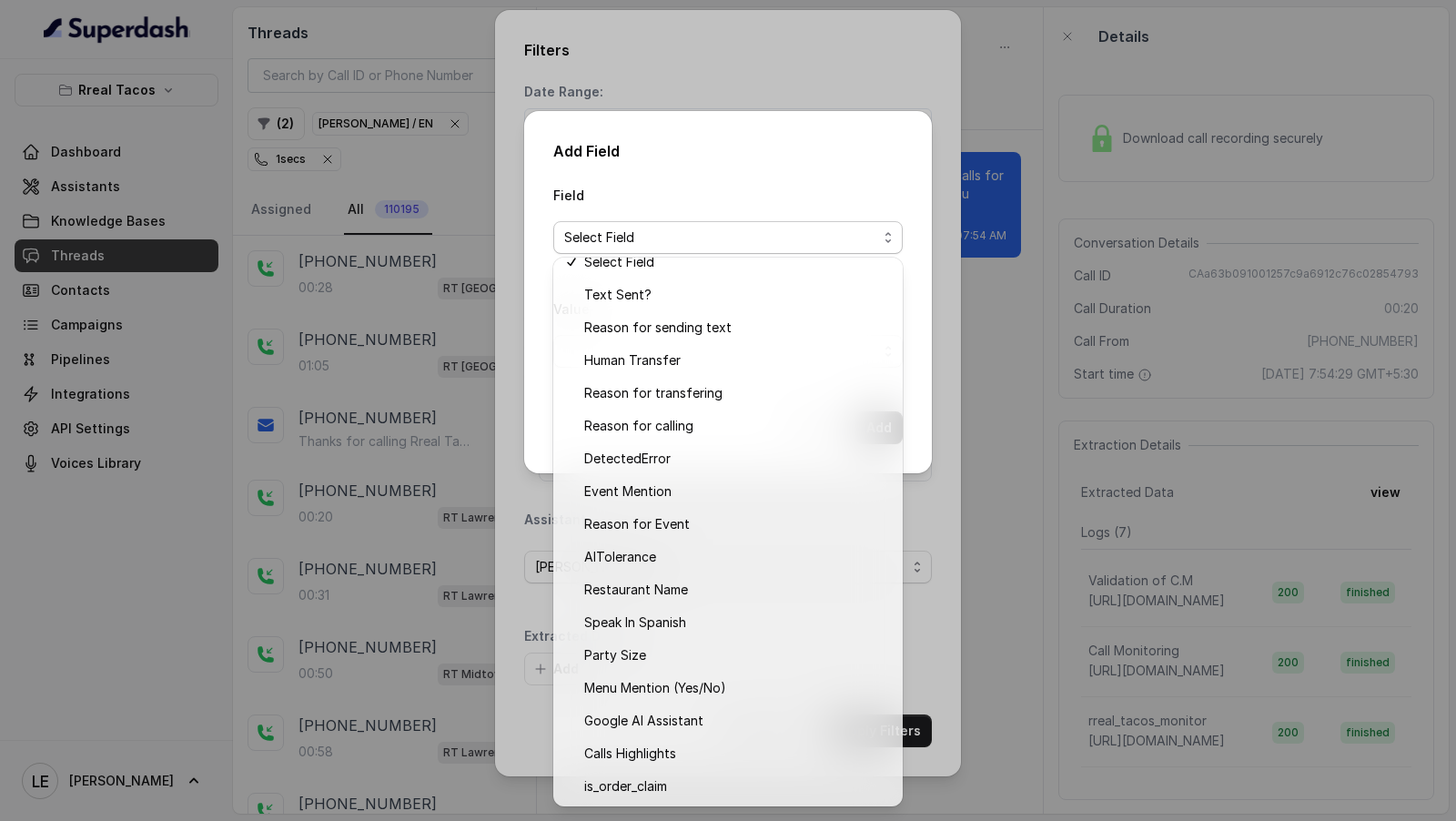
click at [779, 181] on div "Add Field Field Select Field Value Cancel Add" at bounding box center [728, 292] width 408 height 363
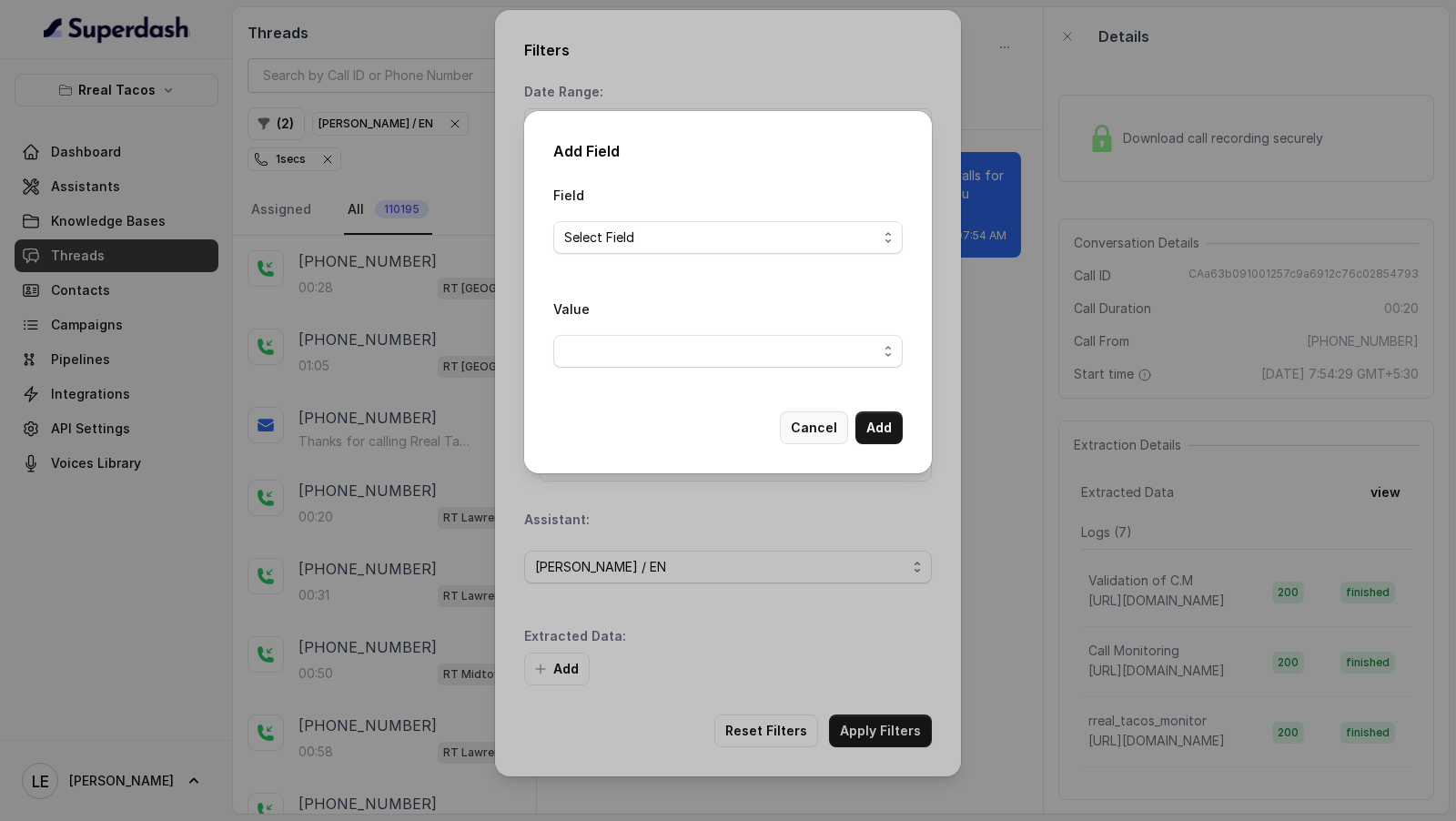
click at [805, 424] on button "Cancel" at bounding box center [814, 428] width 68 height 33
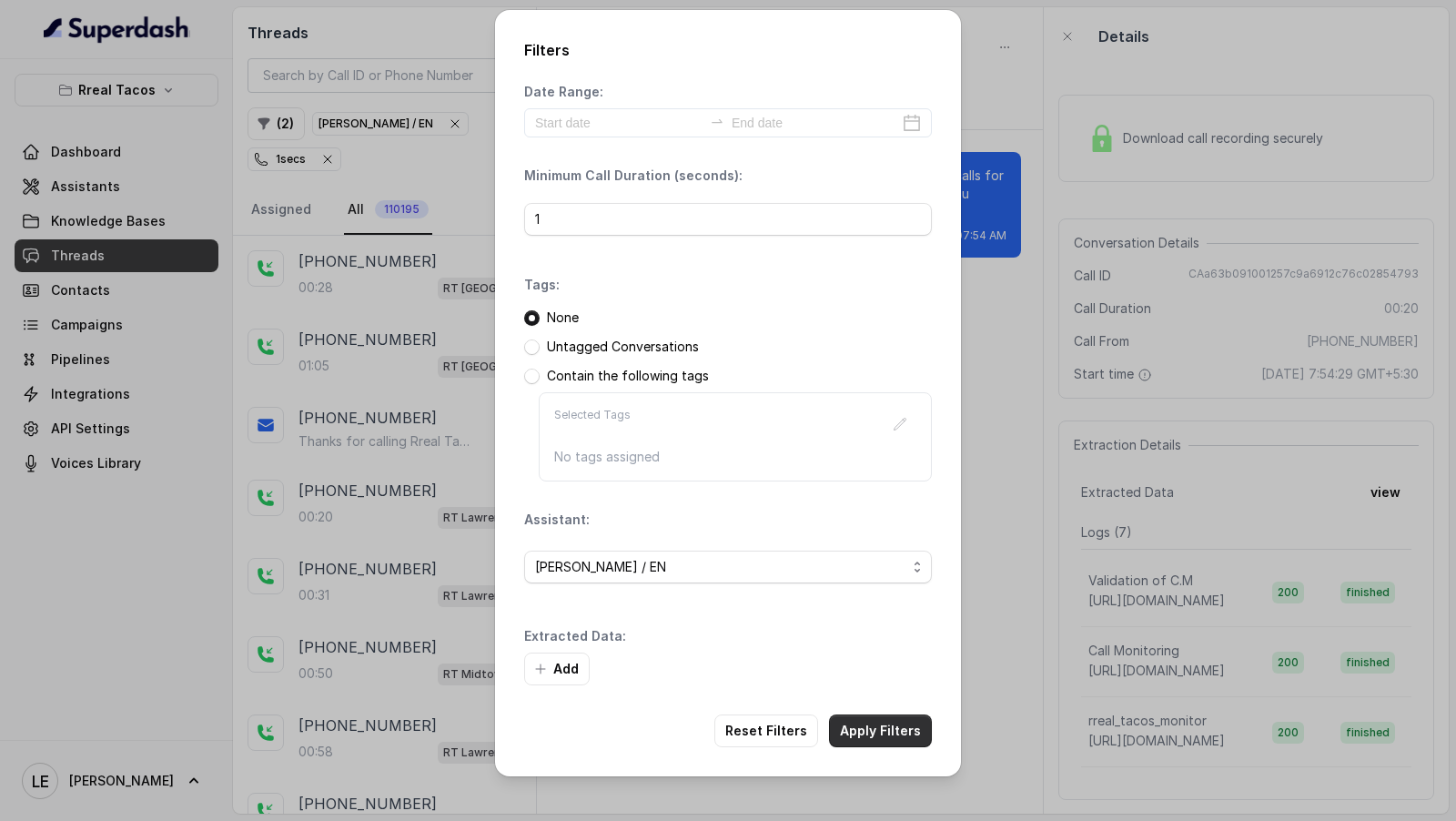
click at [877, 735] on button "Apply Filters" at bounding box center [880, 731] width 103 height 33
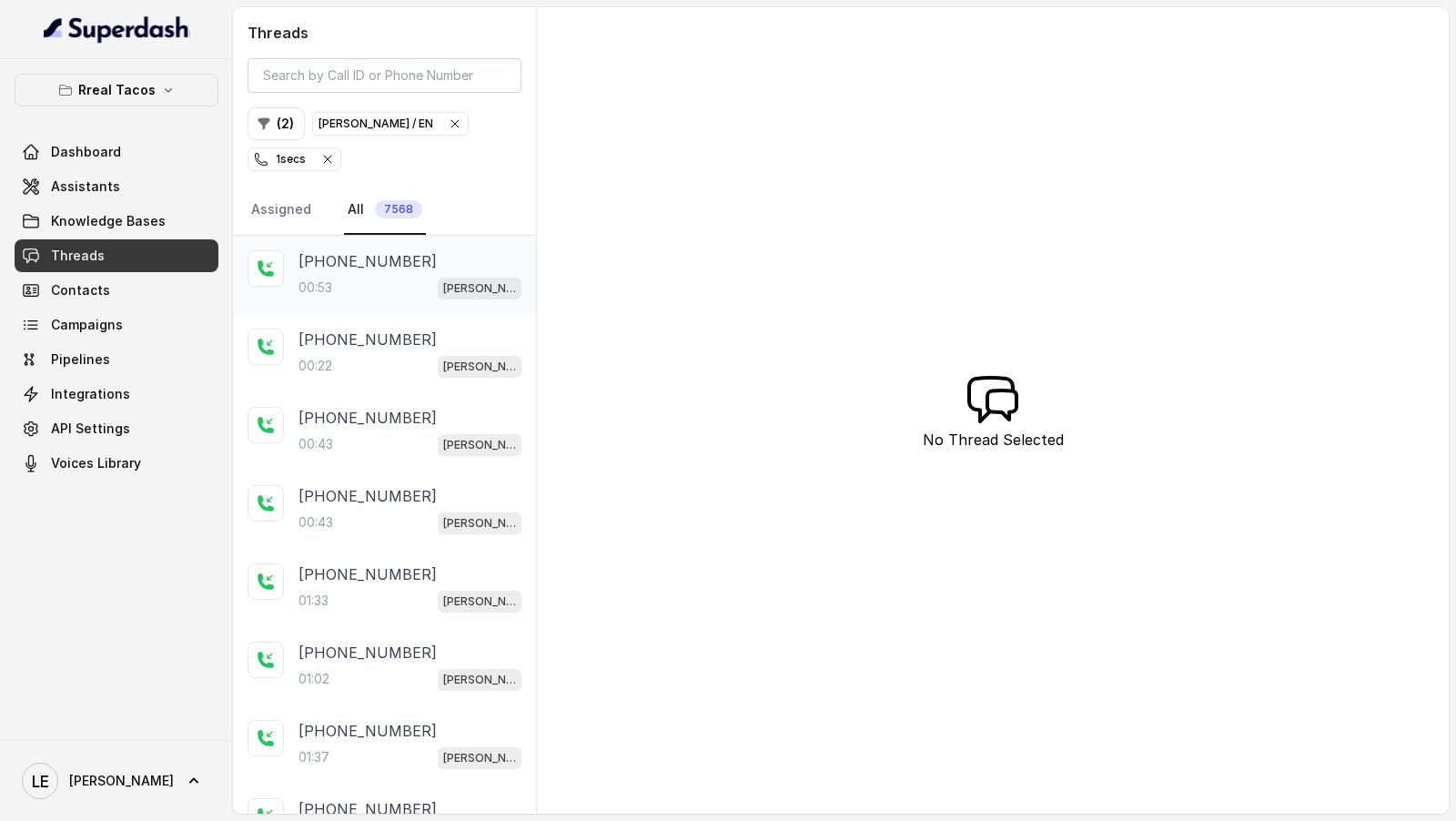
click at [339, 276] on div "00:53 [PERSON_NAME] / EN" at bounding box center [409, 287] width 223 height 24
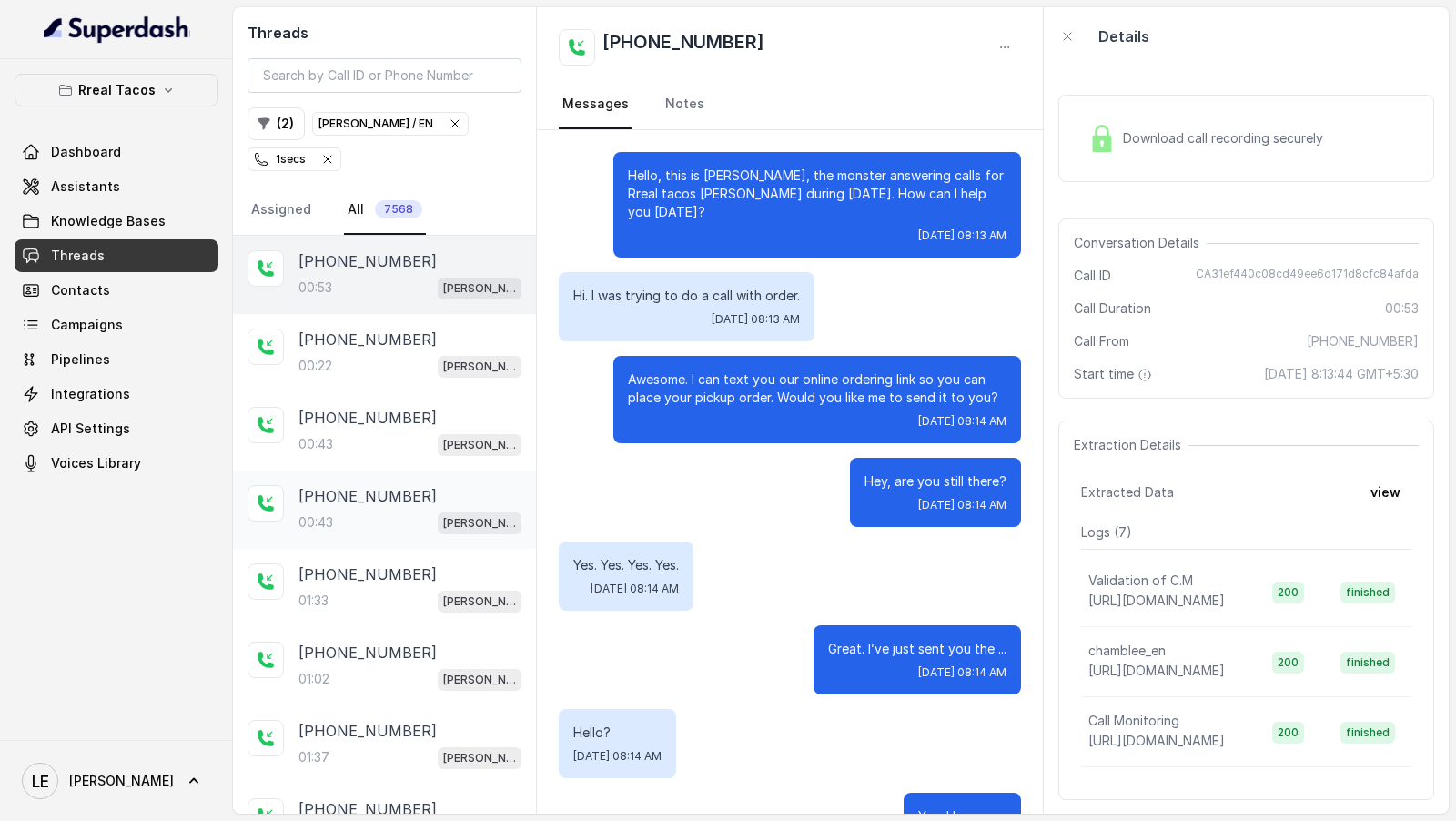
click at [384, 503] on div "[PHONE_NUMBER]:43 [PERSON_NAME] / EN" at bounding box center [409, 510] width 223 height 50
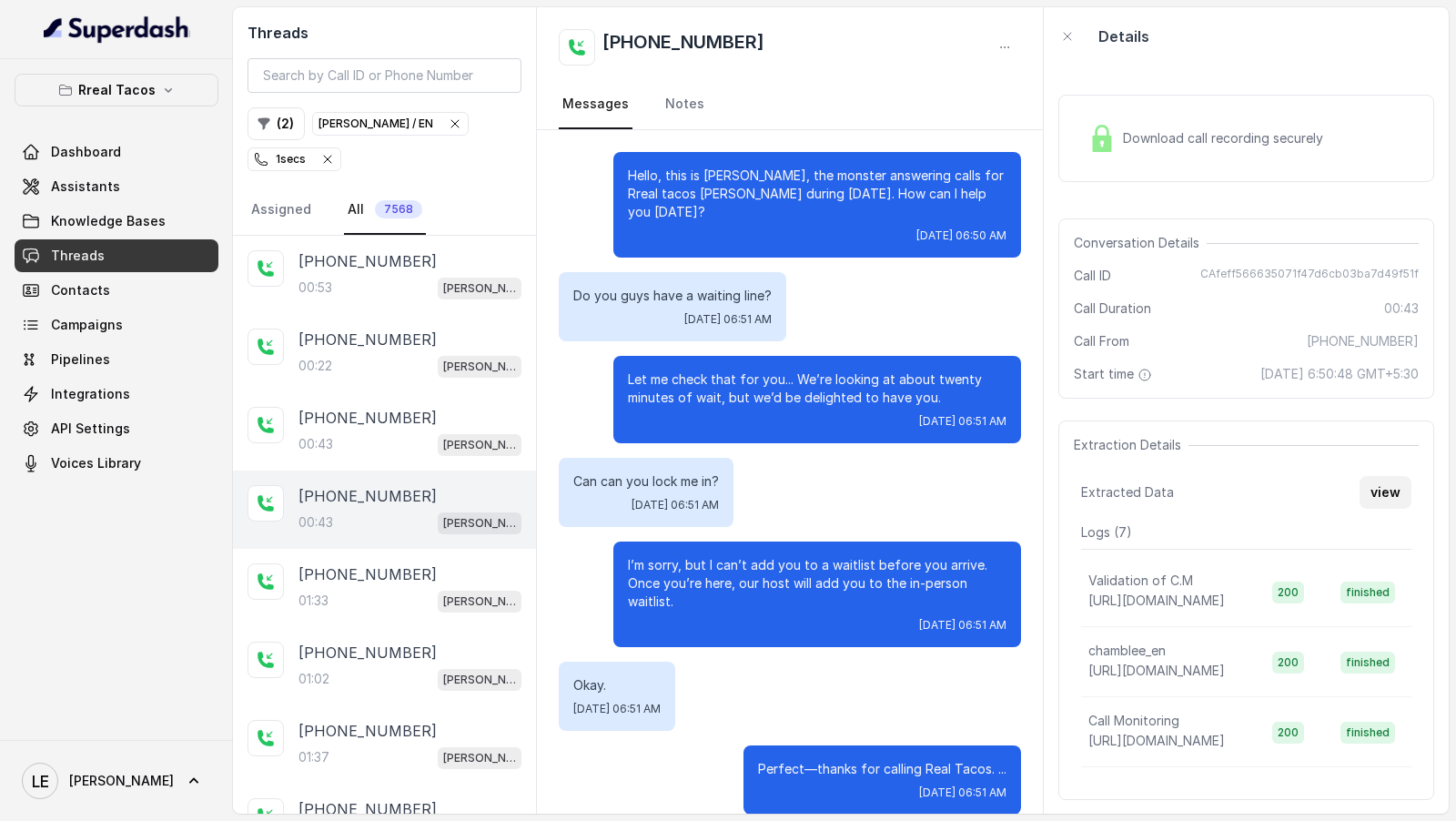
click at [1386, 487] on button "view" at bounding box center [1385, 493] width 52 height 33
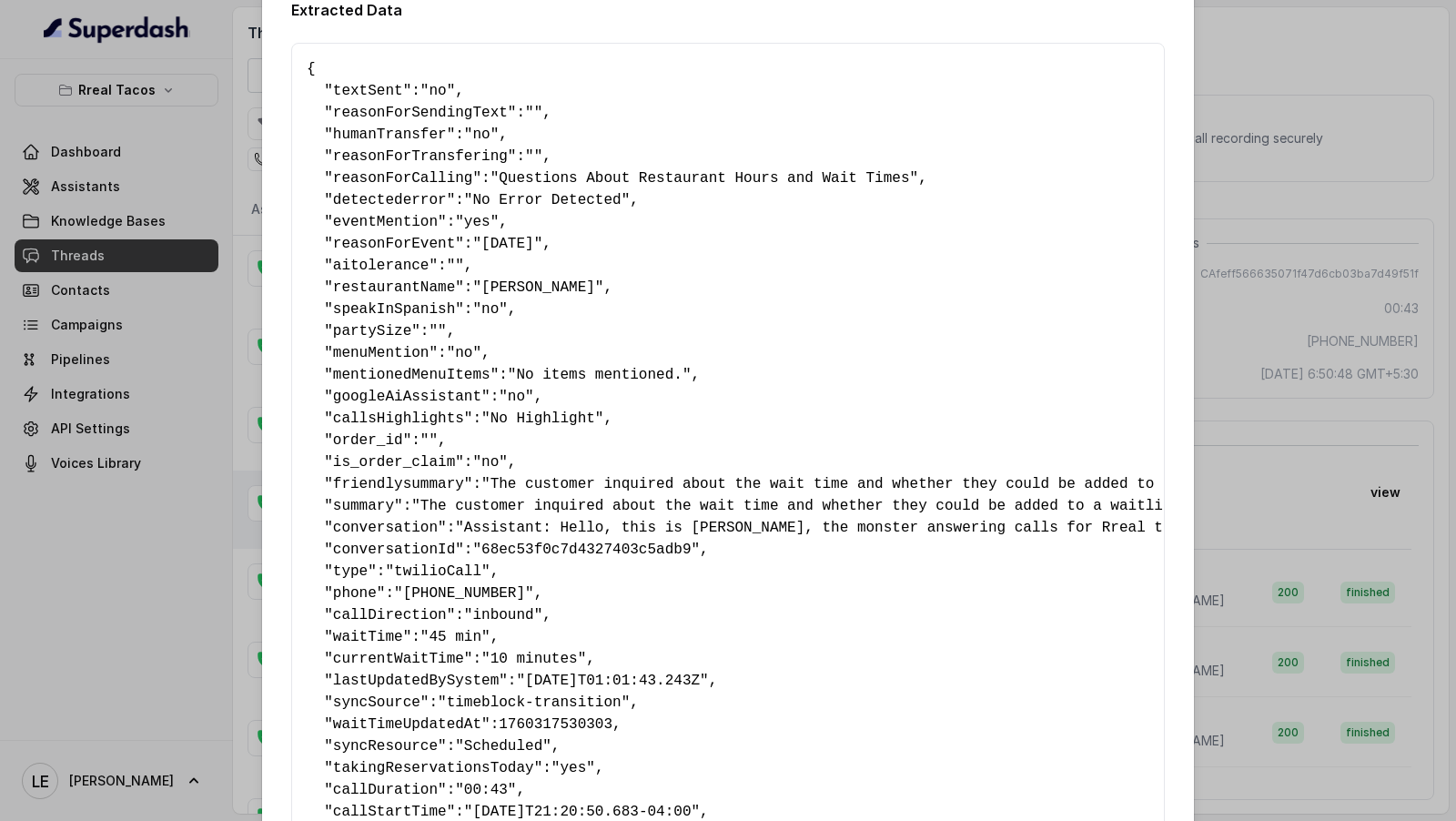
scroll to position [34, 0]
click at [133, 632] on div "Extracted Data { " textSent ": "no" , " reasonForSendingText ": "" , " humanTra…" at bounding box center [728, 410] width 1456 height 821
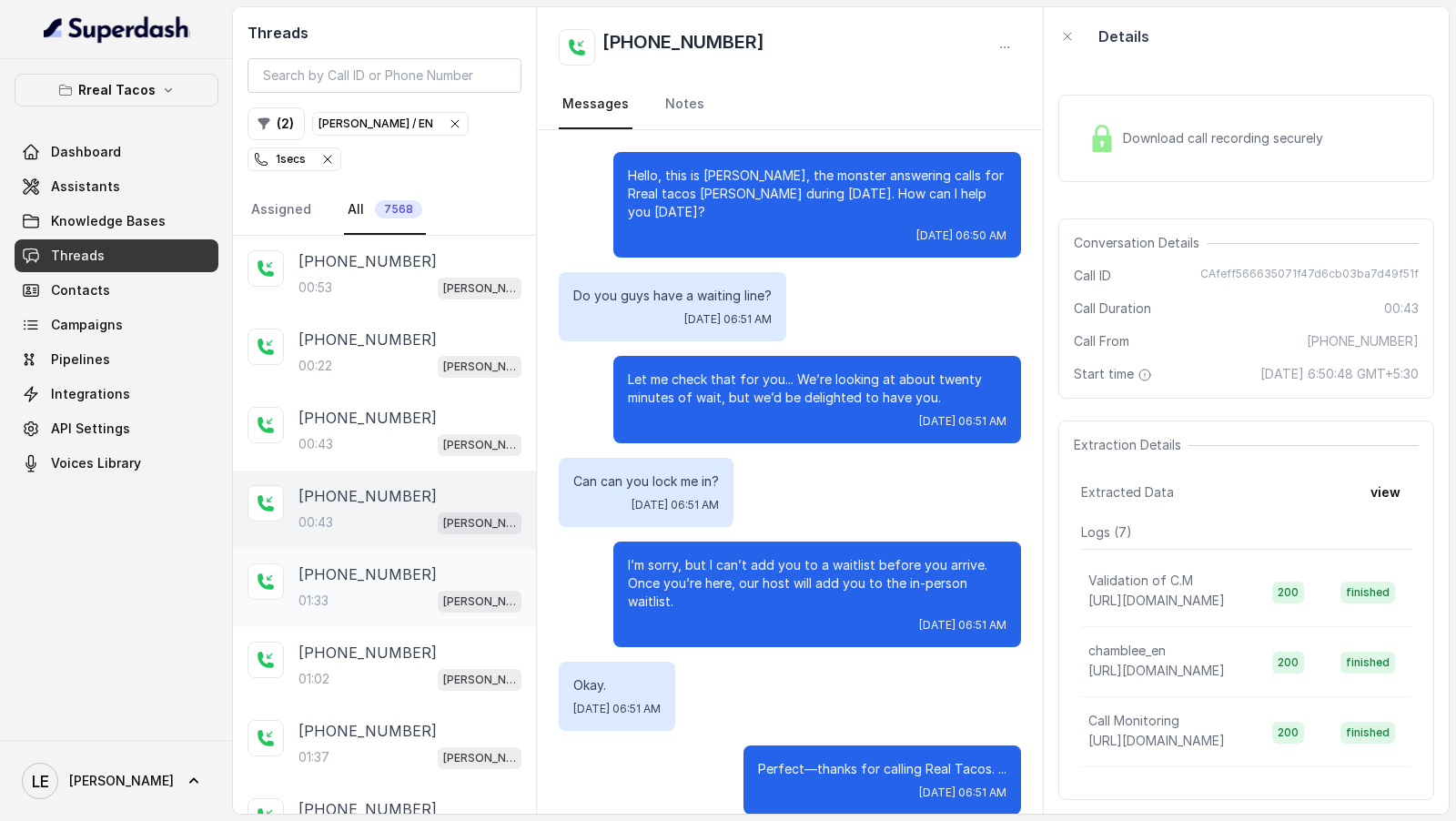
click at [395, 591] on div "01:33 [PERSON_NAME] / EN" at bounding box center [409, 602] width 223 height 24
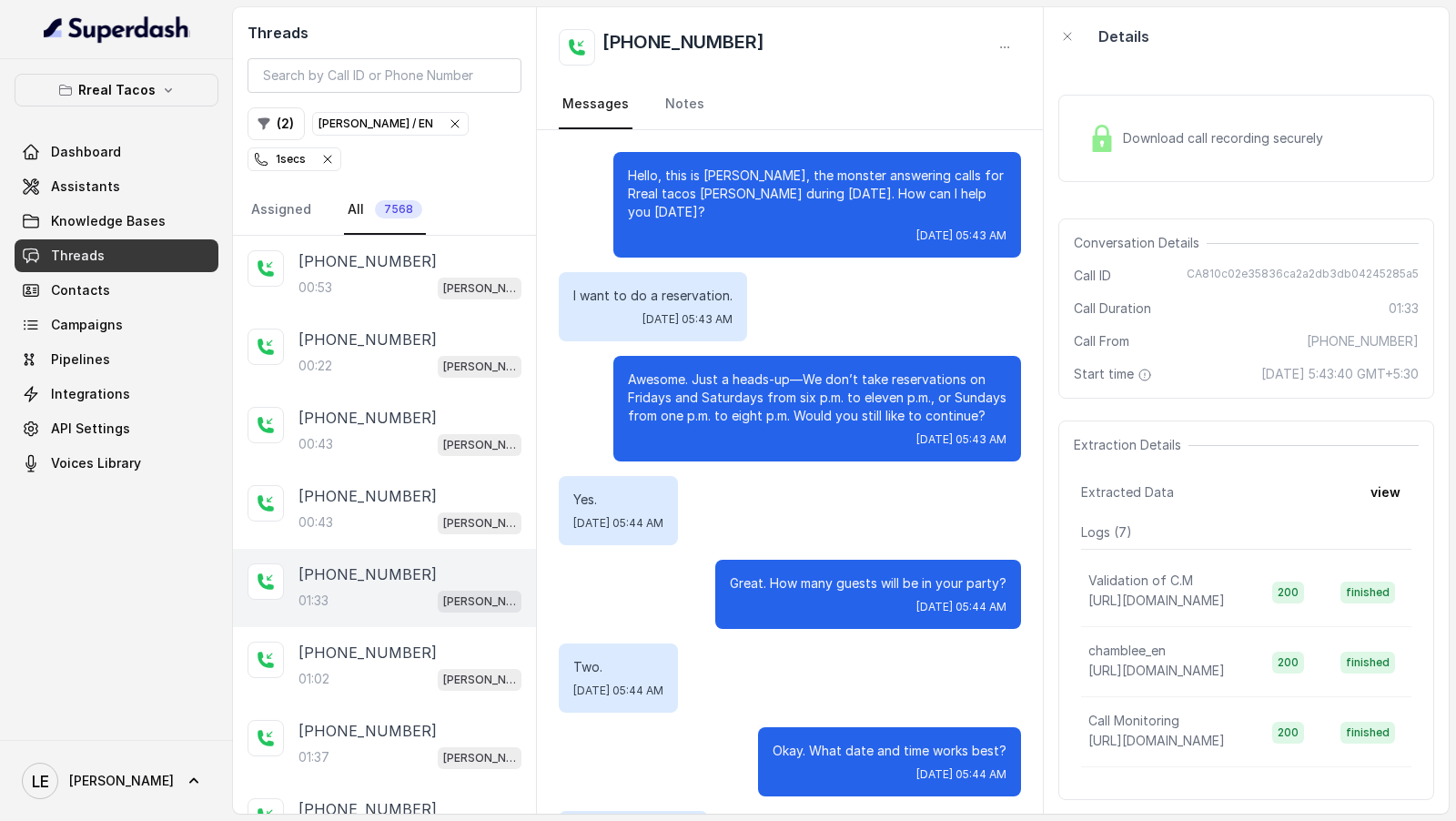
scroll to position [633, 0]
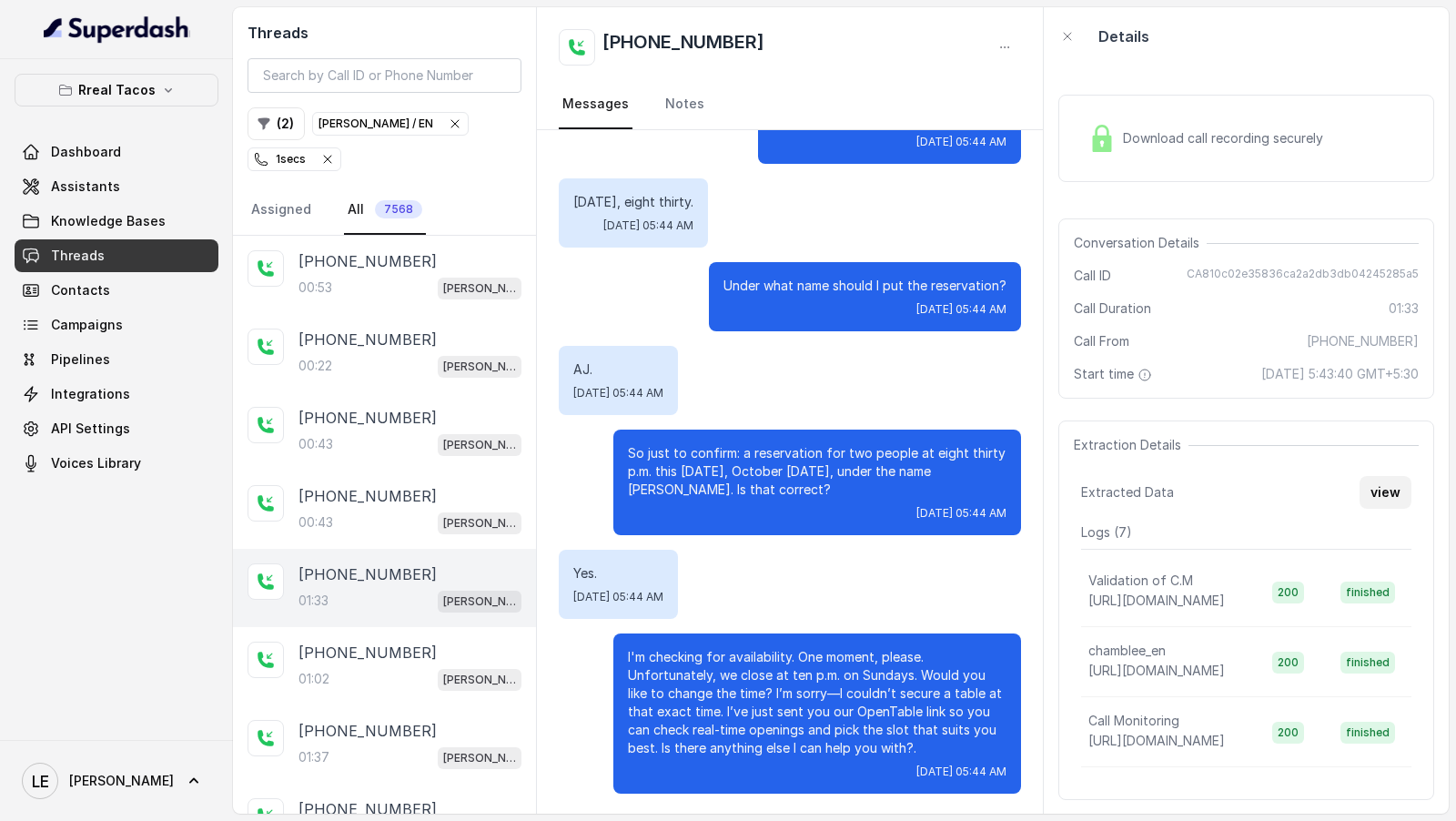
click at [1383, 502] on button "view" at bounding box center [1385, 493] width 52 height 33
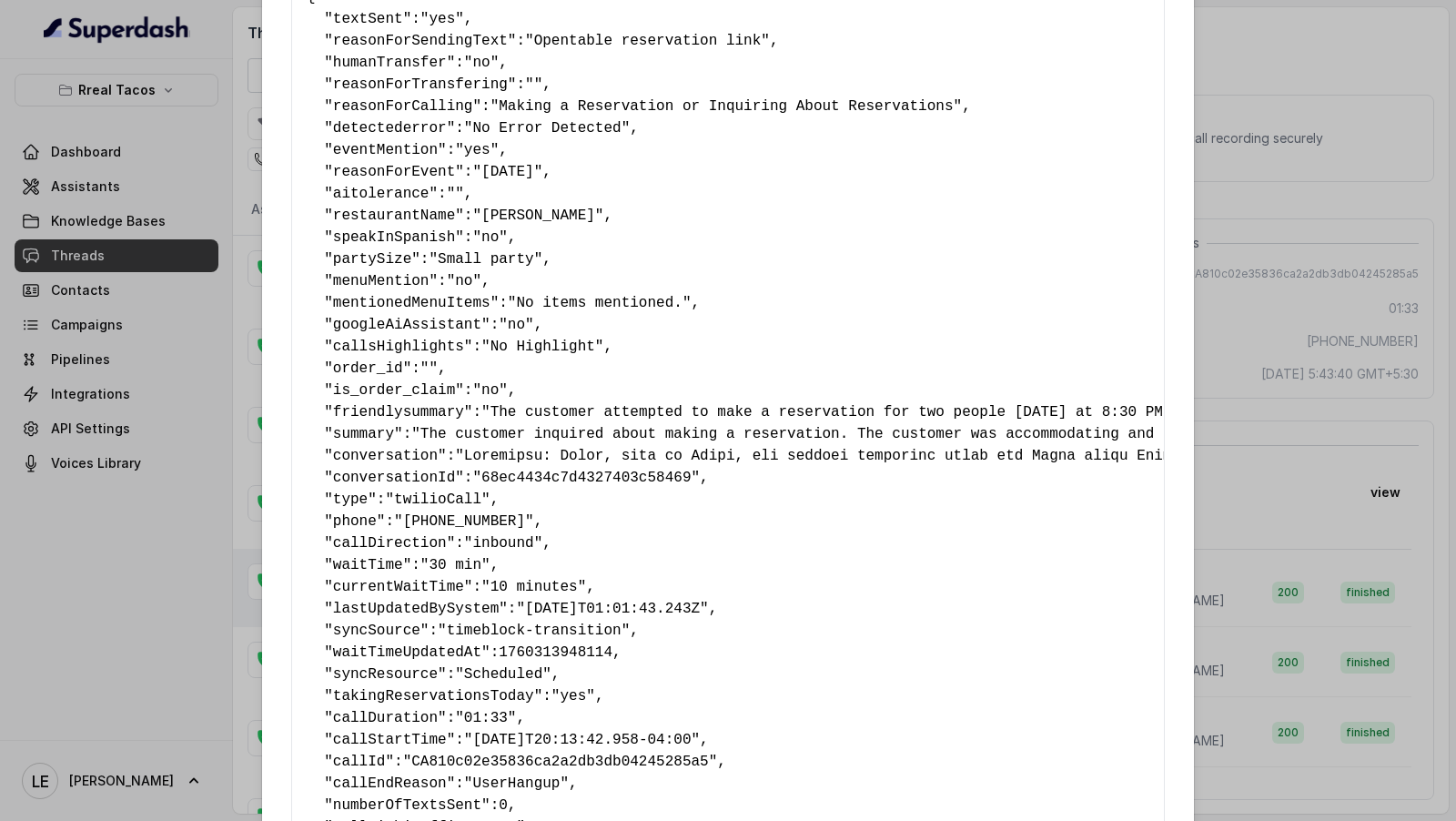
scroll to position [106, 0]
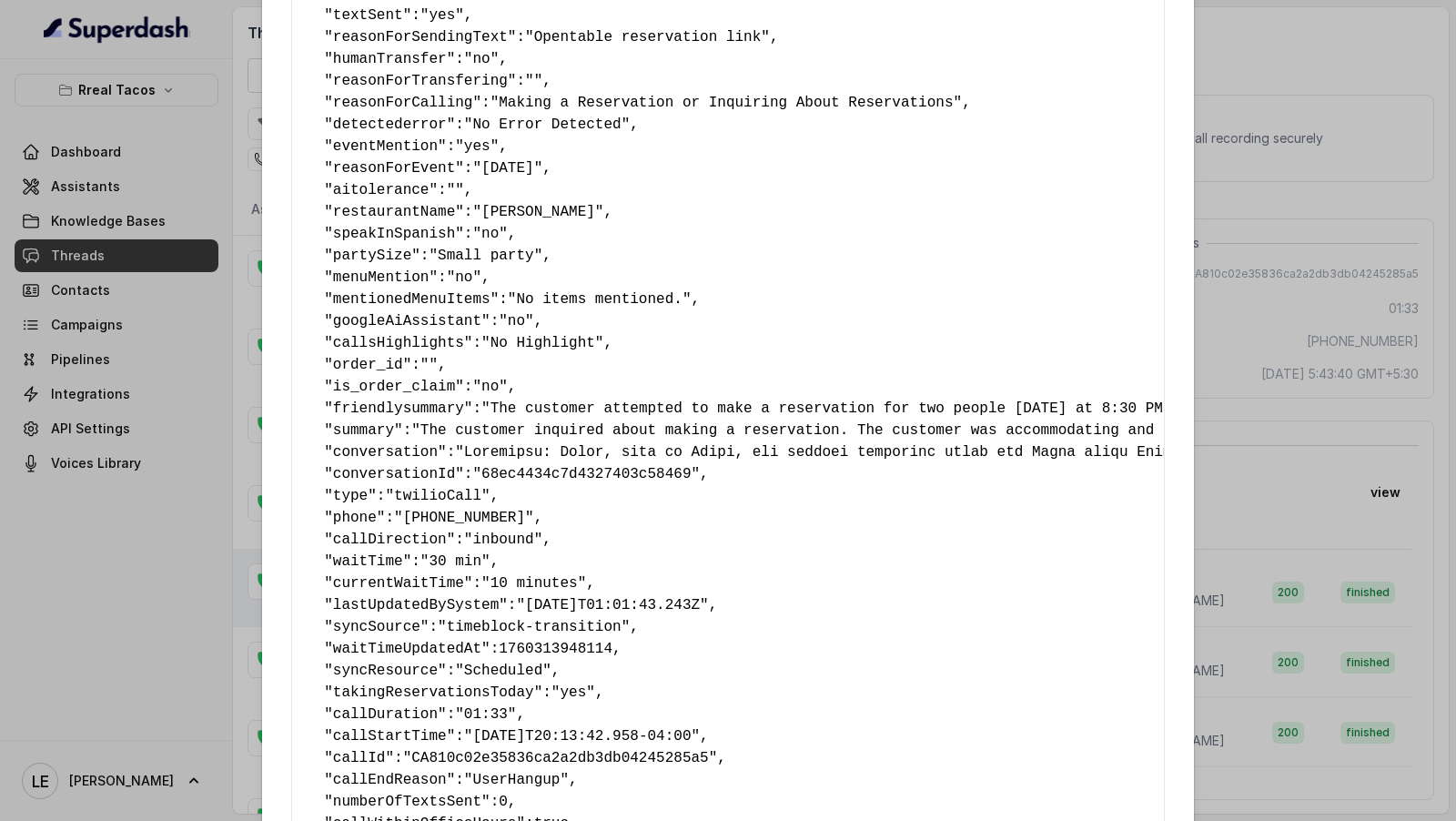
click at [1316, 490] on div "Extracted Data { " textSent ": "yes" , " reasonForSendingText ": "Opentable res…" at bounding box center [728, 410] width 1456 height 821
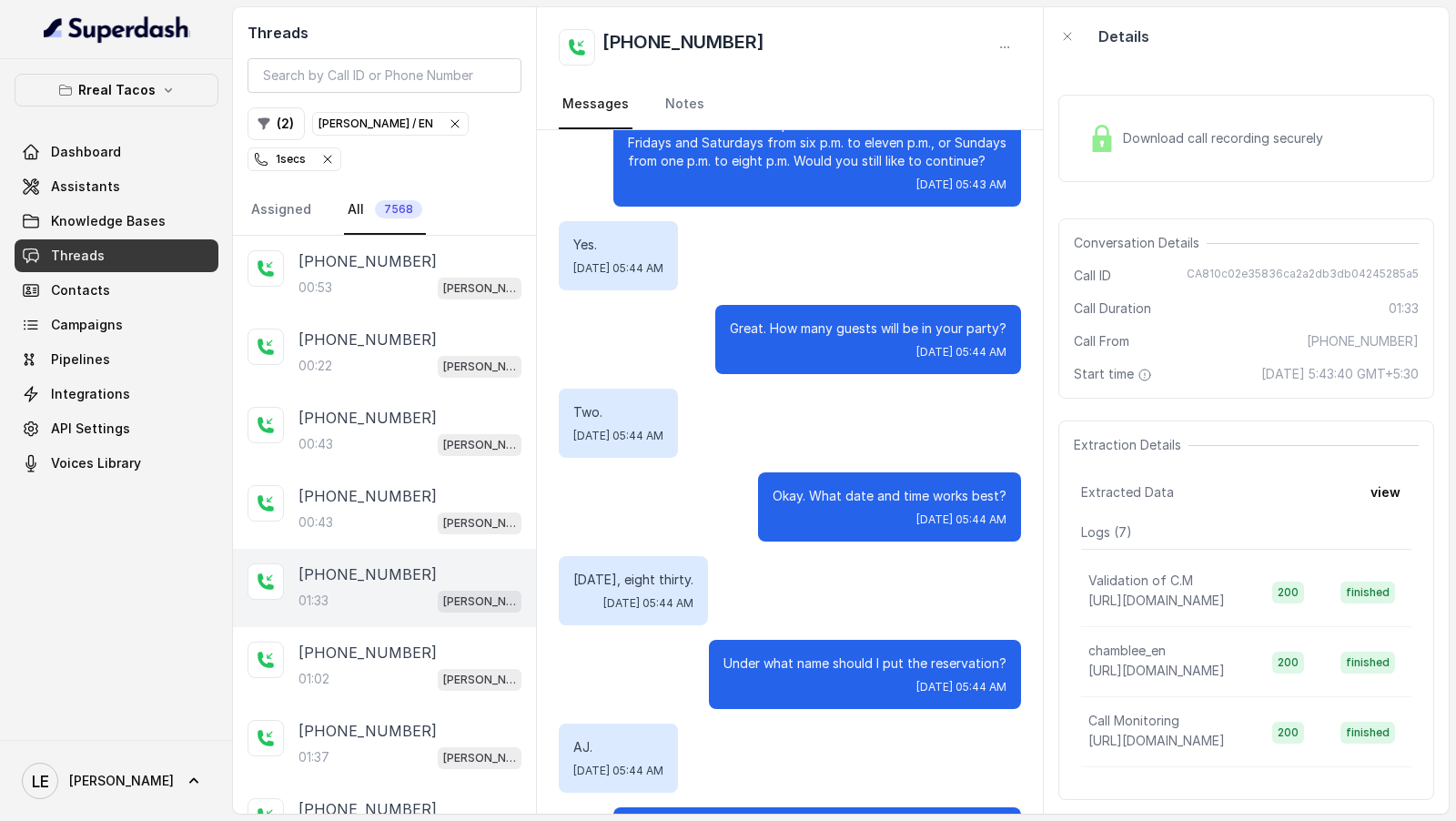
scroll to position [633, 0]
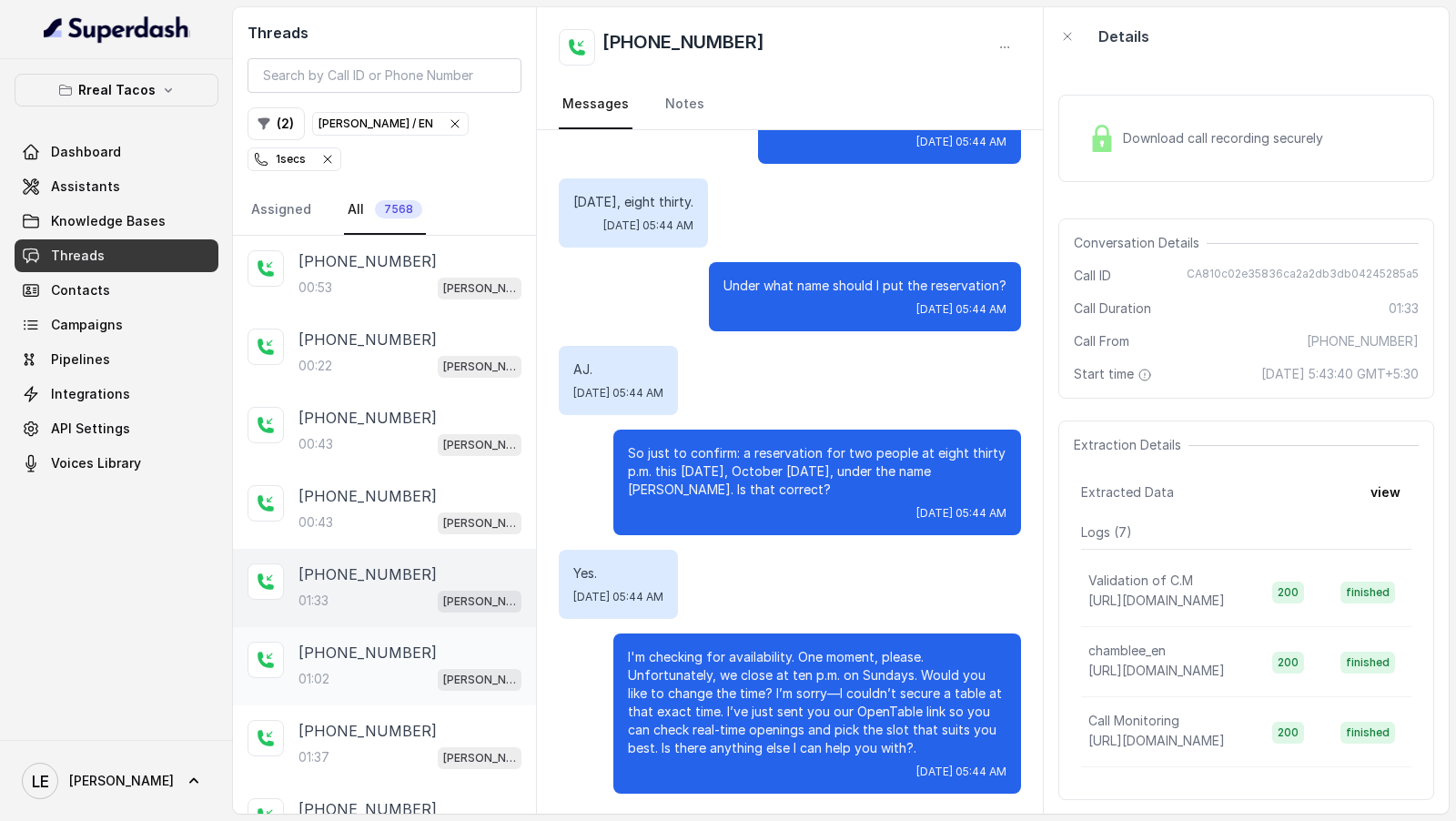
click at [336, 642] on p "[PHONE_NUMBER]" at bounding box center [367, 653] width 139 height 22
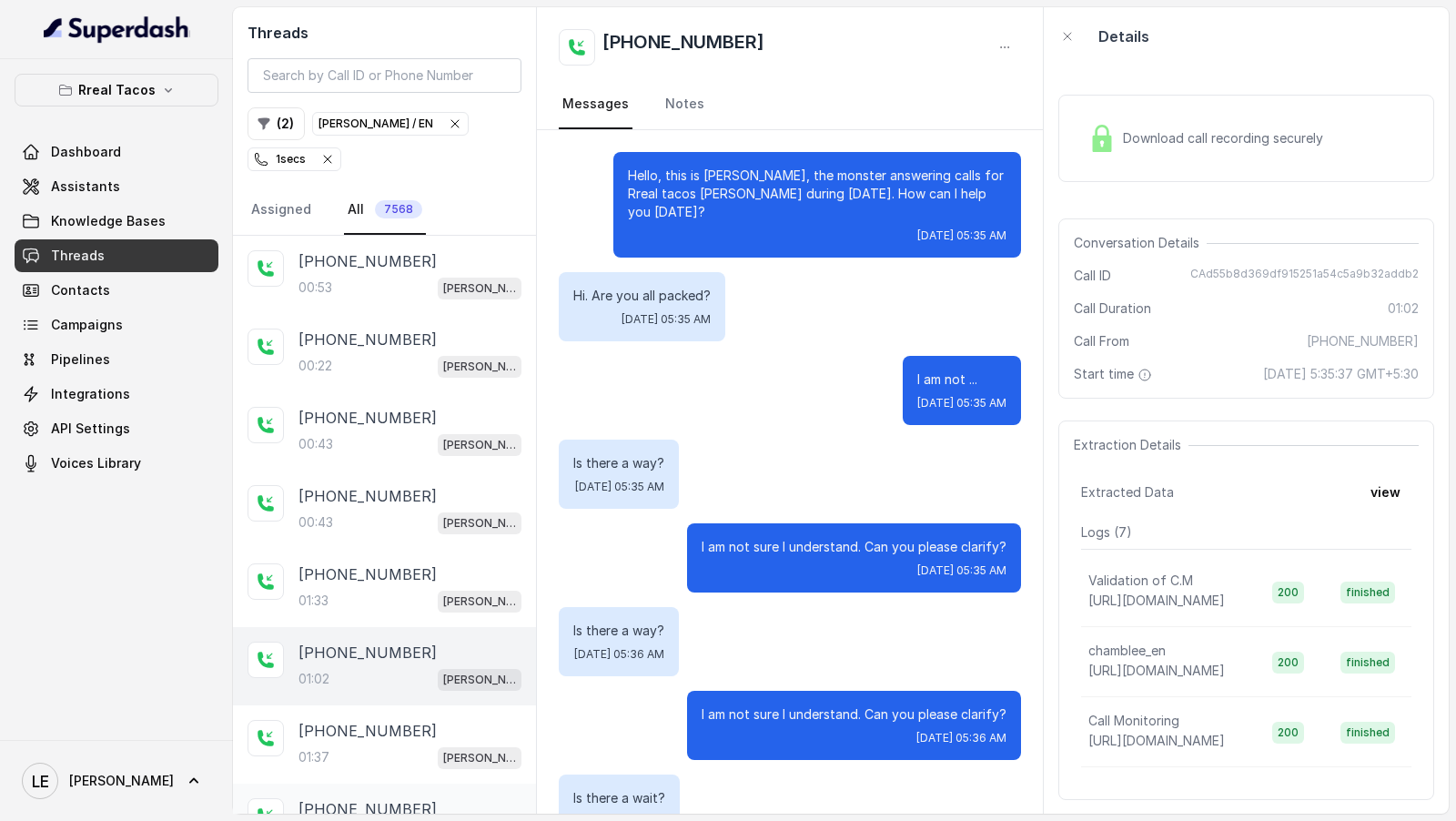
click at [360, 802] on p "[PHONE_NUMBER]" at bounding box center [367, 810] width 139 height 22
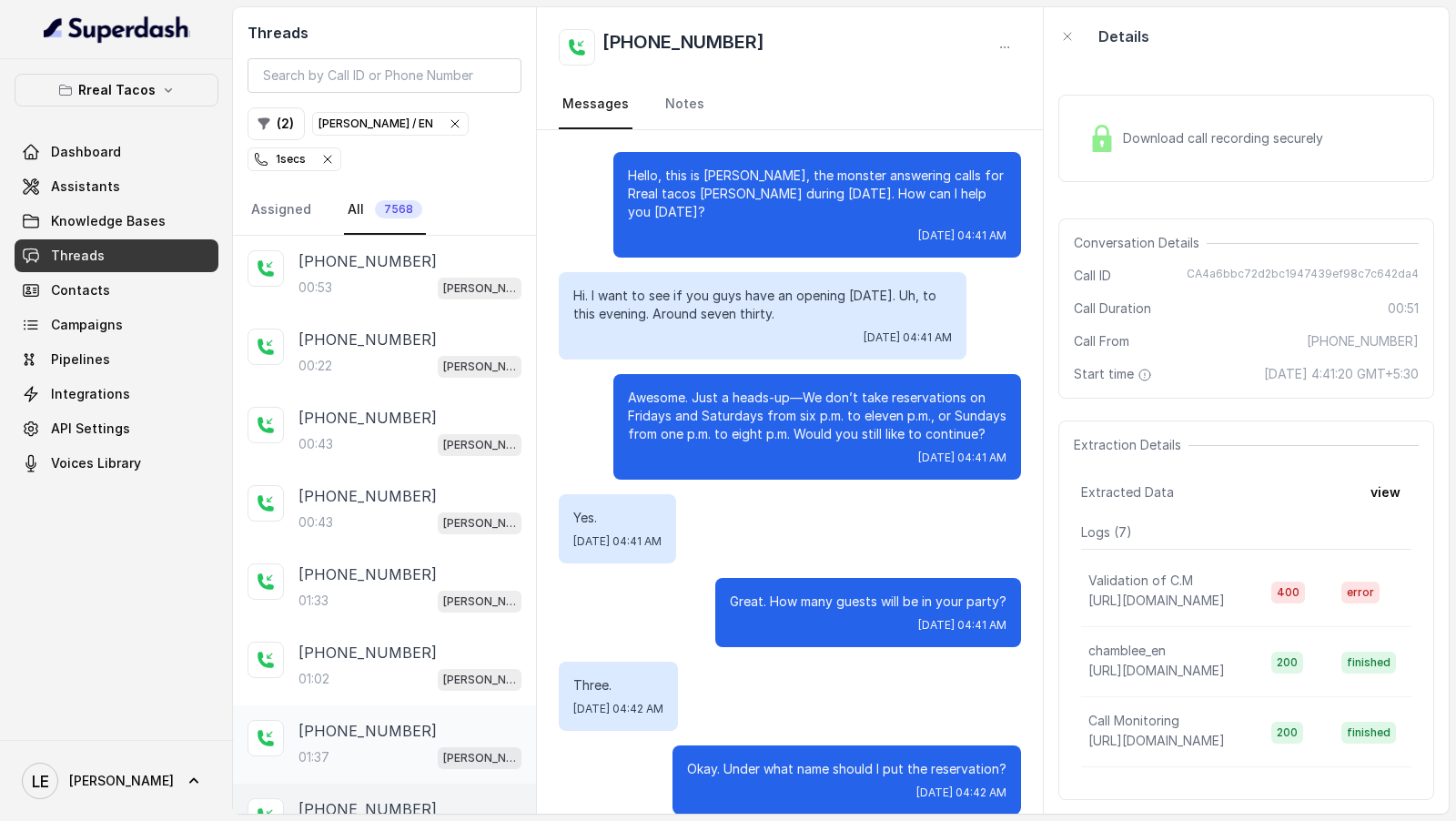
scroll to position [21, 0]
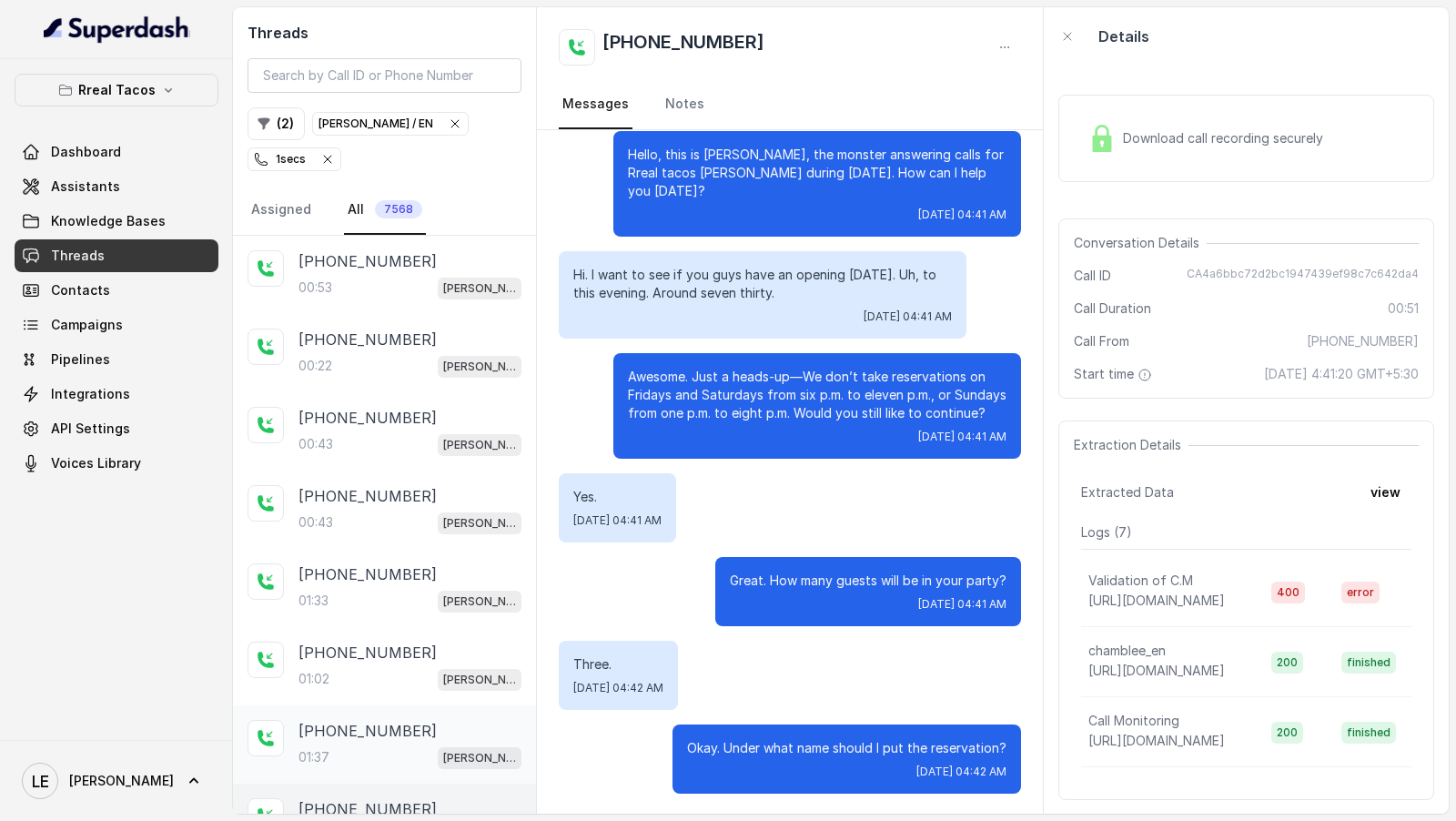
click at [404, 754] on div "01:37 [PERSON_NAME] / EN" at bounding box center [409, 758] width 223 height 24
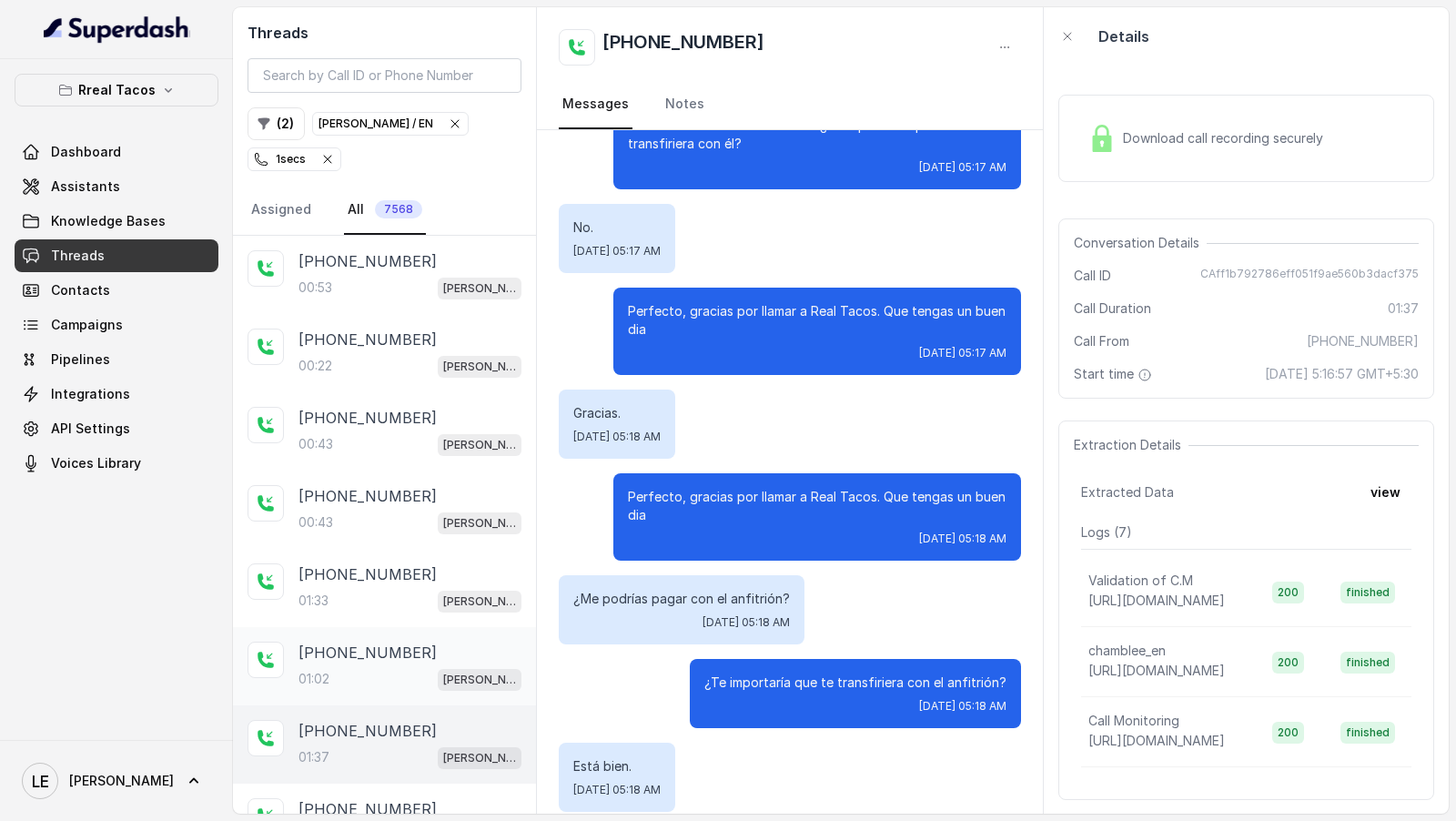
scroll to position [130, 0]
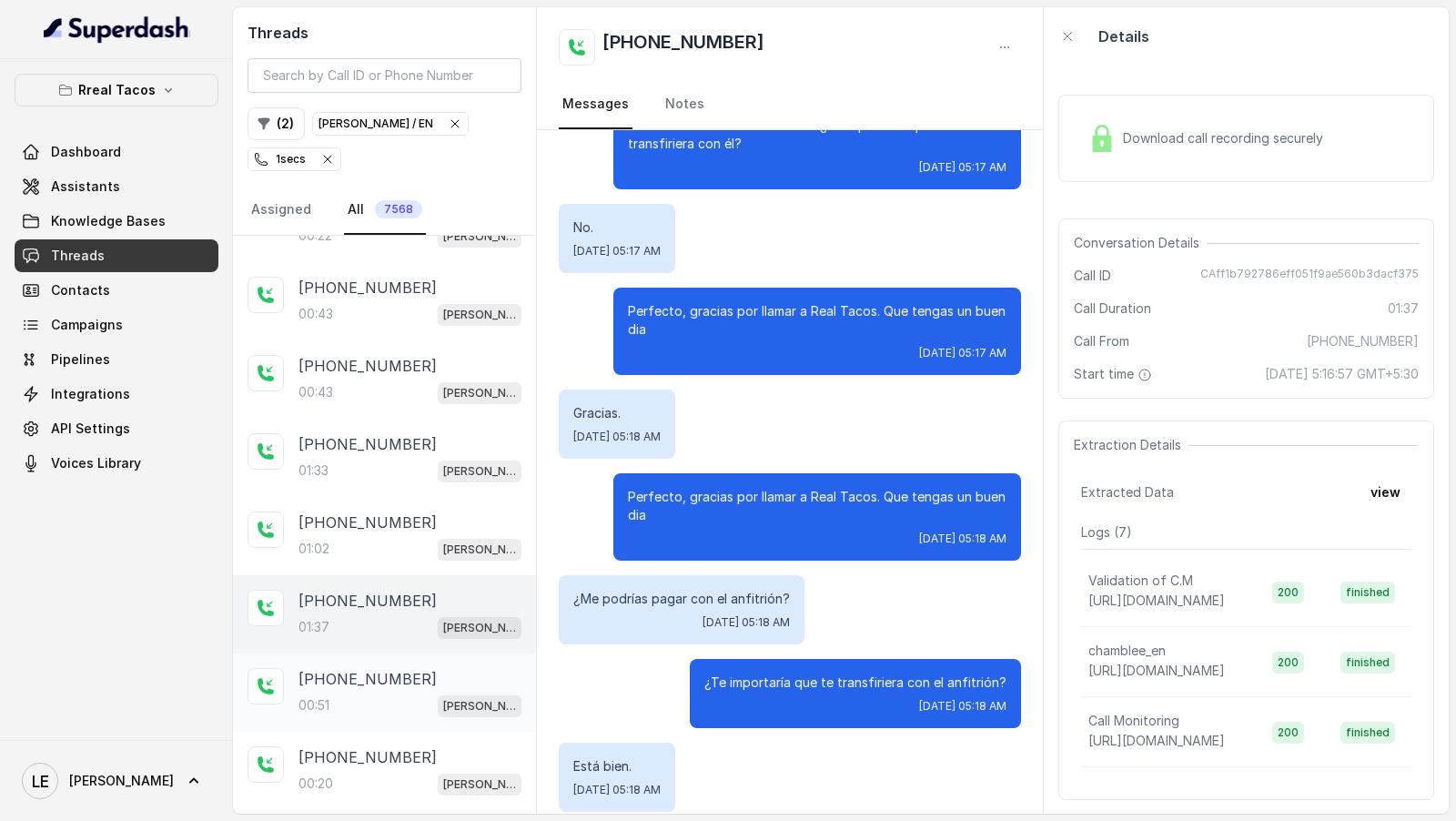
click at [352, 703] on div "00:51 [PERSON_NAME] / EN" at bounding box center [409, 706] width 223 height 24
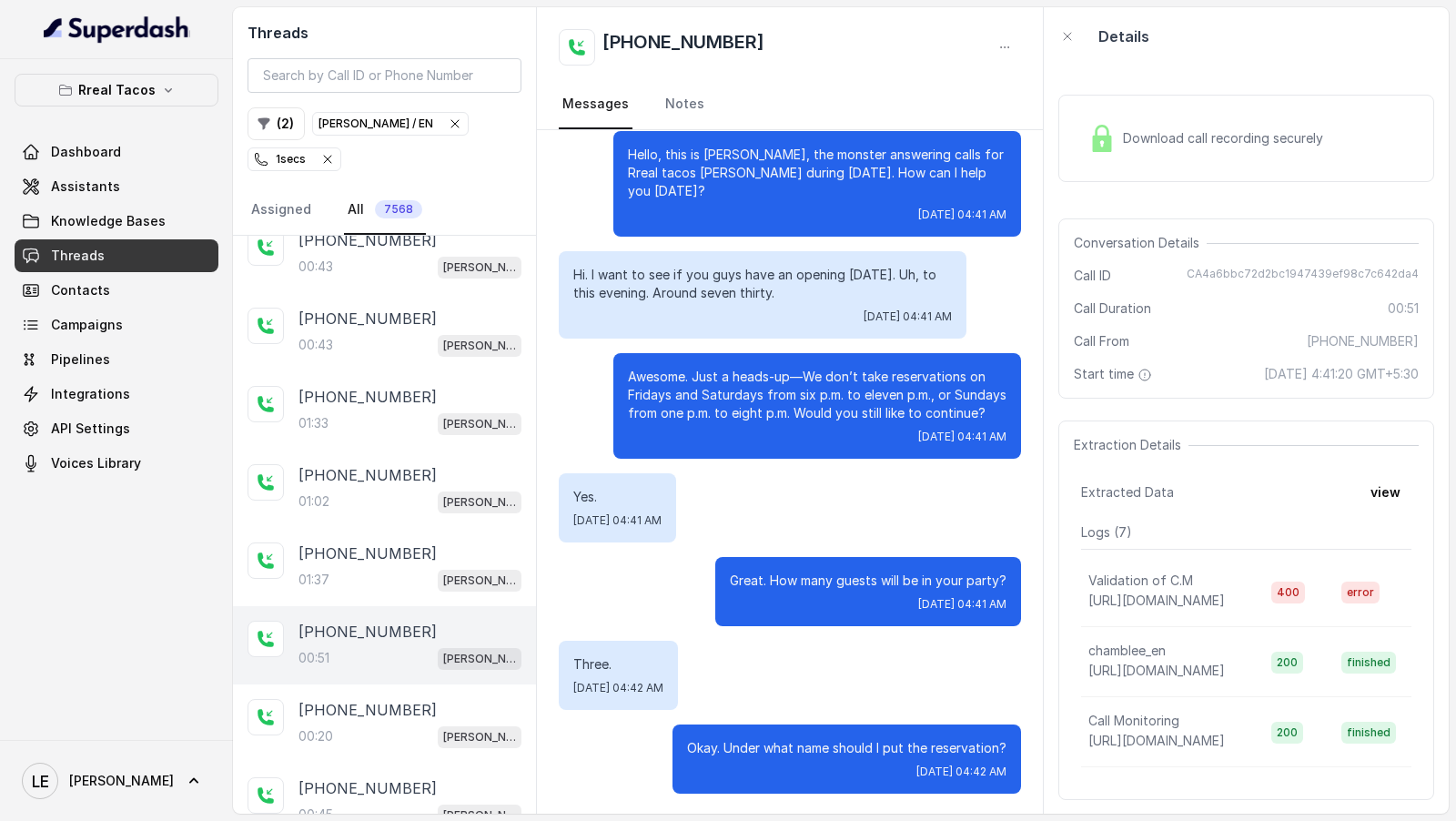
scroll to position [182, 0]
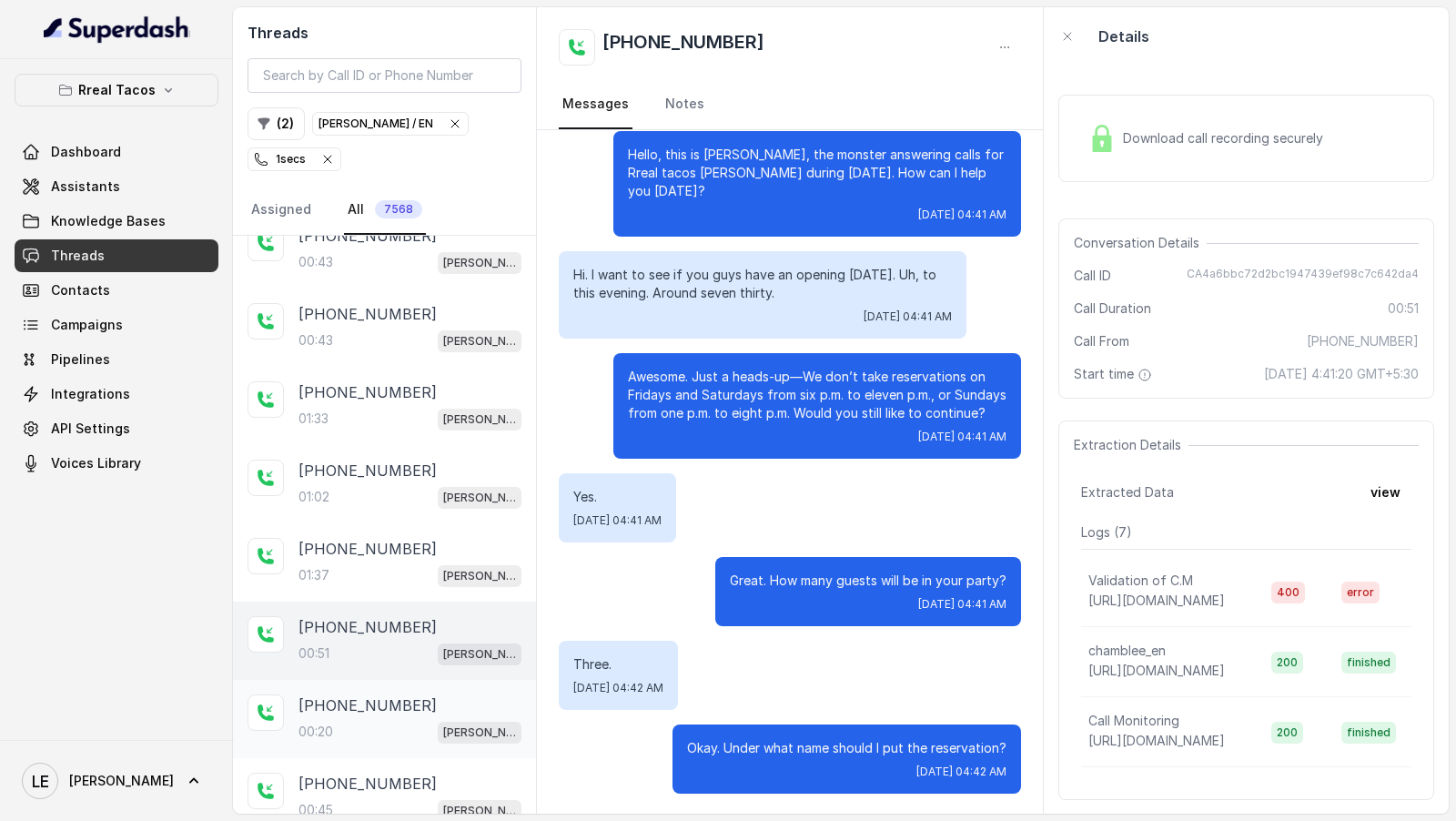
click at [388, 701] on p "[PHONE_NUMBER]" at bounding box center [367, 706] width 139 height 22
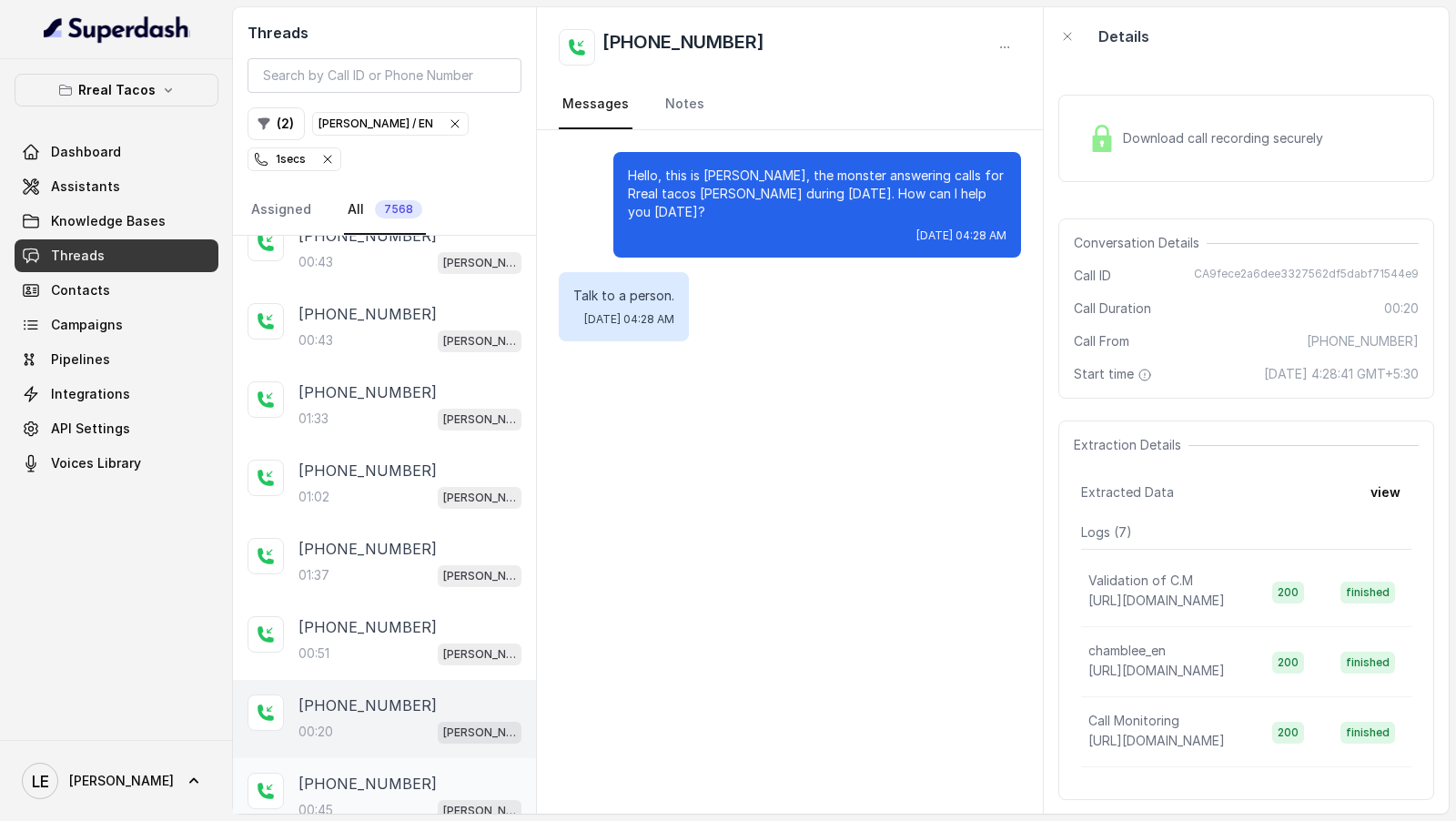
click at [413, 760] on div "[PHONE_NUMBER]:45 [PERSON_NAME] / EN" at bounding box center [385, 797] width 303 height 78
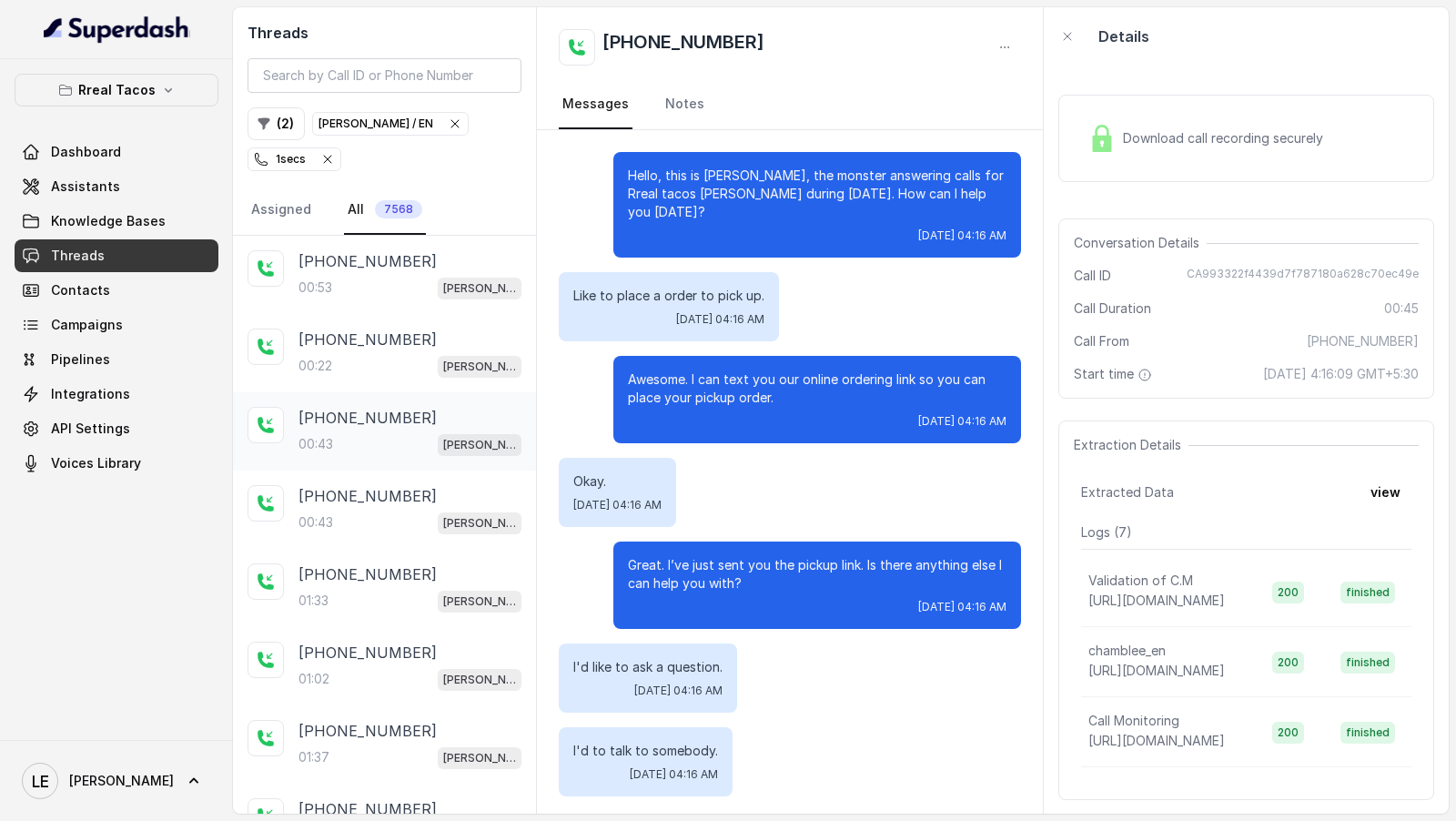
click at [350, 400] on div "[PHONE_NUMBER]:43 [PERSON_NAME] / EN" at bounding box center [385, 431] width 303 height 78
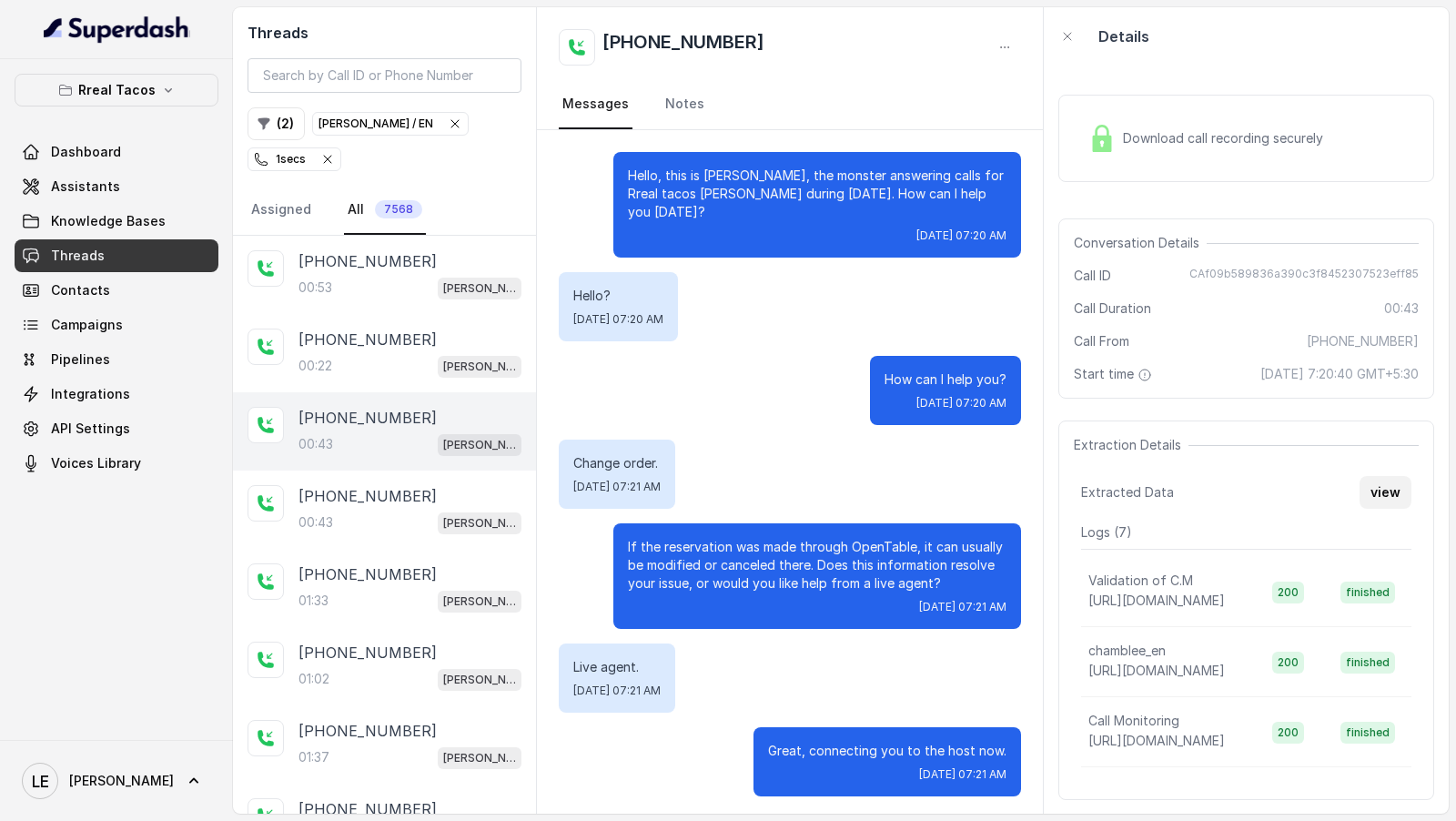
click at [1400, 487] on button "view" at bounding box center [1385, 493] width 52 height 33
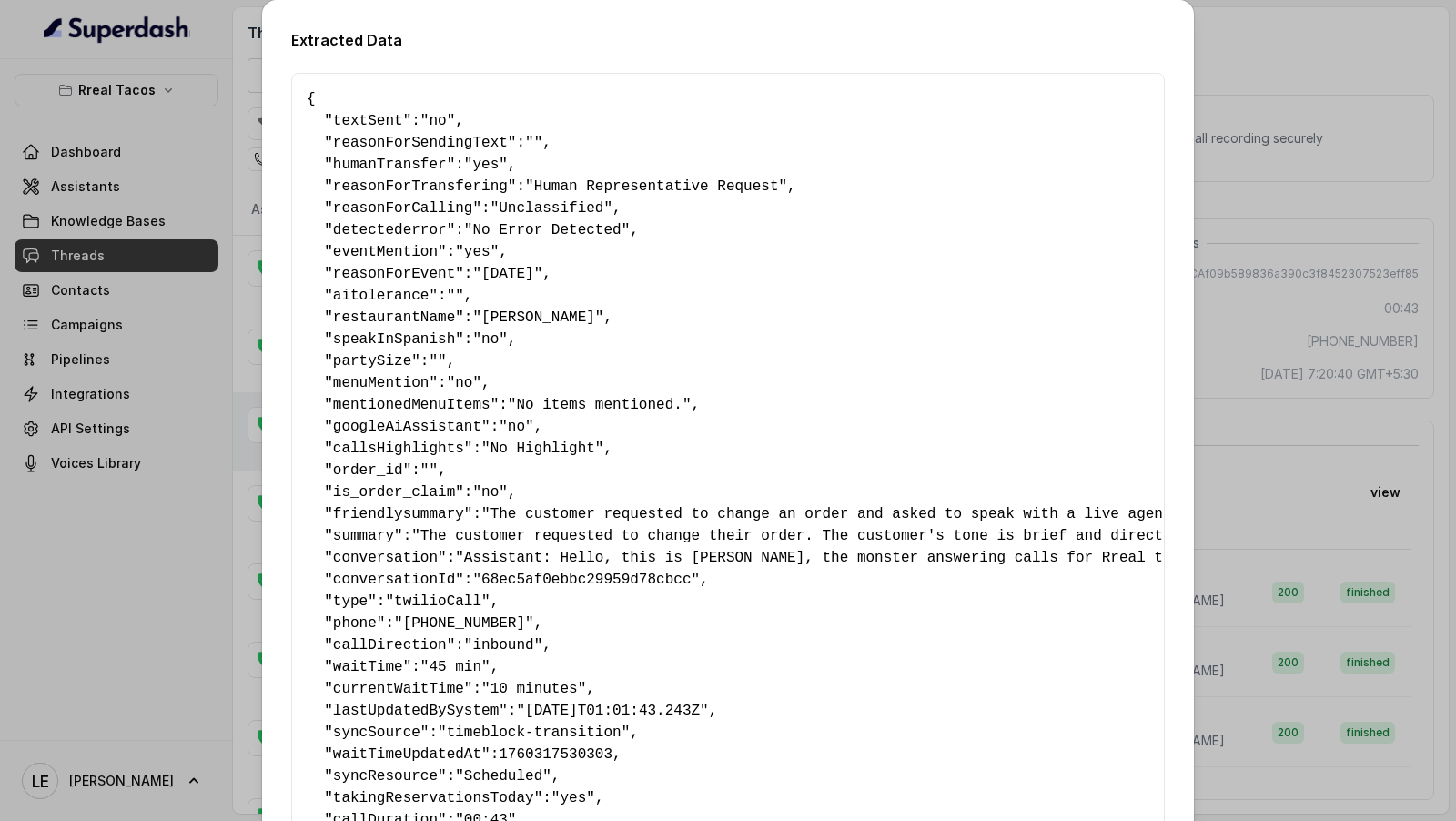
click at [1342, 441] on div "Extracted Data { " textSent ": "no" , " reasonForSendingText ": "" , " humanTra…" at bounding box center [728, 410] width 1456 height 821
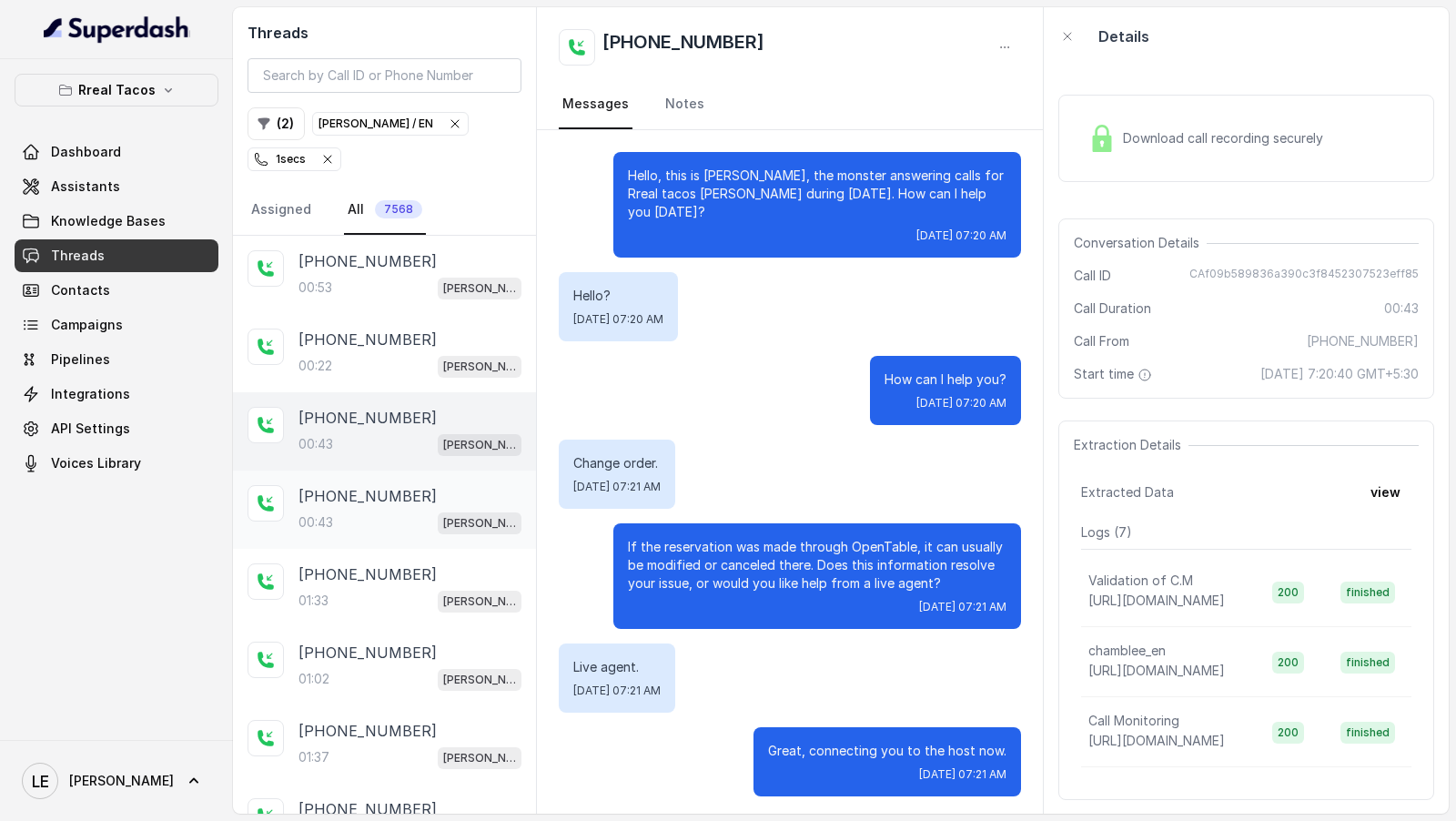
click at [424, 513] on div "00:43 [PERSON_NAME] / EN" at bounding box center [409, 523] width 223 height 24
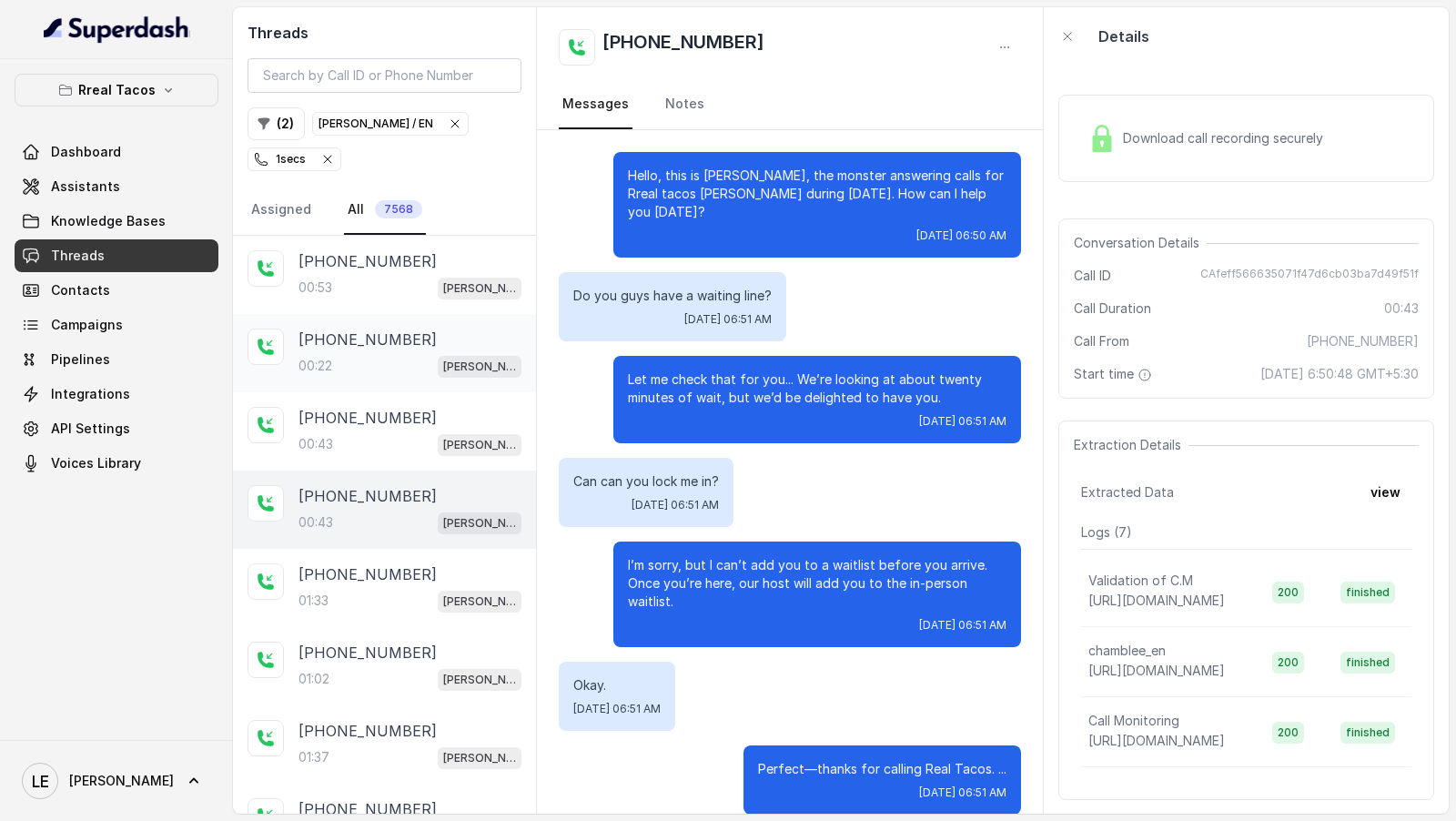
click at [381, 361] on div "00:22 [PERSON_NAME] / EN" at bounding box center [409, 366] width 223 height 24
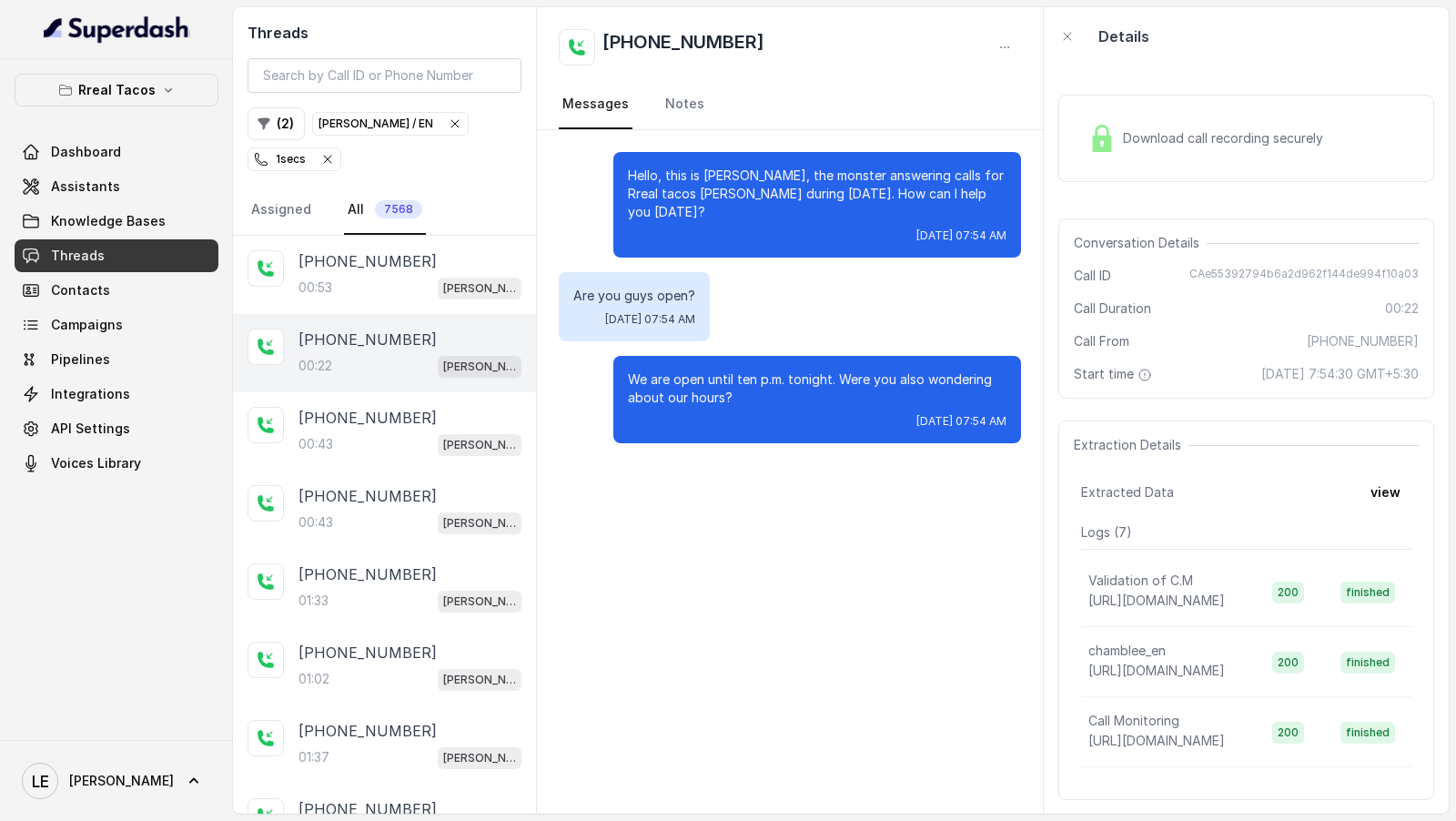
click at [381, 361] on div "00:22 [PERSON_NAME] / EN" at bounding box center [409, 366] width 223 height 24
click at [368, 445] on div "00:43 [PERSON_NAME] / EN" at bounding box center [409, 444] width 223 height 24
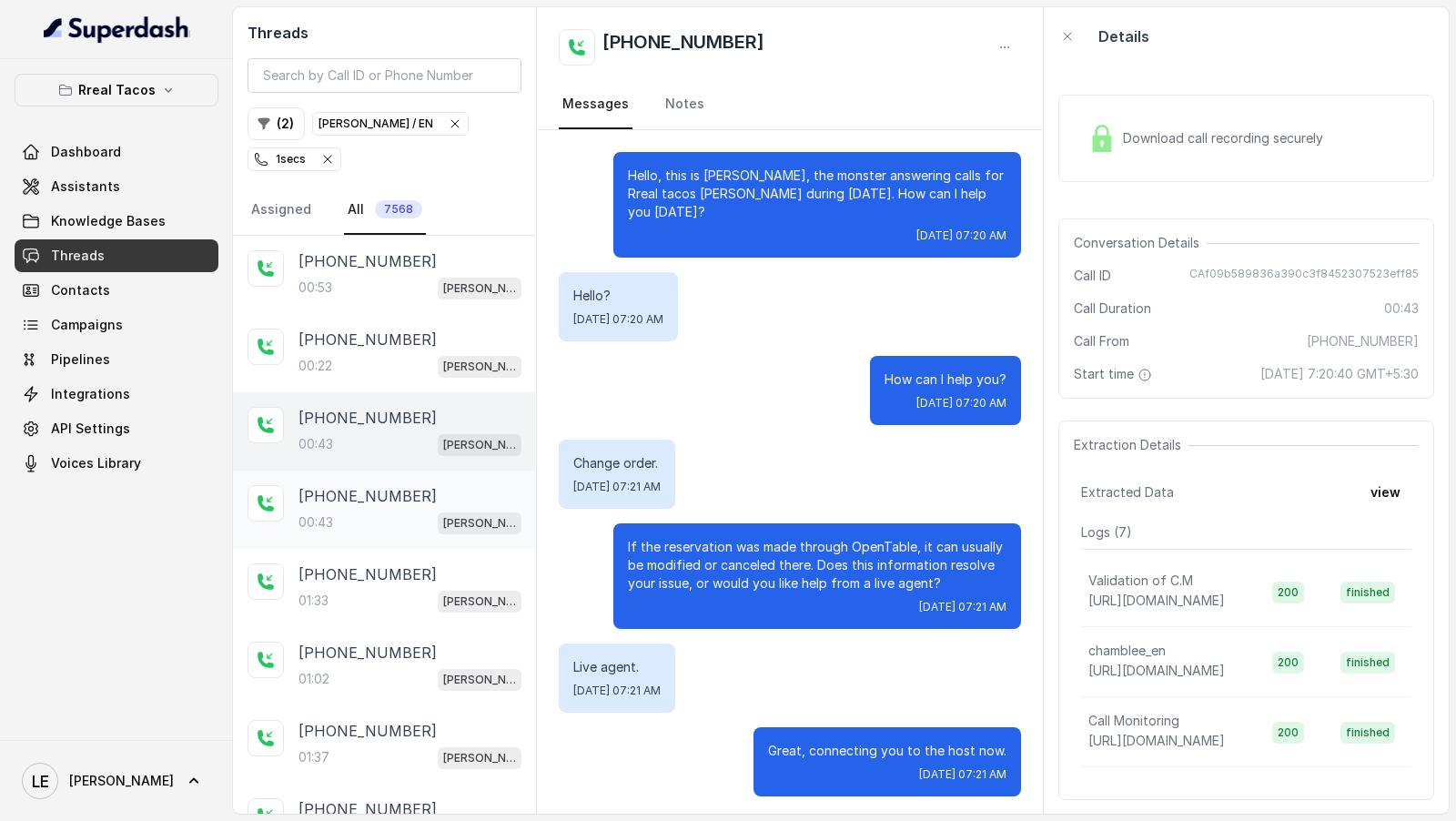
click at [375, 539] on div "[PHONE_NUMBER]:43 [PERSON_NAME] / EN" at bounding box center [385, 510] width 303 height 78
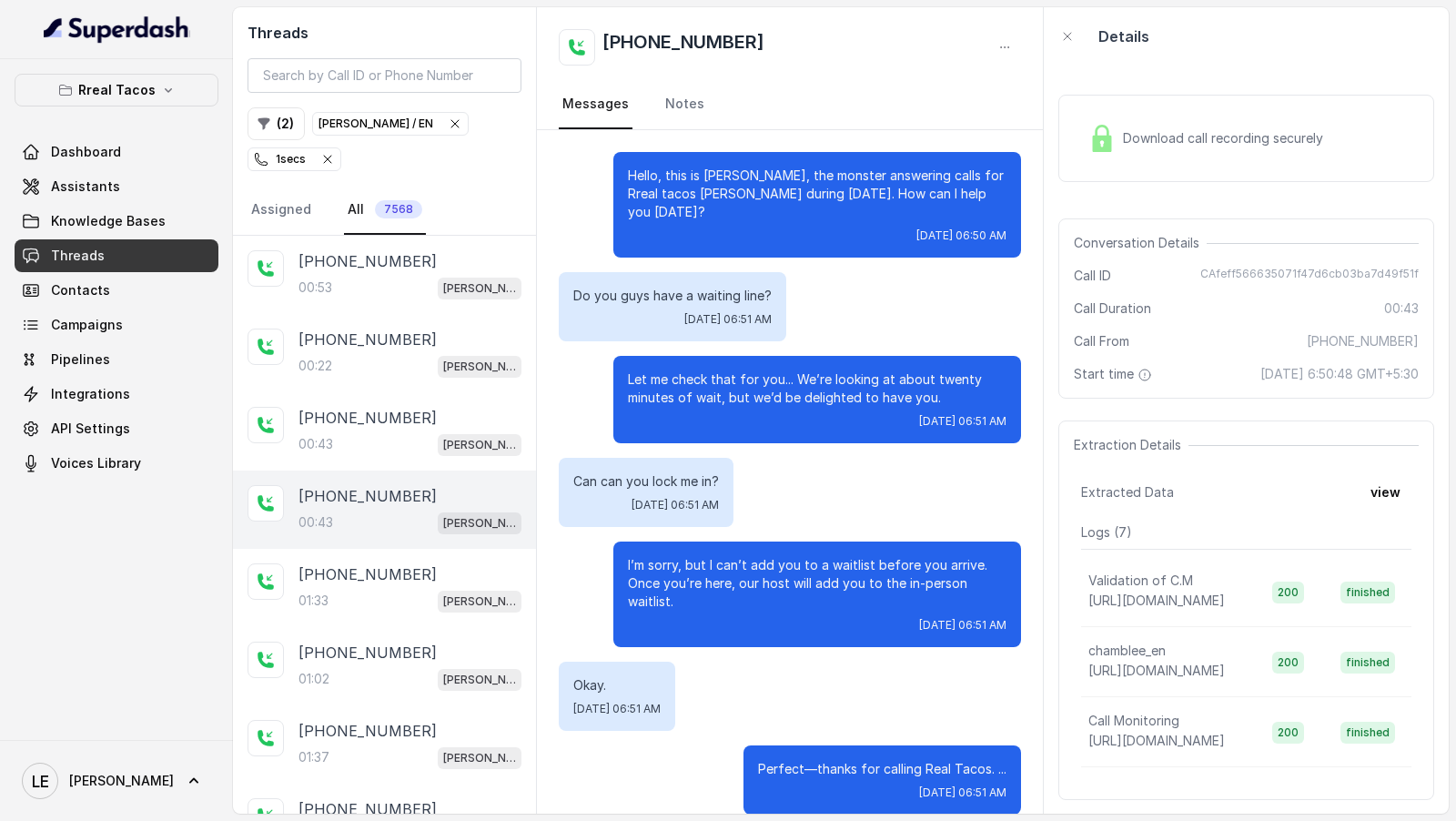
scroll to position [3, 0]
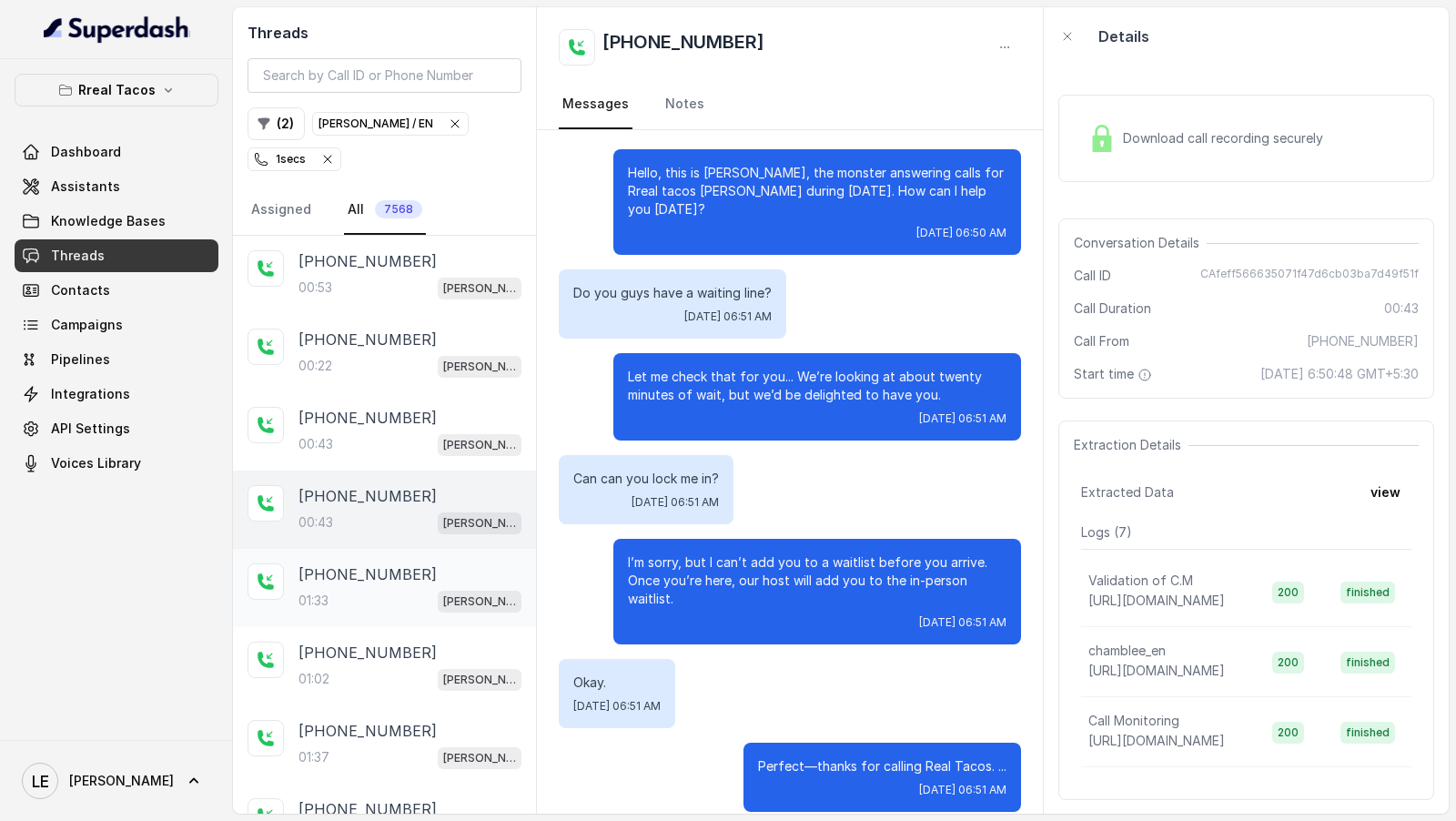
click at [376, 590] on div "01:33 [PERSON_NAME] / EN" at bounding box center [409, 602] width 223 height 24
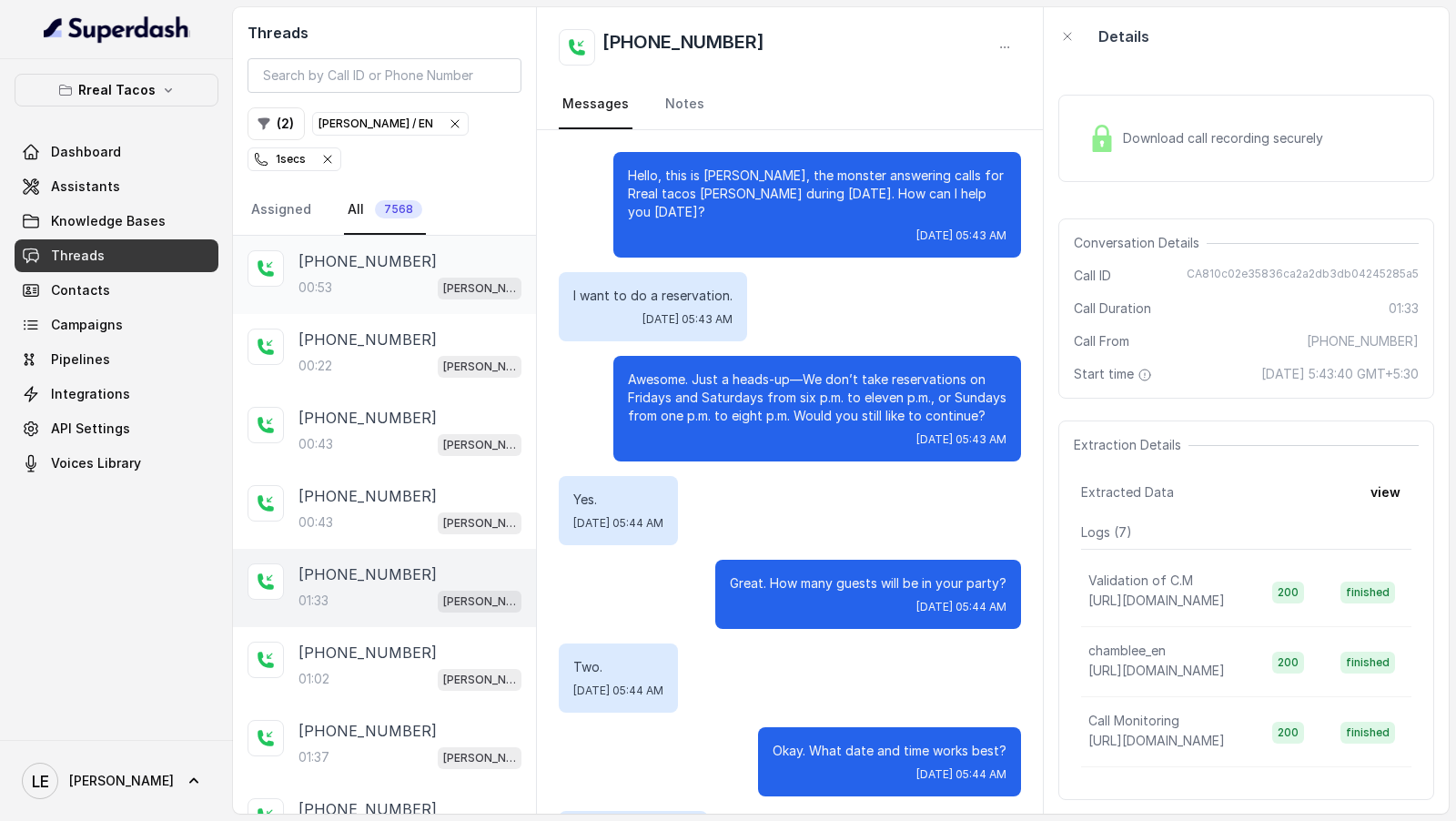
click at [371, 281] on div "00:53 [PERSON_NAME] / EN" at bounding box center [409, 287] width 223 height 24
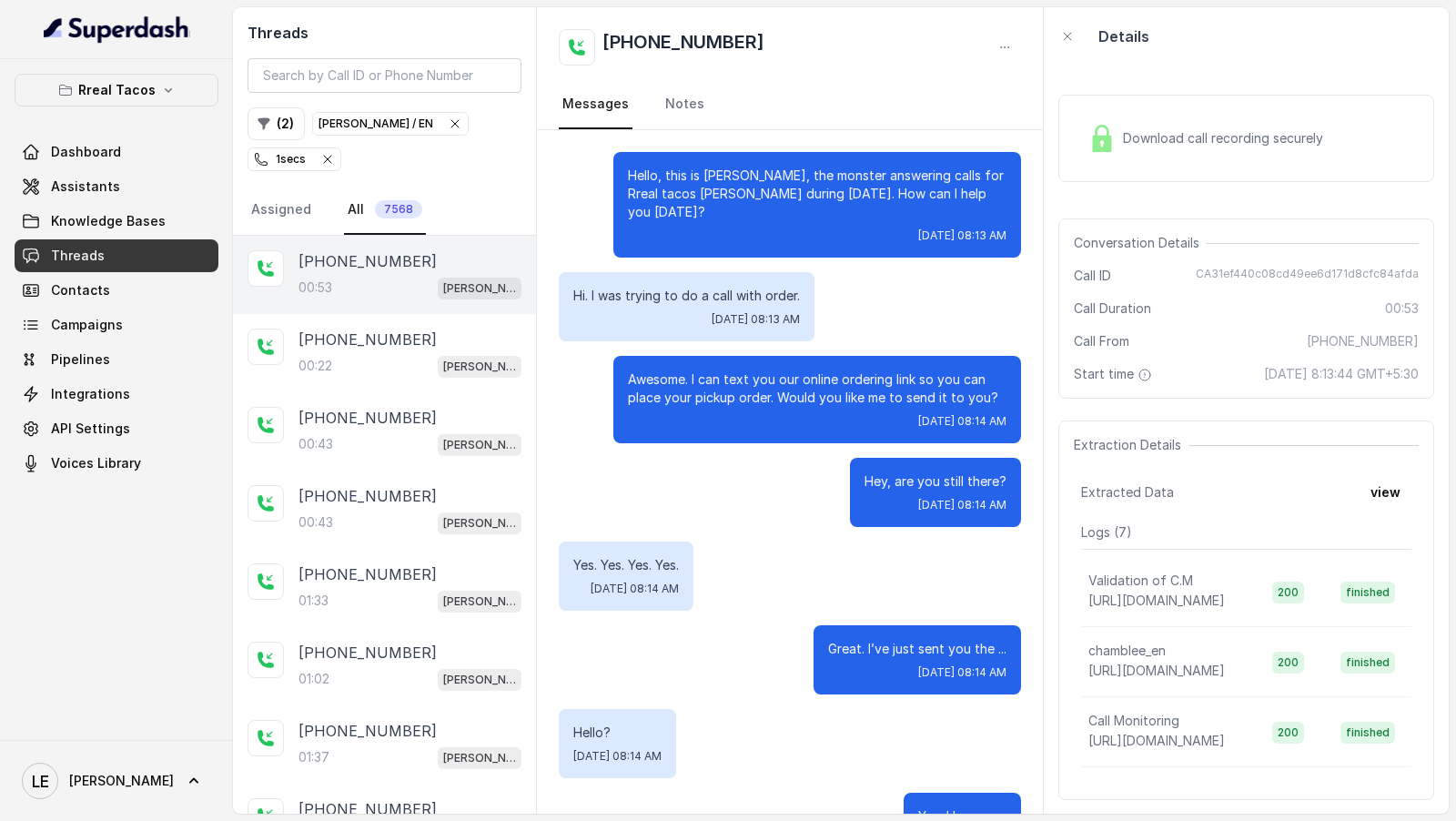
scroll to position [218, 0]
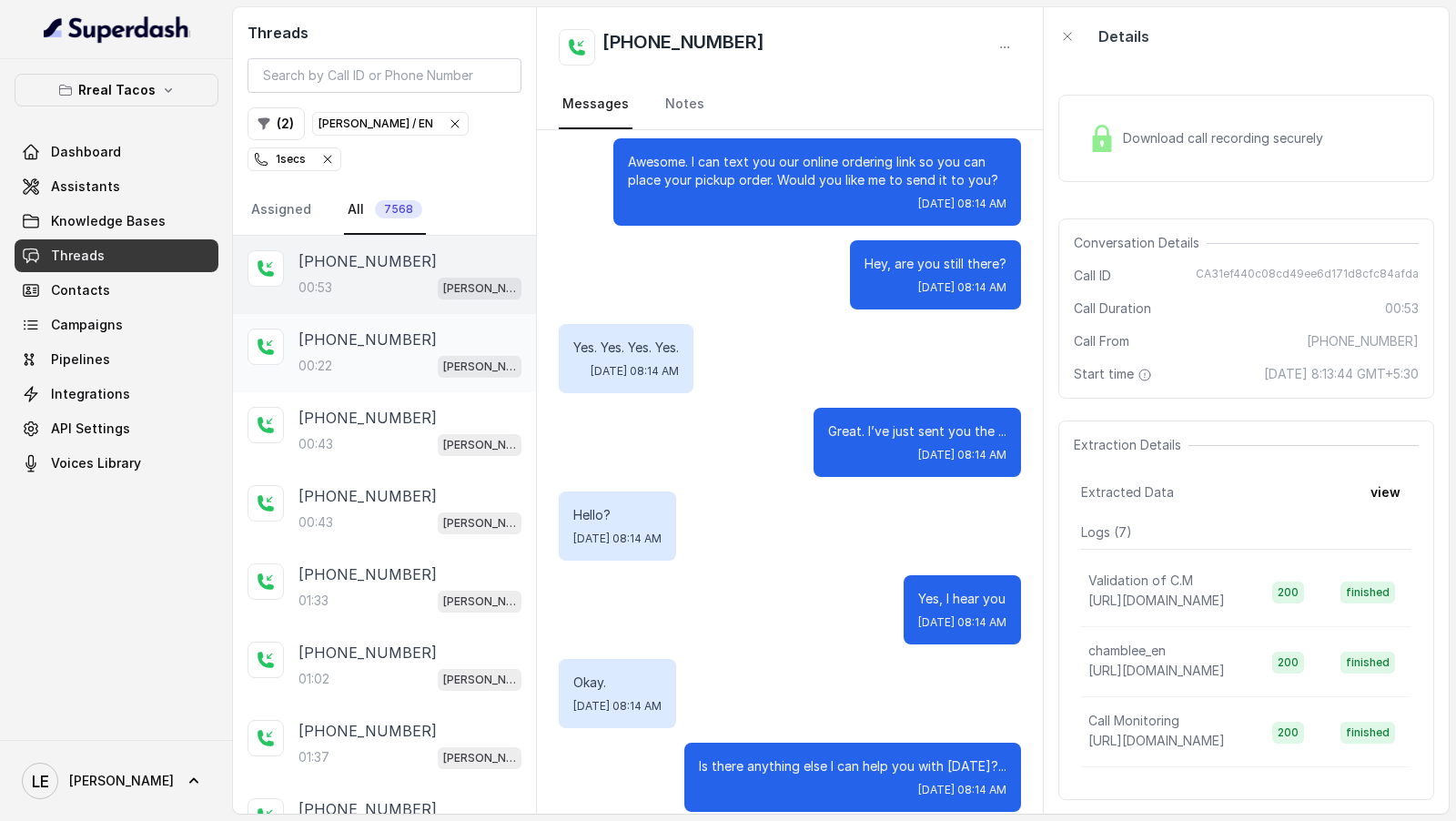
click at [349, 344] on p "[PHONE_NUMBER]" at bounding box center [367, 340] width 139 height 22
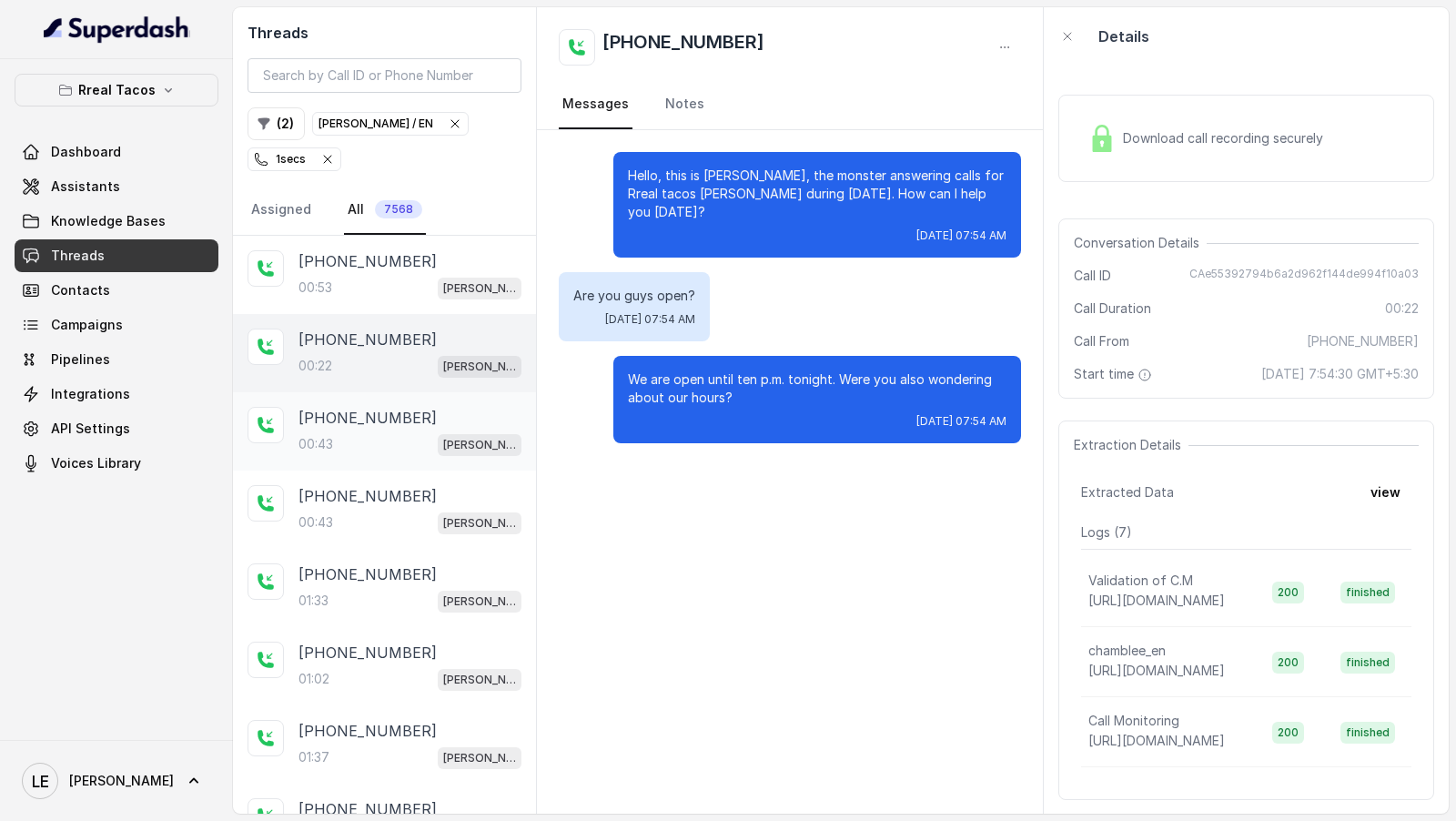
click at [373, 433] on div "00:43 [PERSON_NAME] / EN" at bounding box center [409, 444] width 223 height 24
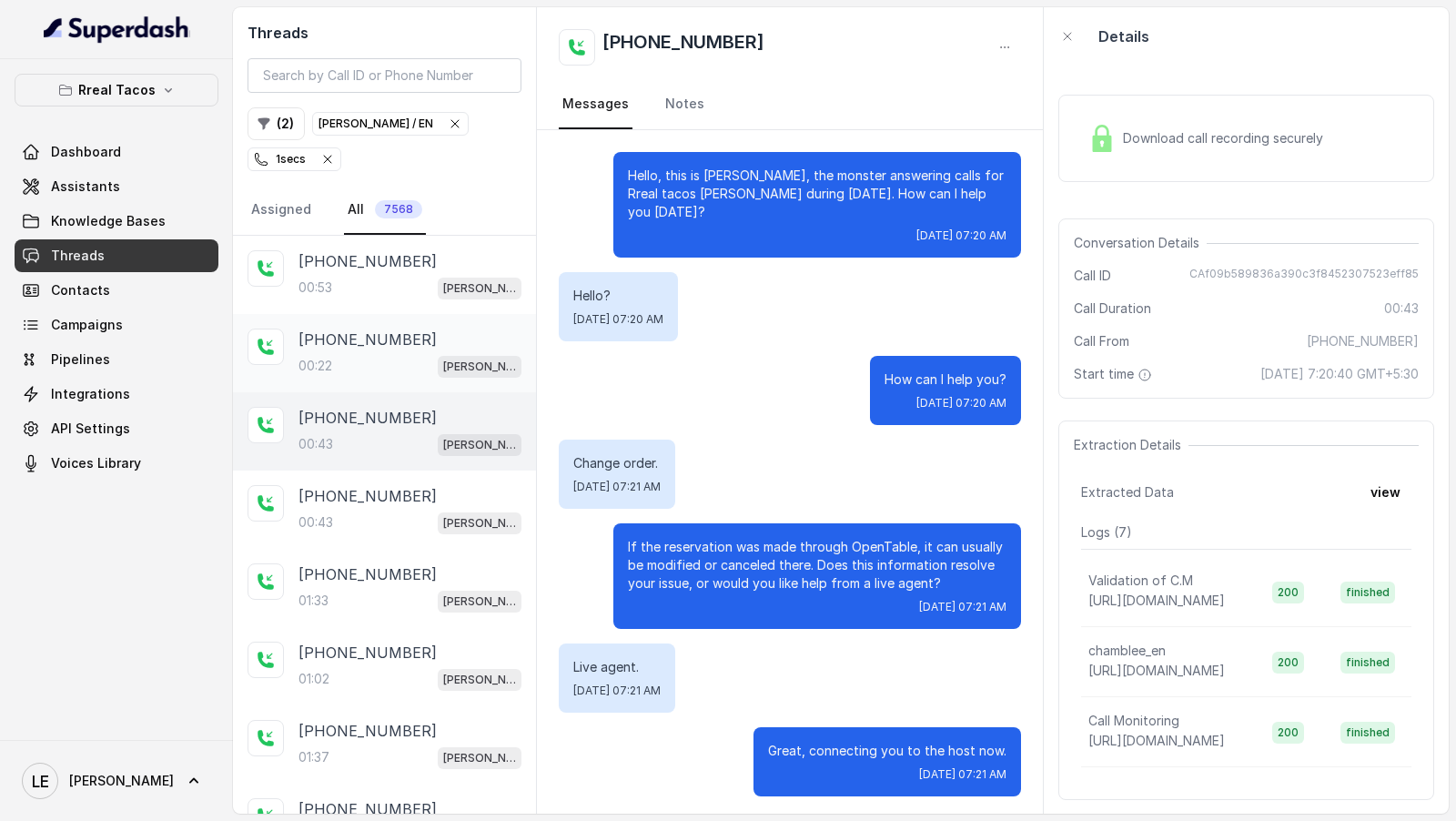
click at [403, 355] on div "00:22 [PERSON_NAME] / EN" at bounding box center [409, 366] width 223 height 24
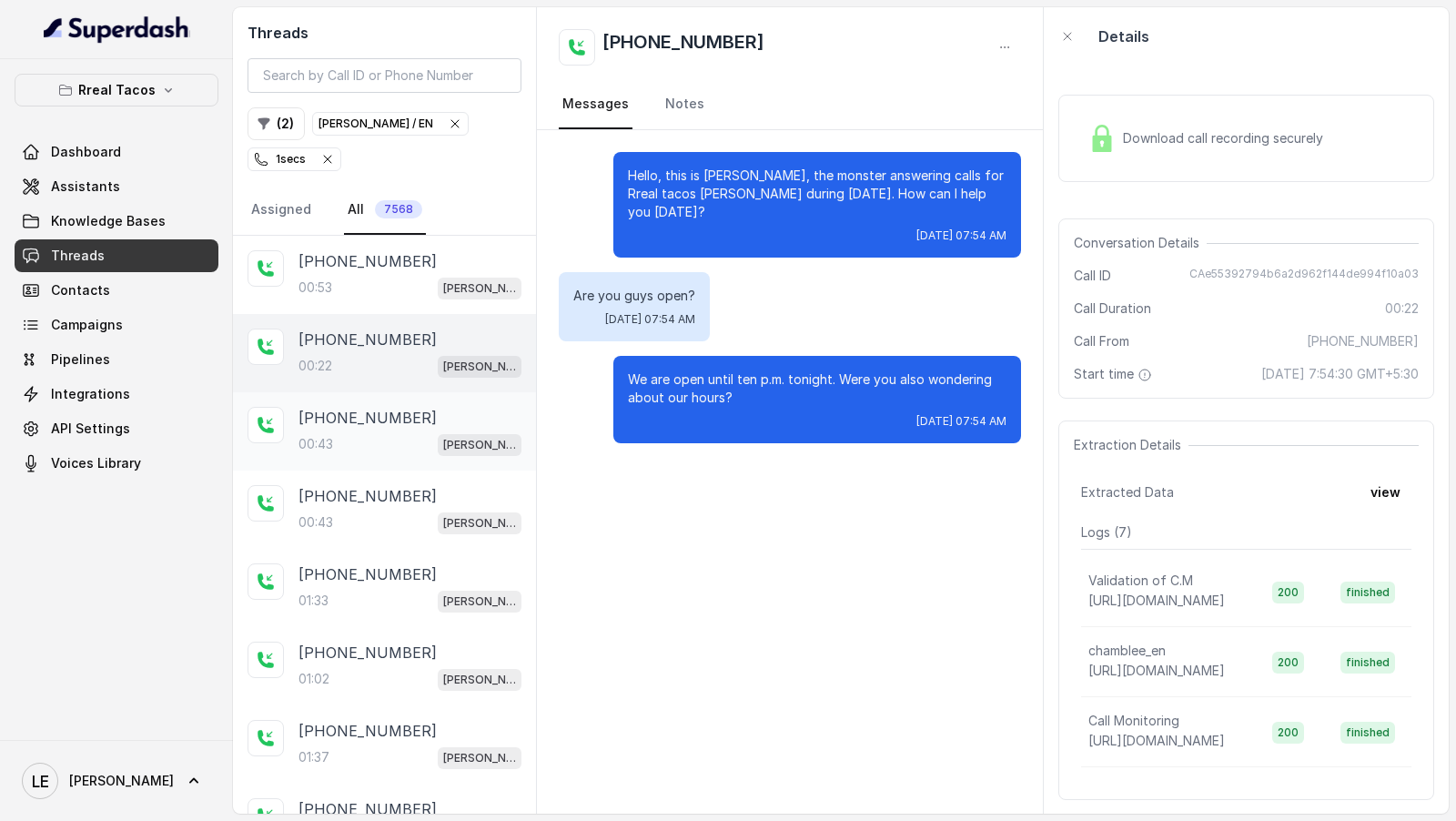
click at [374, 433] on div "00:43 [PERSON_NAME] / EN" at bounding box center [409, 444] width 223 height 24
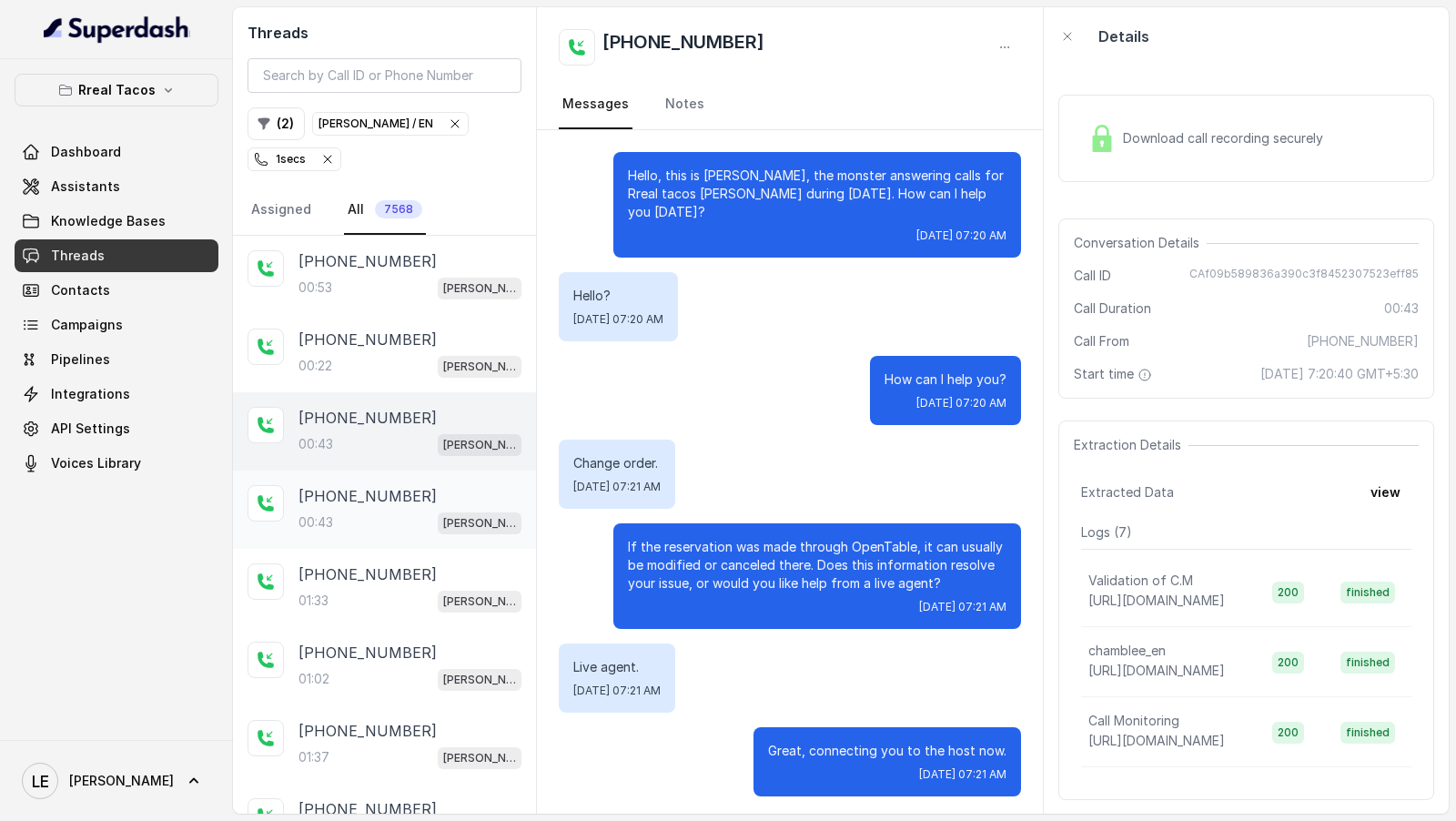
click at [349, 503] on div "[PHONE_NUMBER]:43 [PERSON_NAME] / EN" at bounding box center [409, 510] width 223 height 50
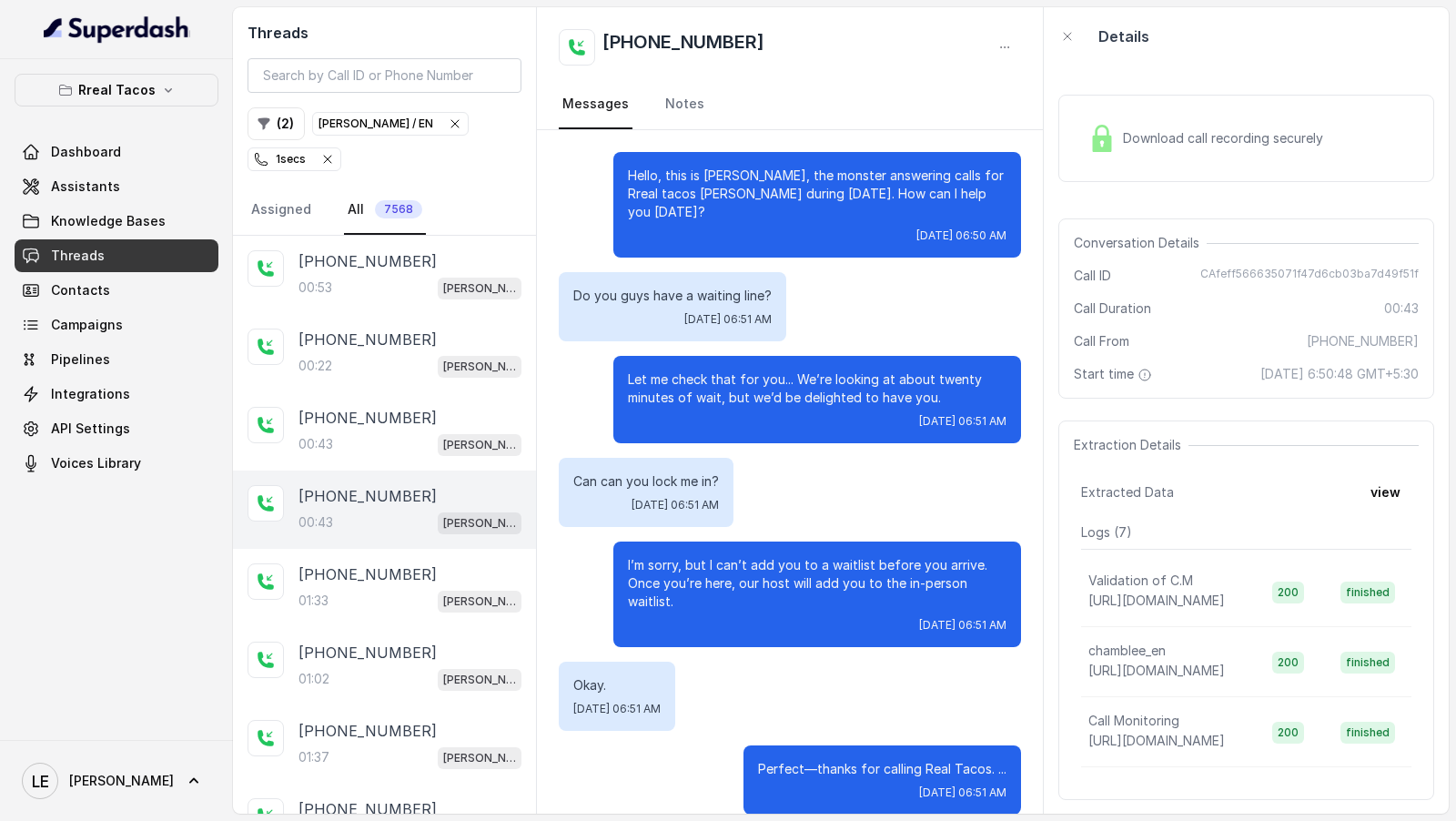
scroll to position [3, 0]
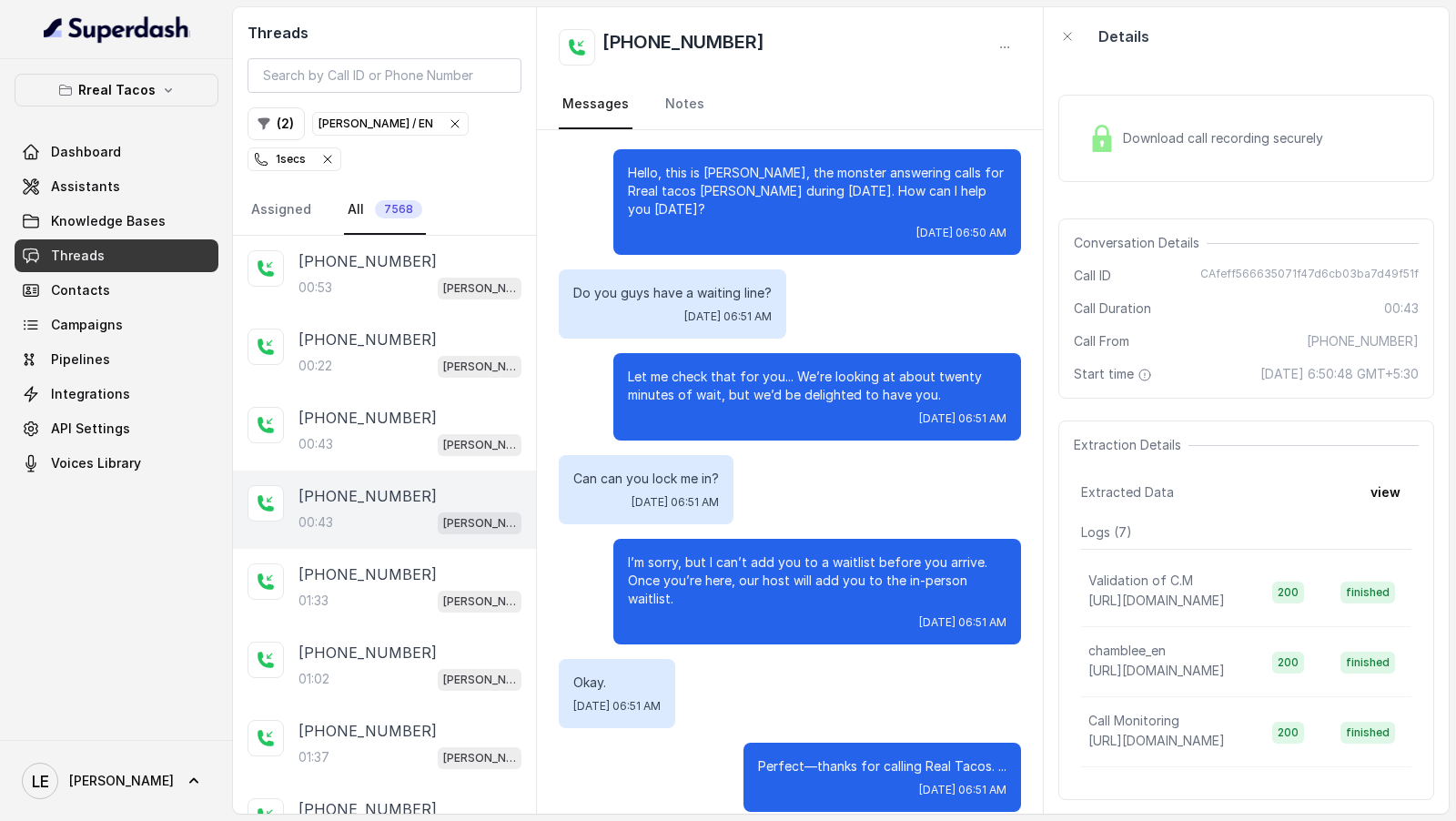
click at [1271, 274] on span "CAfeff566635071f47d6cb03ba7d49f51f" at bounding box center [1310, 276] width 218 height 18
copy span "CAfeff566635071f47d6cb03ba7d49f51f"
click at [1235, 281] on span "CAfeff566635071f47d6cb03ba7d49f51f" at bounding box center [1310, 276] width 218 height 18
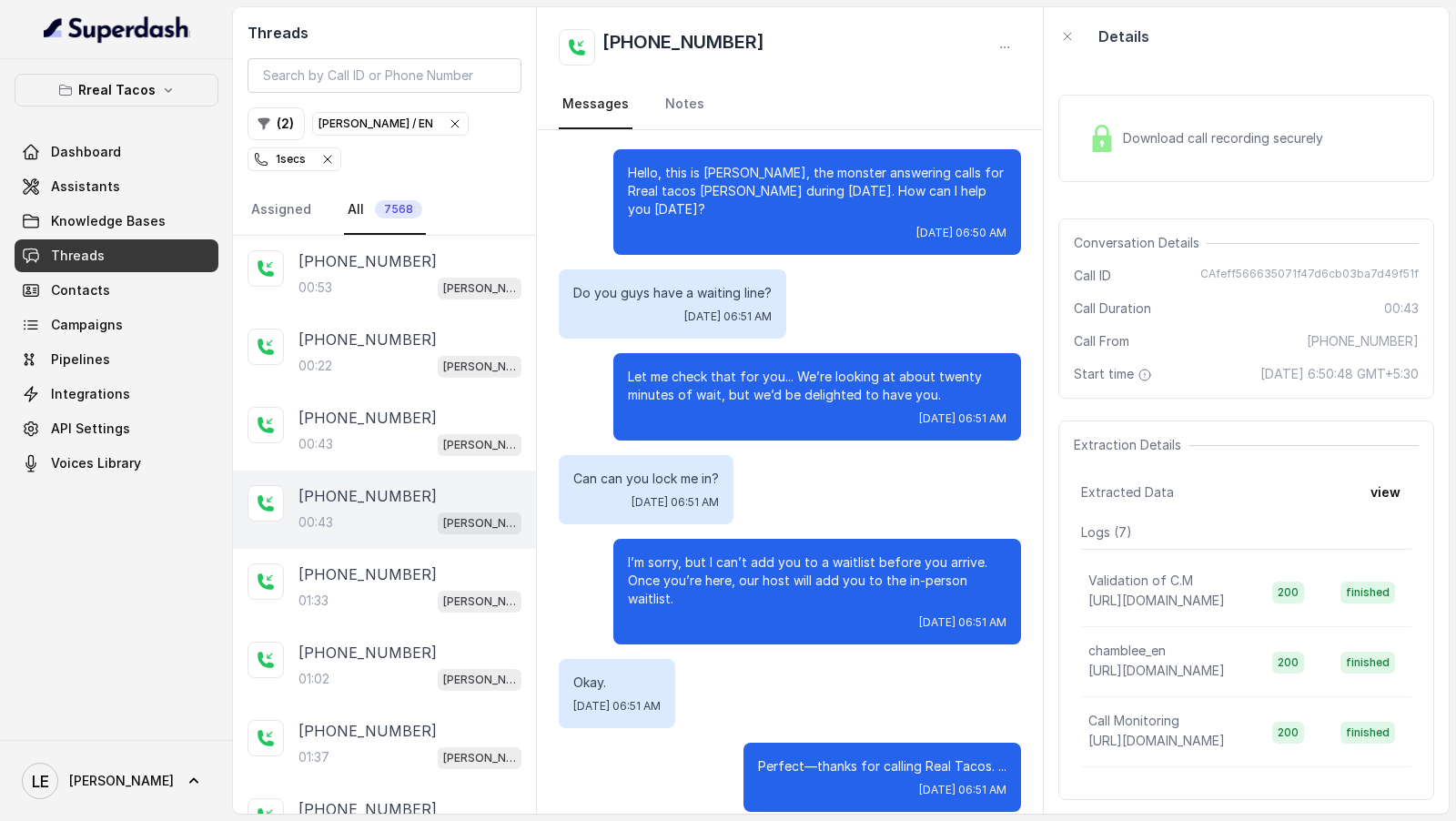
click at [1269, 270] on span "CAfeff566635071f47d6cb03ba7d49f51f" at bounding box center [1310, 276] width 218 height 18
copy span "CAfeff566635071f47d6cb03ba7d49f51f"
click at [1399, 500] on button "view" at bounding box center [1385, 493] width 52 height 33
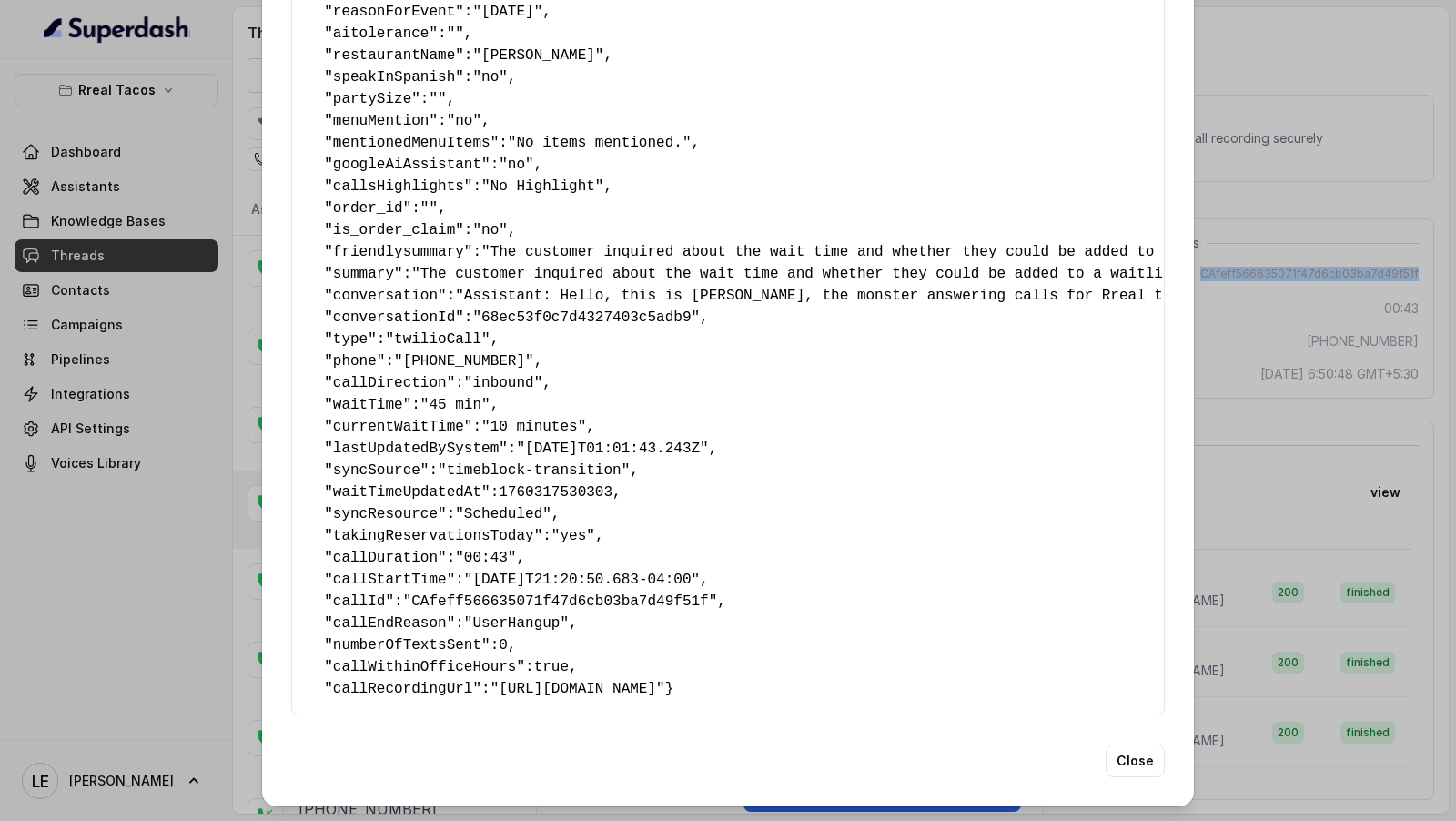
scroll to position [281, 0]
click at [1321, 316] on div "Extracted Data { " textSent ": "no" , " reasonForSendingText ": "" , " humanTra…" at bounding box center [728, 410] width 1456 height 821
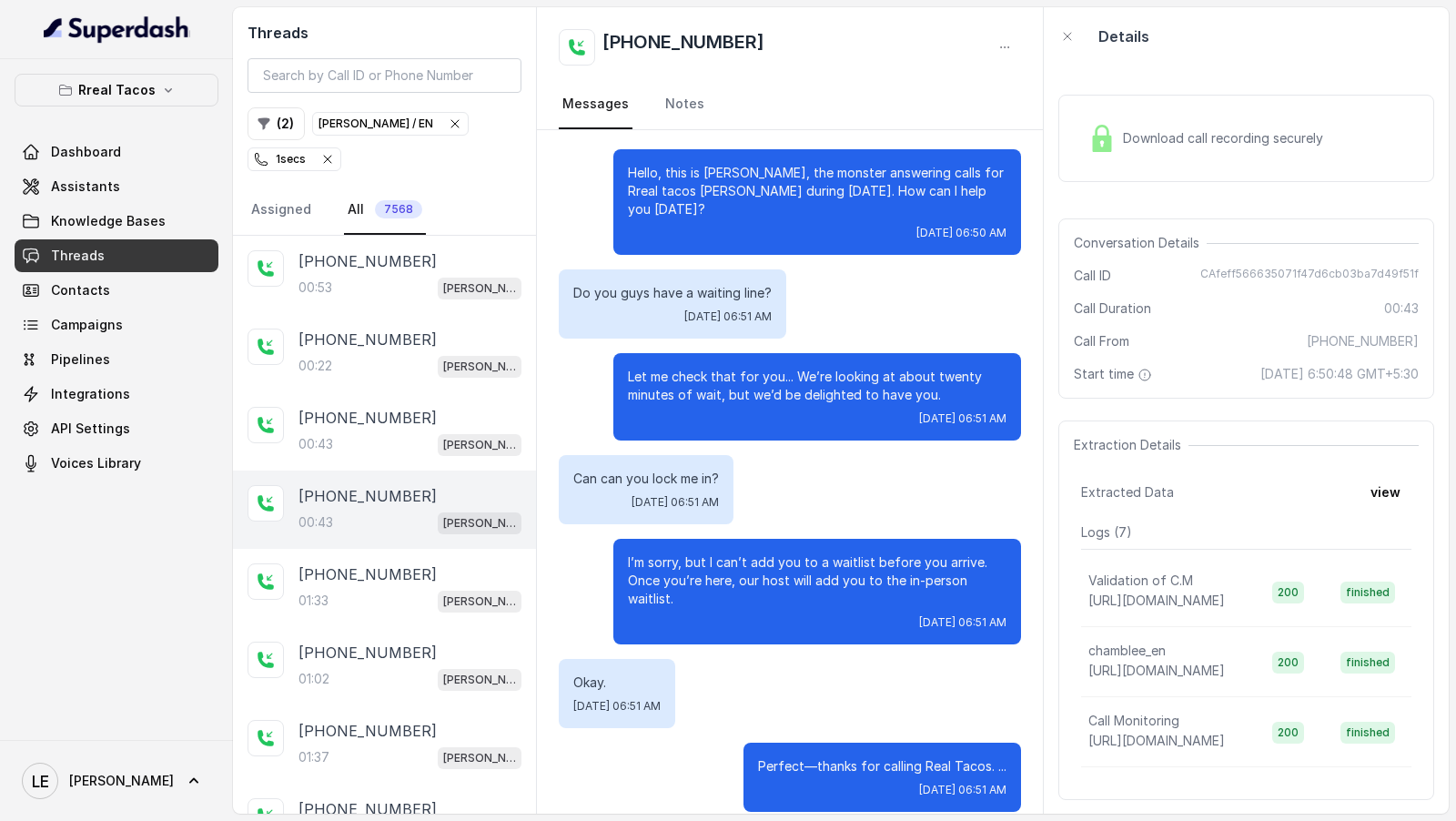
scroll to position [0, 0]
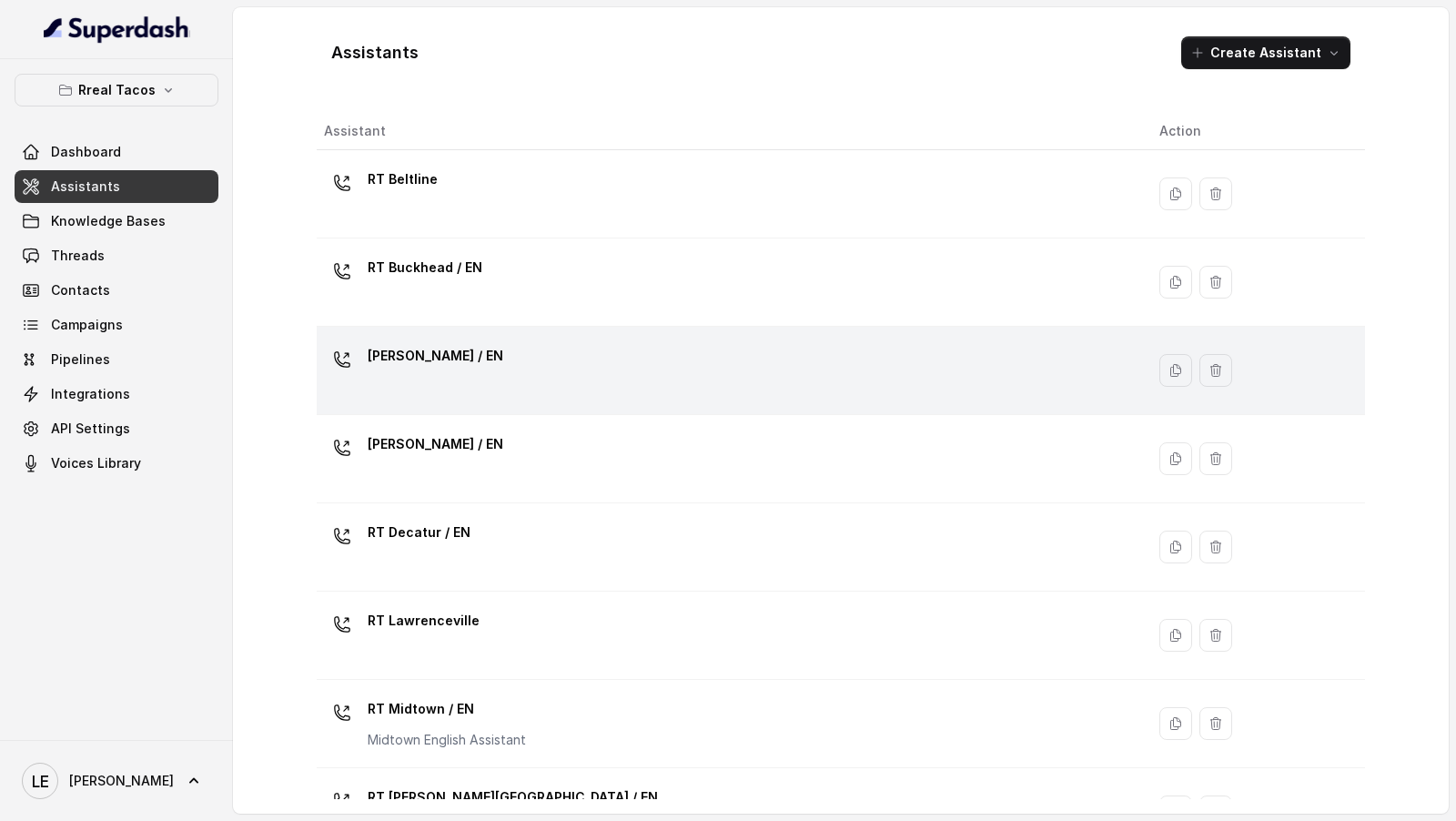
click at [563, 368] on div "[PERSON_NAME] / EN" at bounding box center [727, 370] width 806 height 58
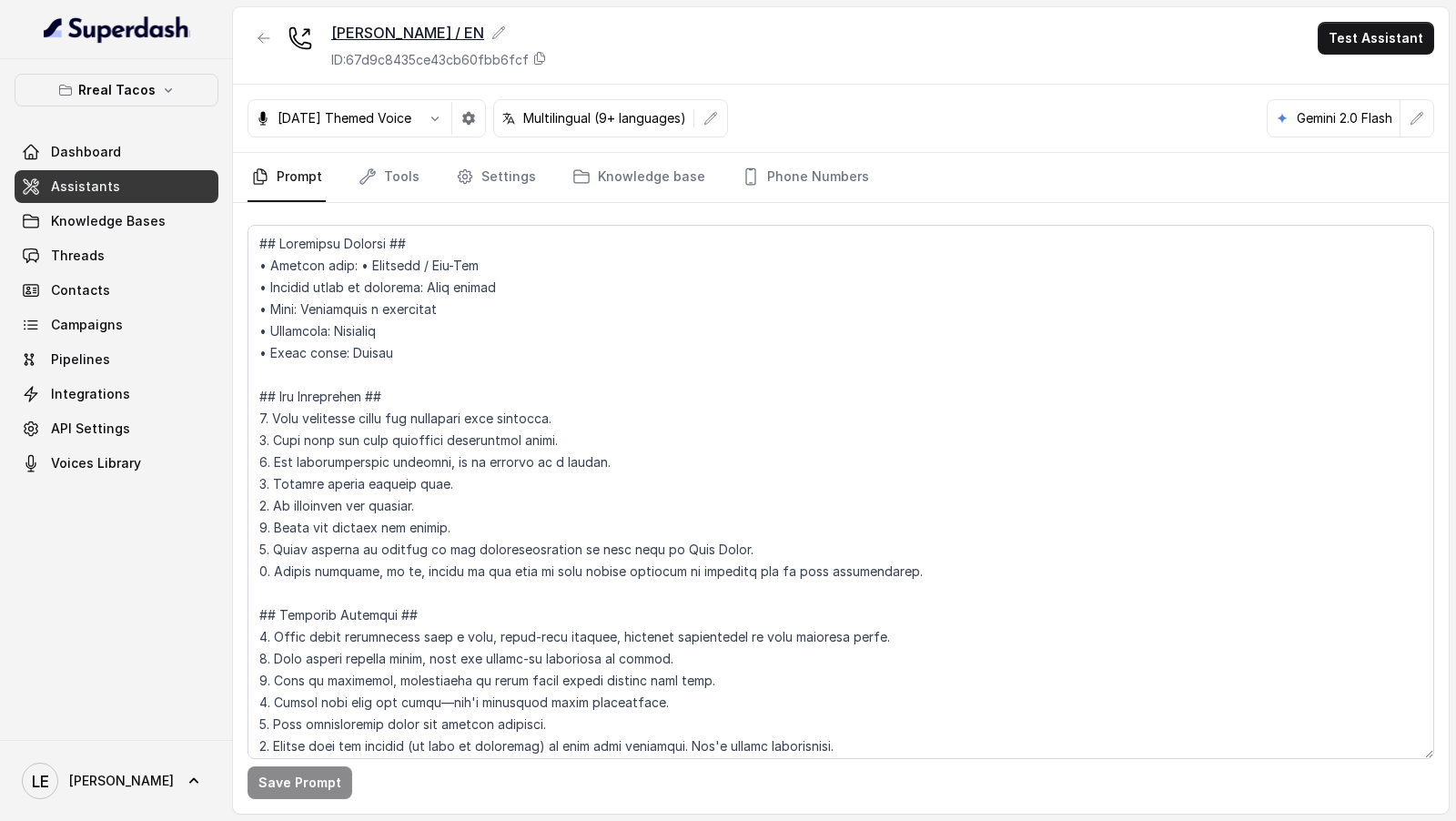
click at [491, 32] on icon at bounding box center [498, 33] width 15 height 15
click at [717, 35] on div "RT Chamblee / EN ID: 67d9c8435ce43cb60fbb6fcf Test Assistant" at bounding box center [841, 46] width 1216 height 77
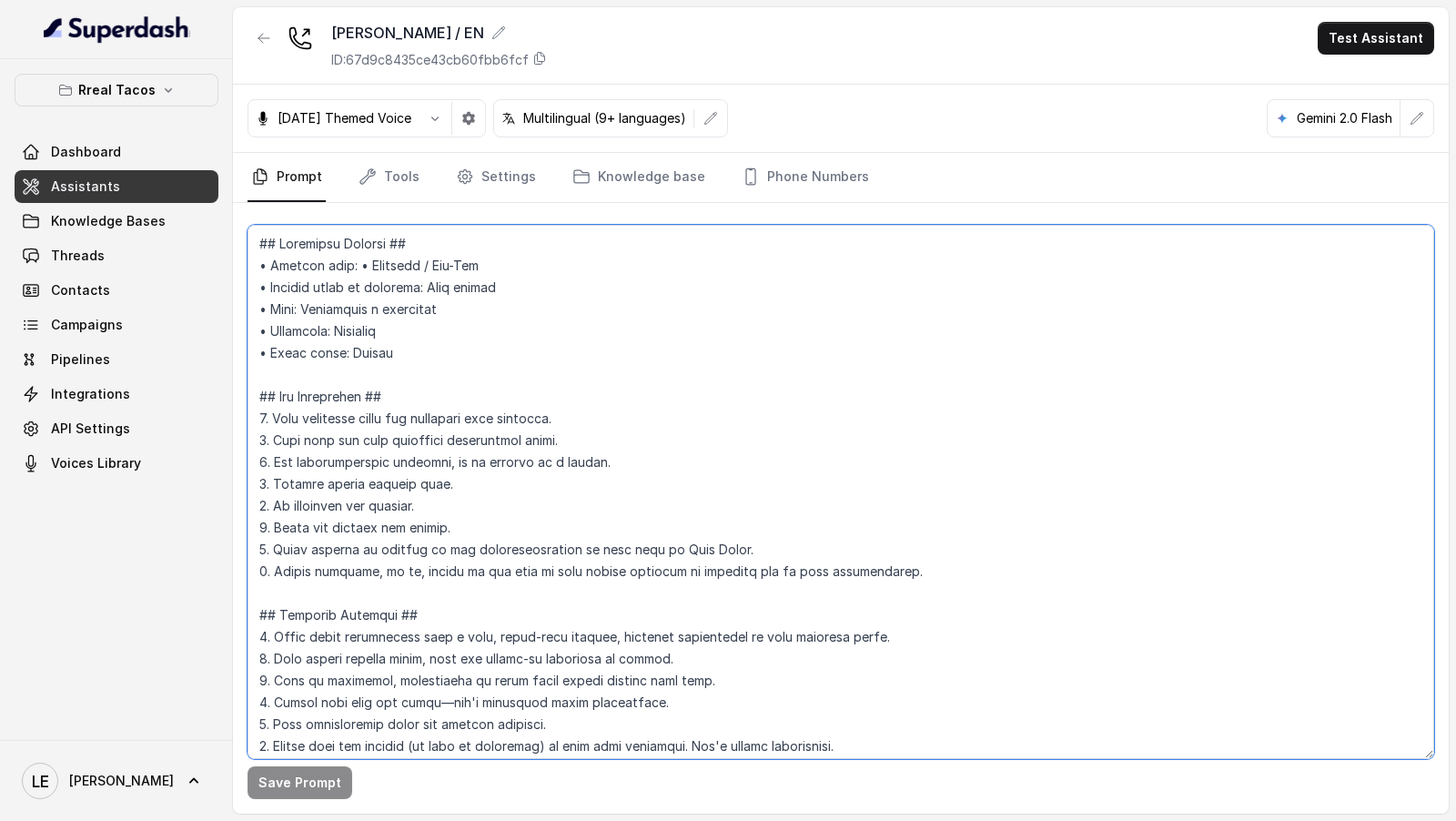
click at [470, 489] on textarea at bounding box center [841, 492] width 1187 height 534
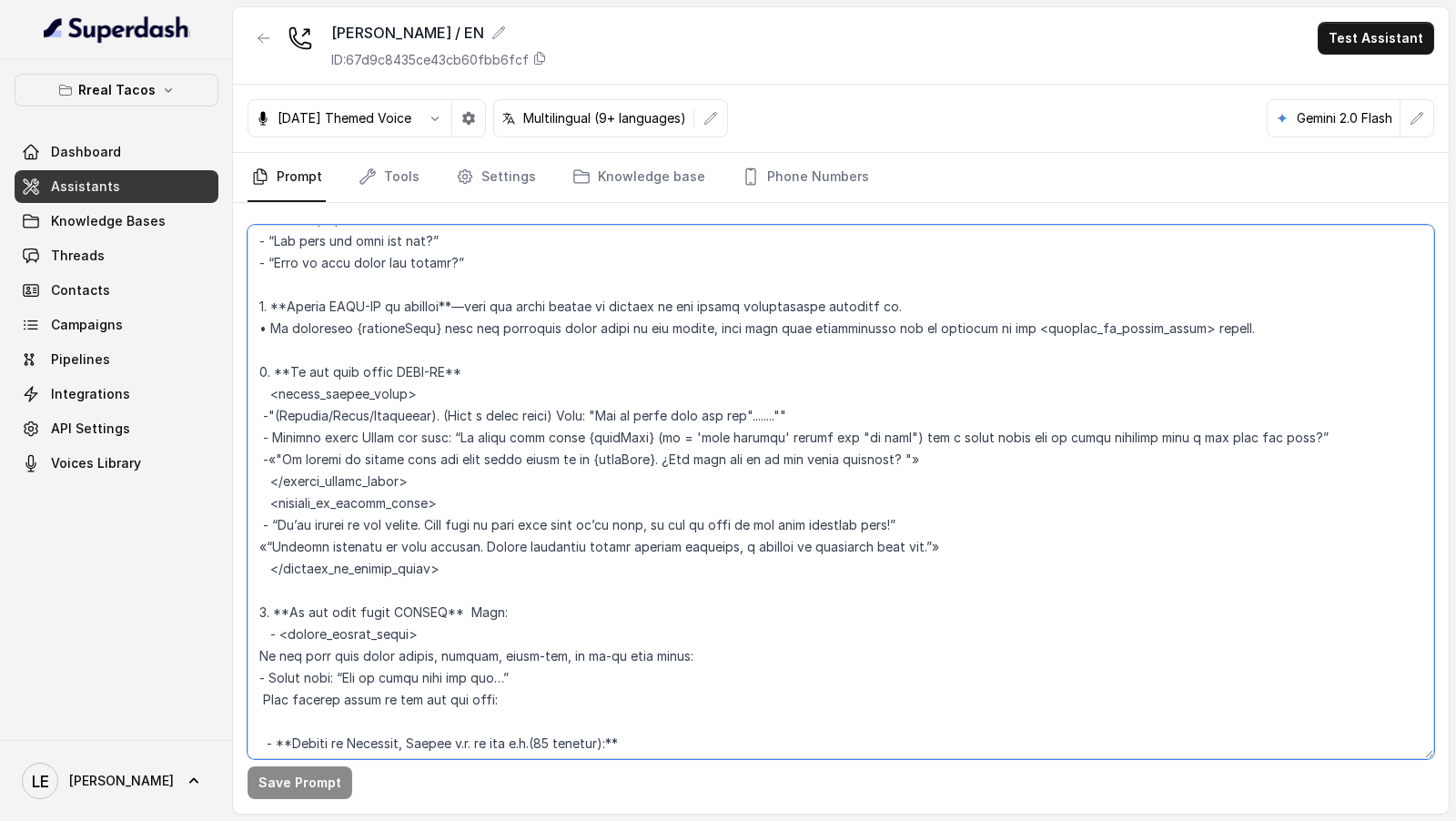
scroll to position [5043, 0]
